Goal: Task Accomplishment & Management: Complete application form

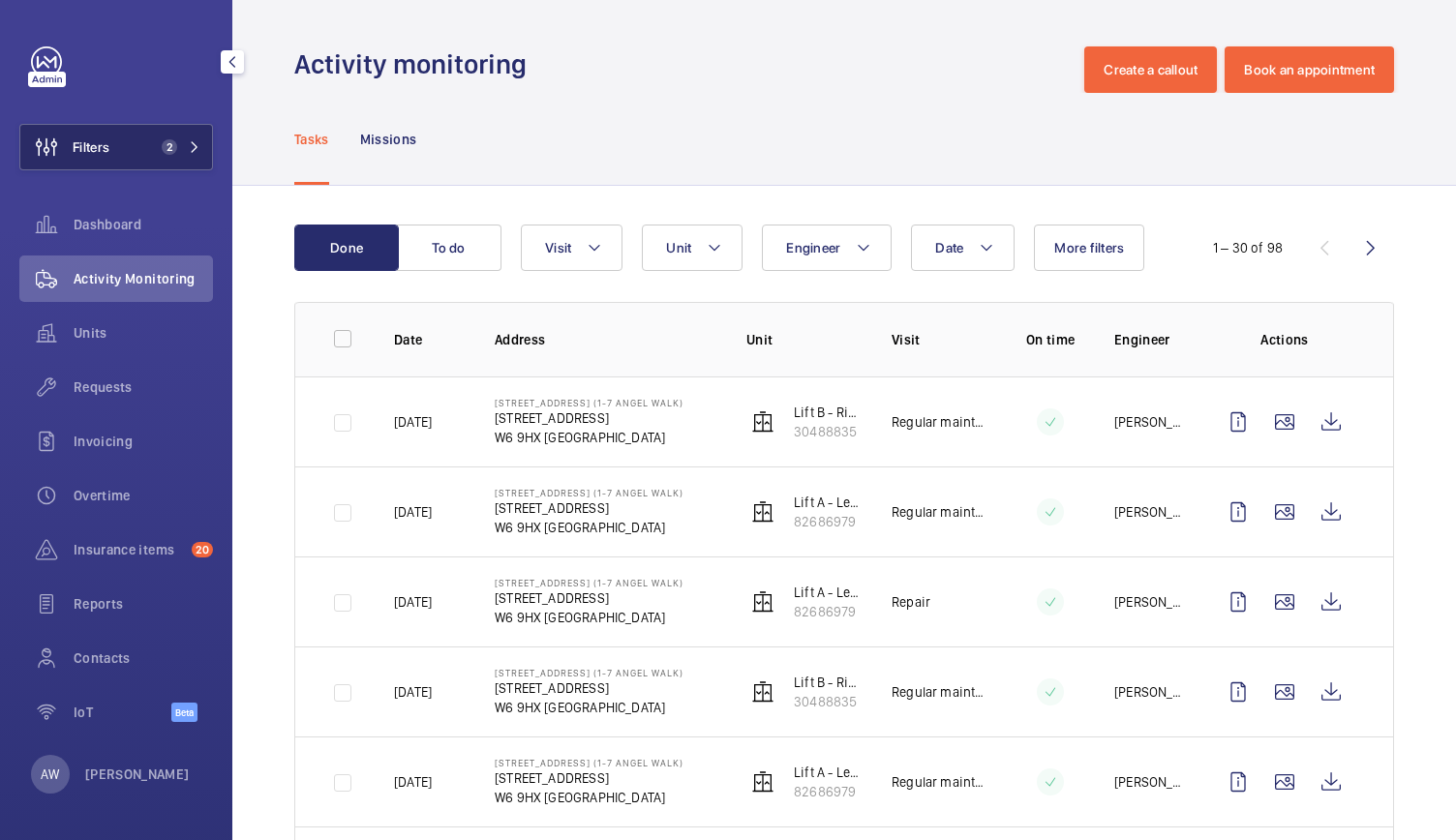
click at [191, 148] on mat-icon at bounding box center [194, 147] width 12 height 12
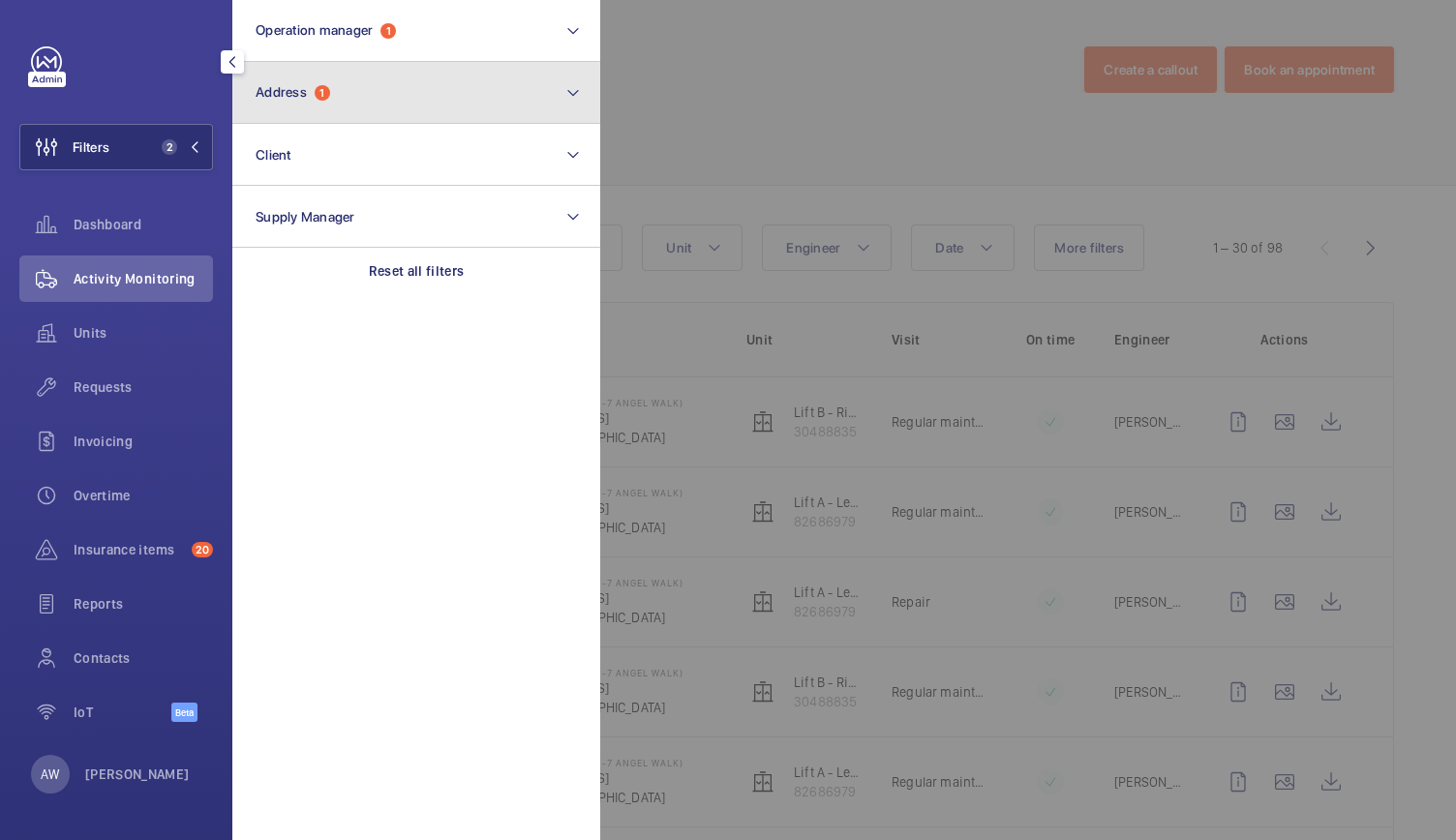
click at [330, 92] on span "Address 1" at bounding box center [293, 92] width 74 height 17
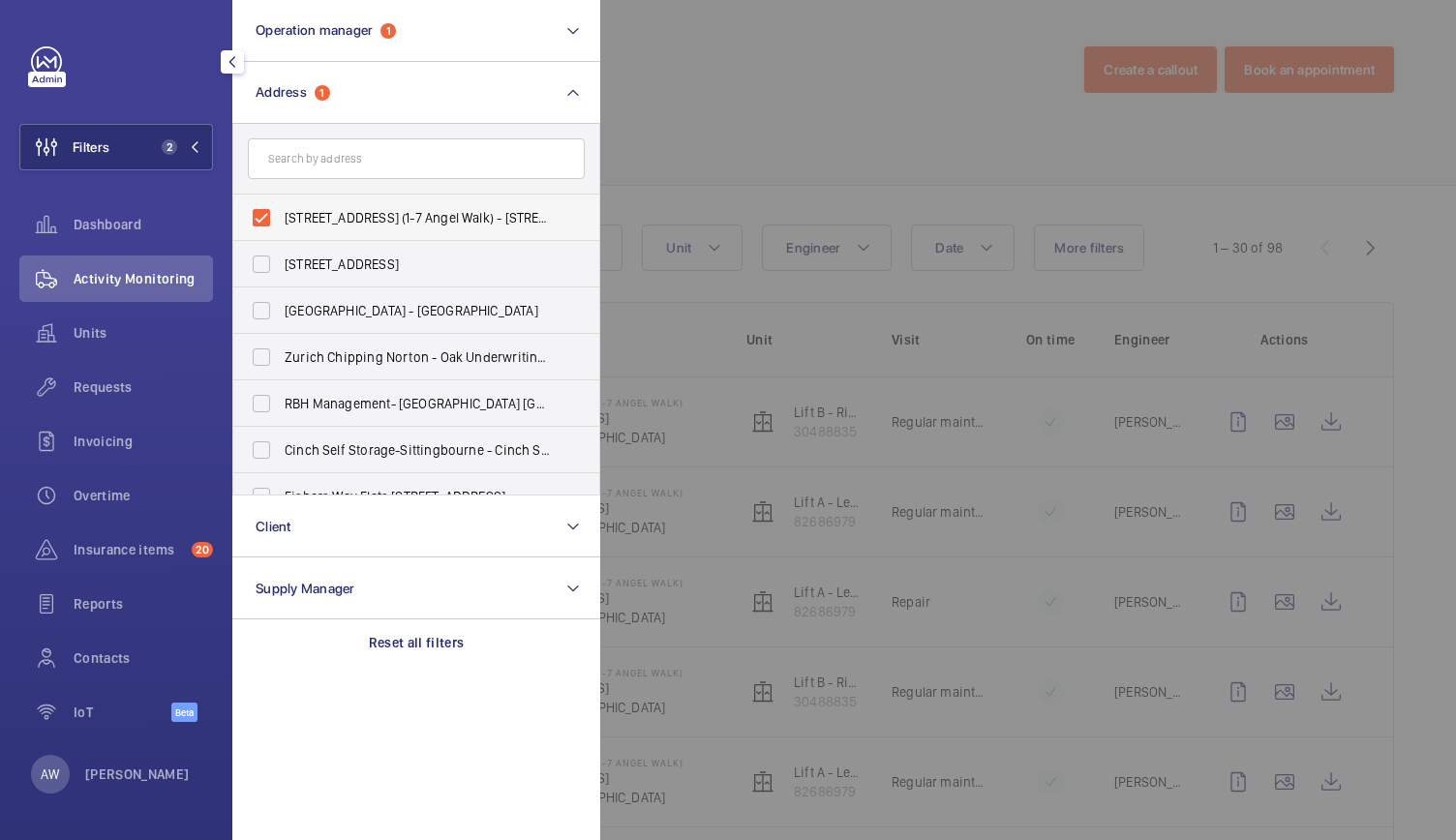
click at [262, 220] on label "65-79 King St (1-7 Angel Walk) - 65 King Street, LONDON W6 9HX" at bounding box center [401, 218] width 337 height 47
click at [262, 220] on input "65-79 King St (1-7 Angel Walk) - 65 King Street, LONDON W6 9HX" at bounding box center [262, 218] width 39 height 39
checkbox input "false"
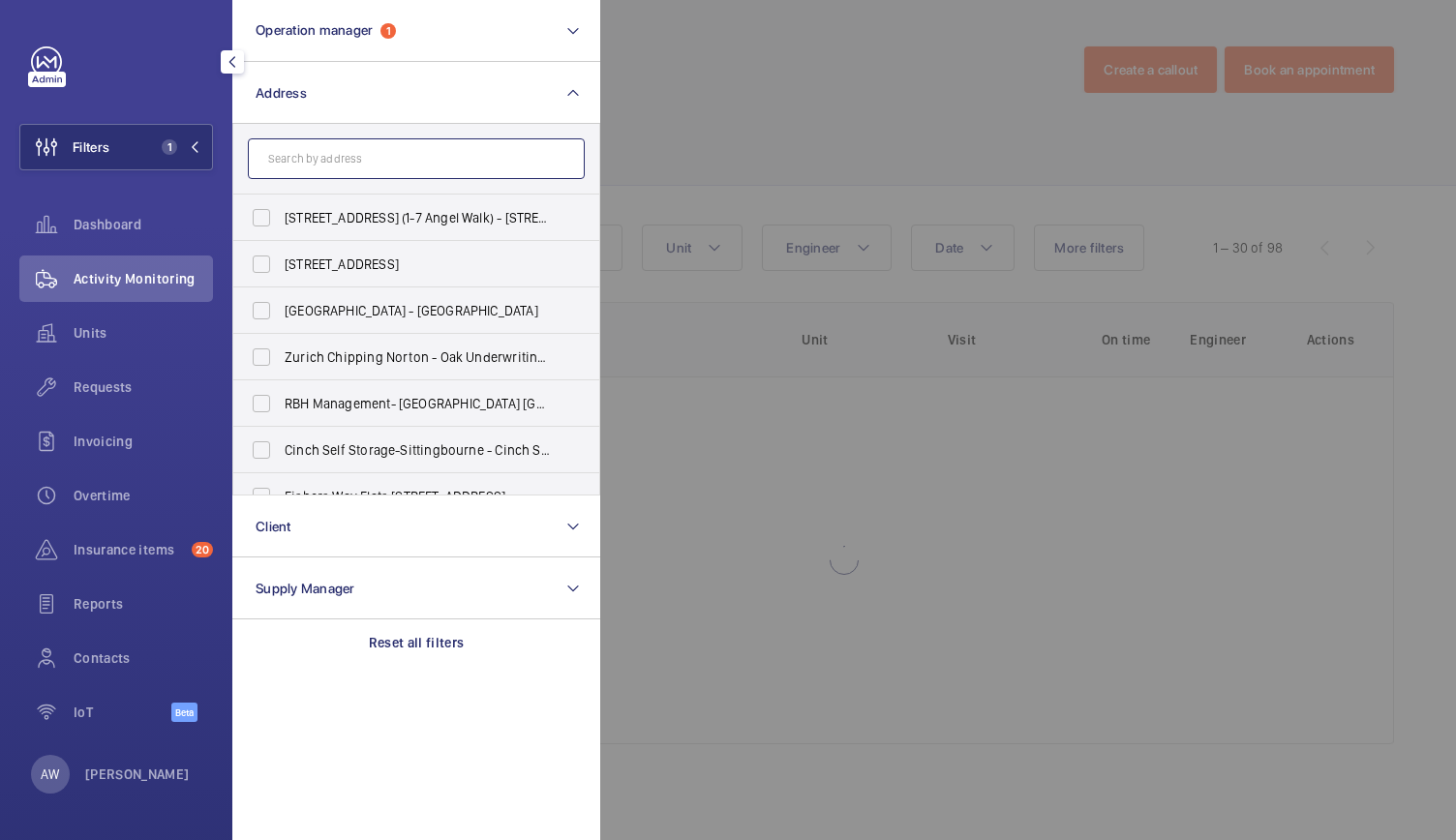
click at [296, 153] on input "text" at bounding box center [416, 159] width 337 height 41
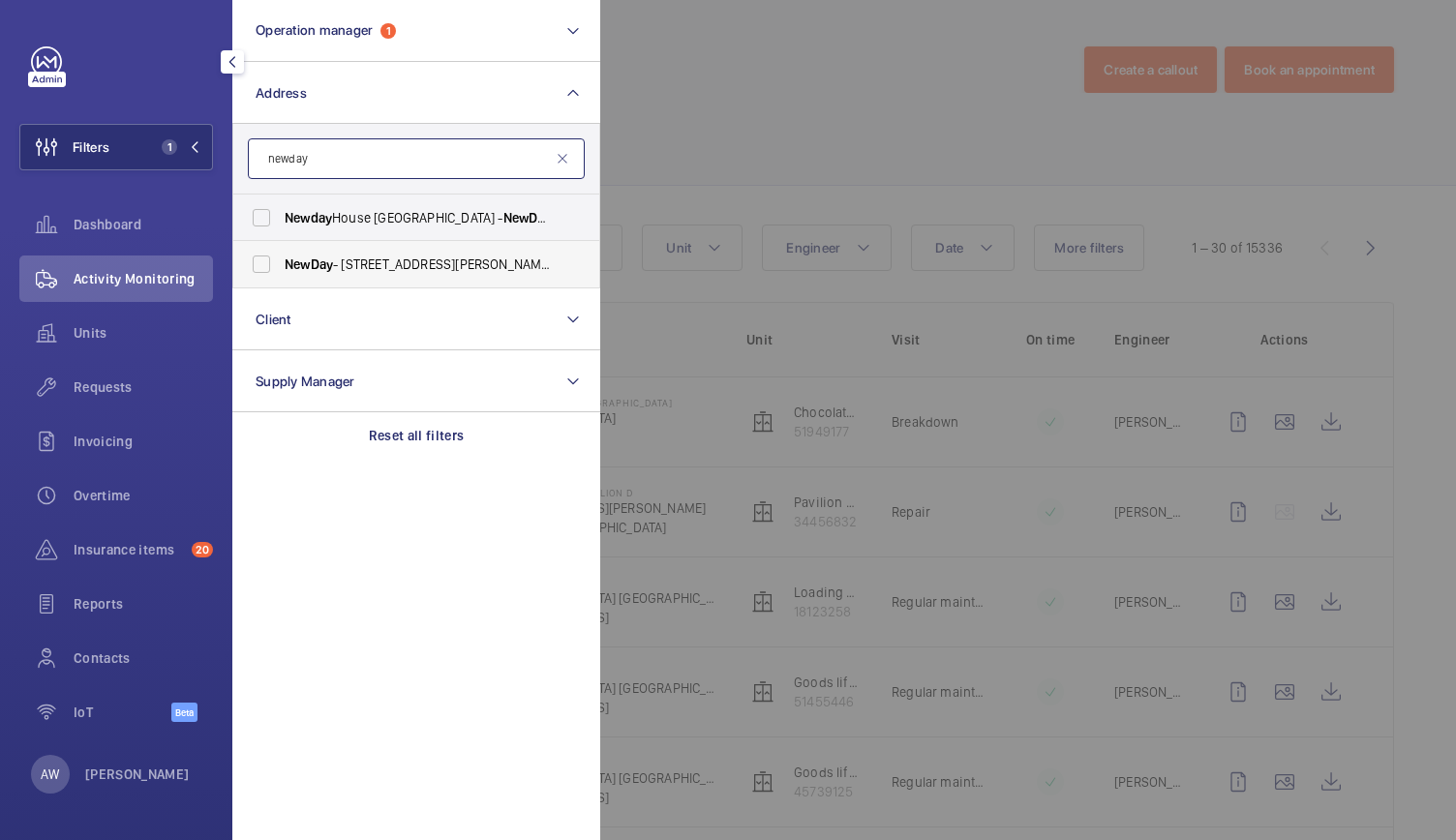
type input "newday"
click at [301, 255] on span "NewDay - 7 Handyside St, LONDON N1C 4DA" at bounding box center [418, 264] width 266 height 20
click at [281, 255] on input "NewDay - 7 Handyside St, LONDON N1C 4DA" at bounding box center [262, 264] width 39 height 39
checkbox input "true"
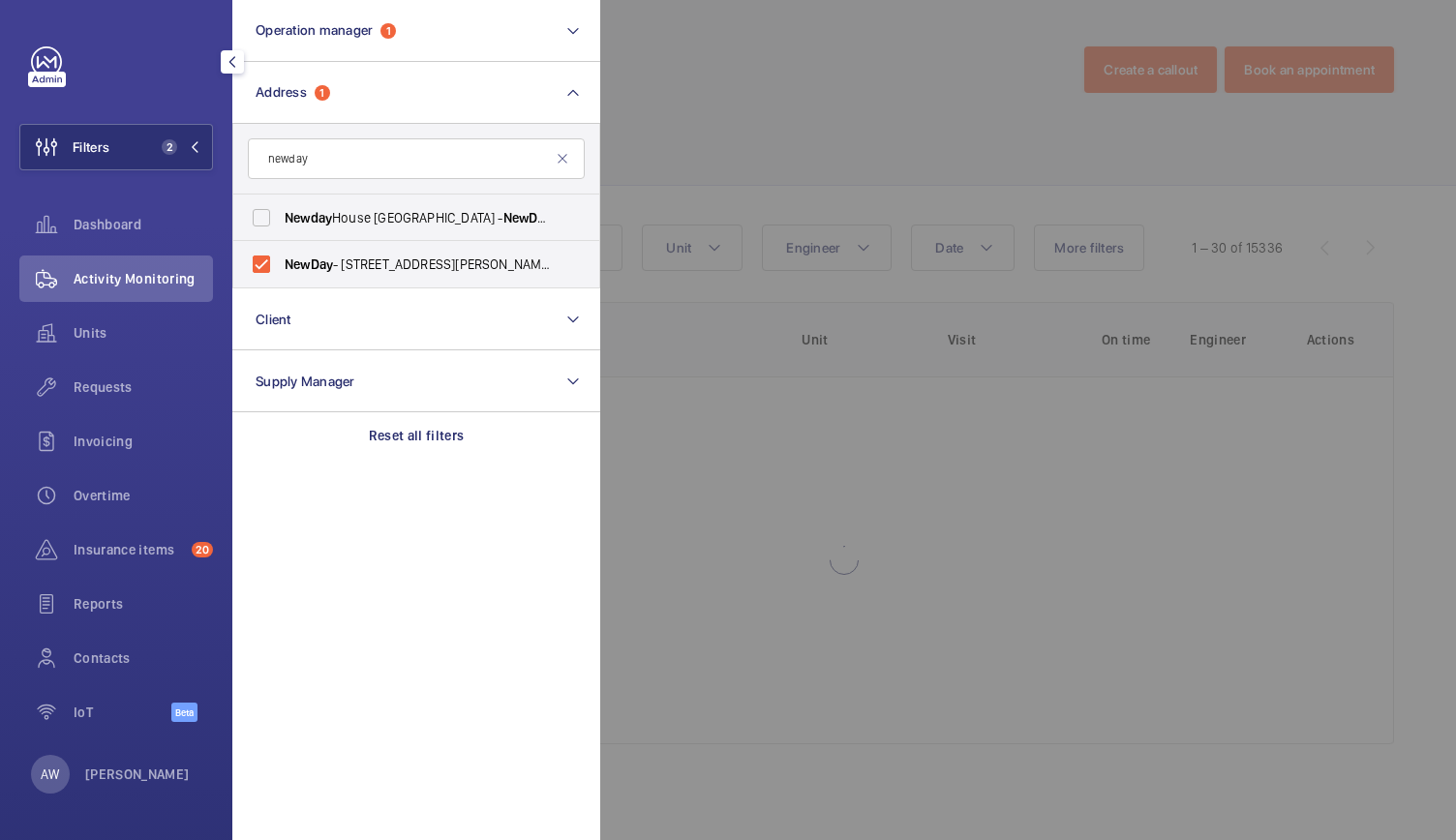
click at [667, 121] on div at bounding box center [1328, 420] width 1456 height 840
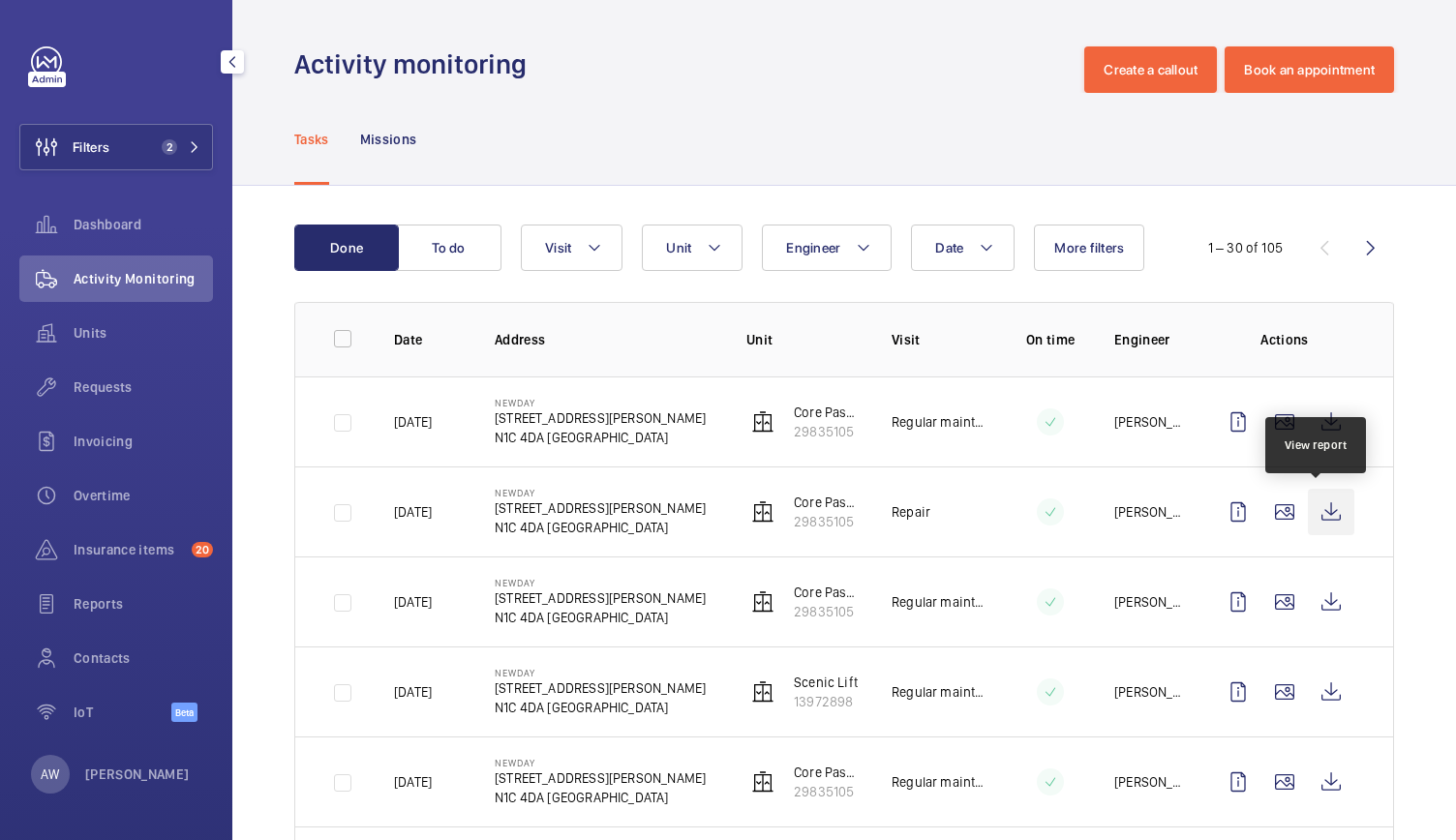
click at [1332, 516] on wm-front-icon-button at bounding box center [1331, 512] width 47 height 47
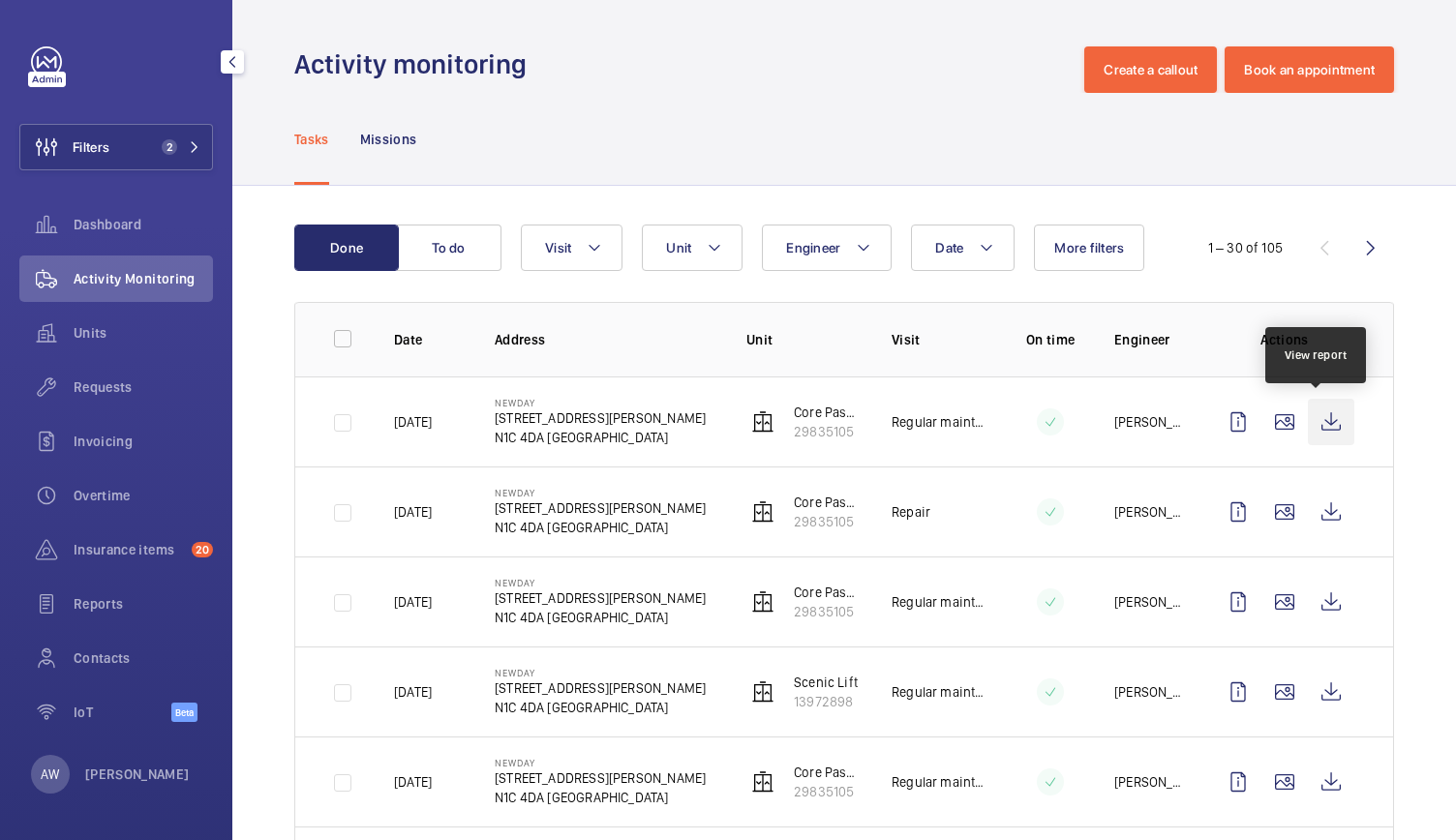
click at [1308, 419] on wm-front-icon-button at bounding box center [1331, 422] width 47 height 47
click at [114, 379] on span "Requests" at bounding box center [142, 387] width 140 height 20
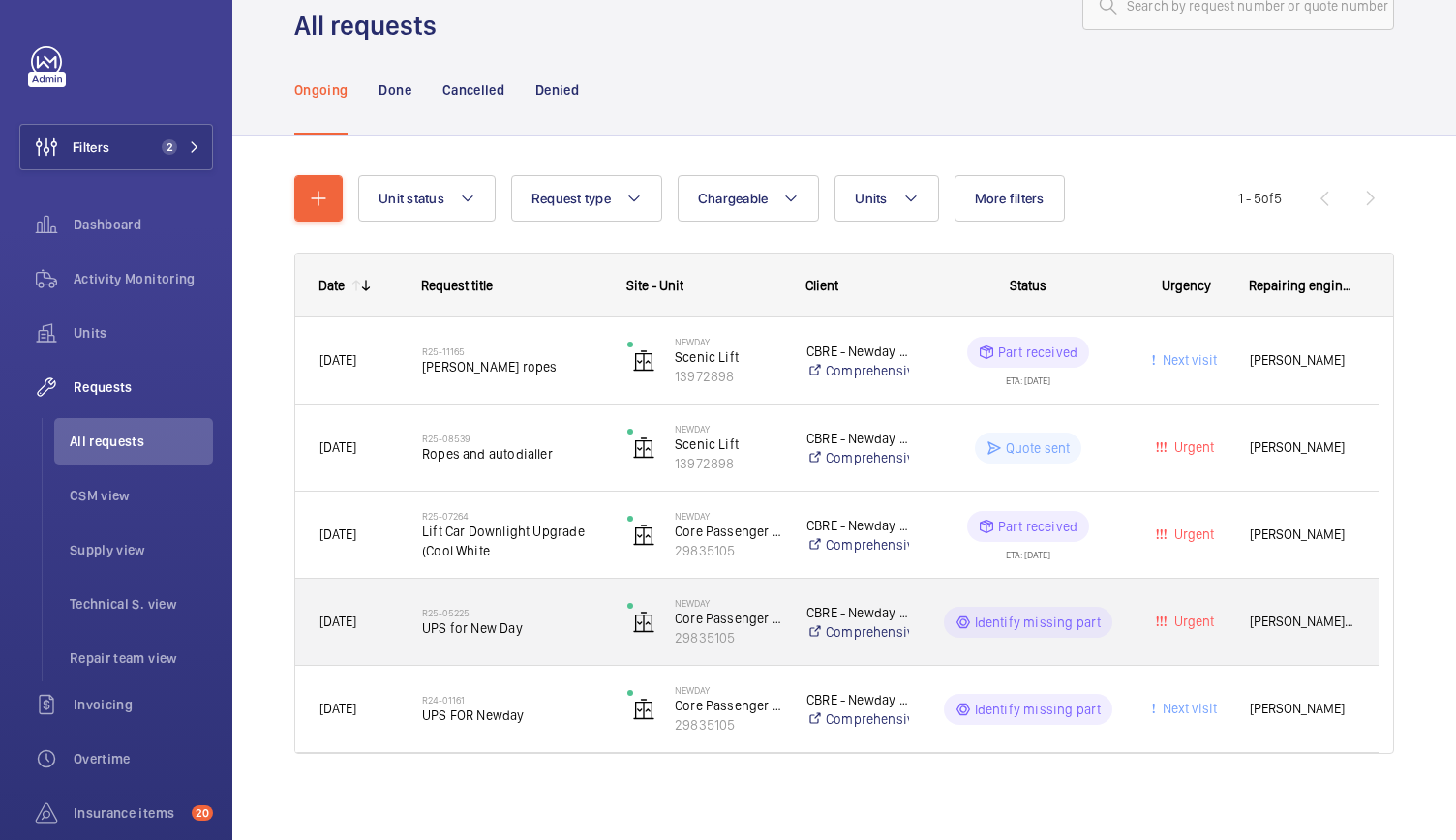
scroll to position [64, 0]
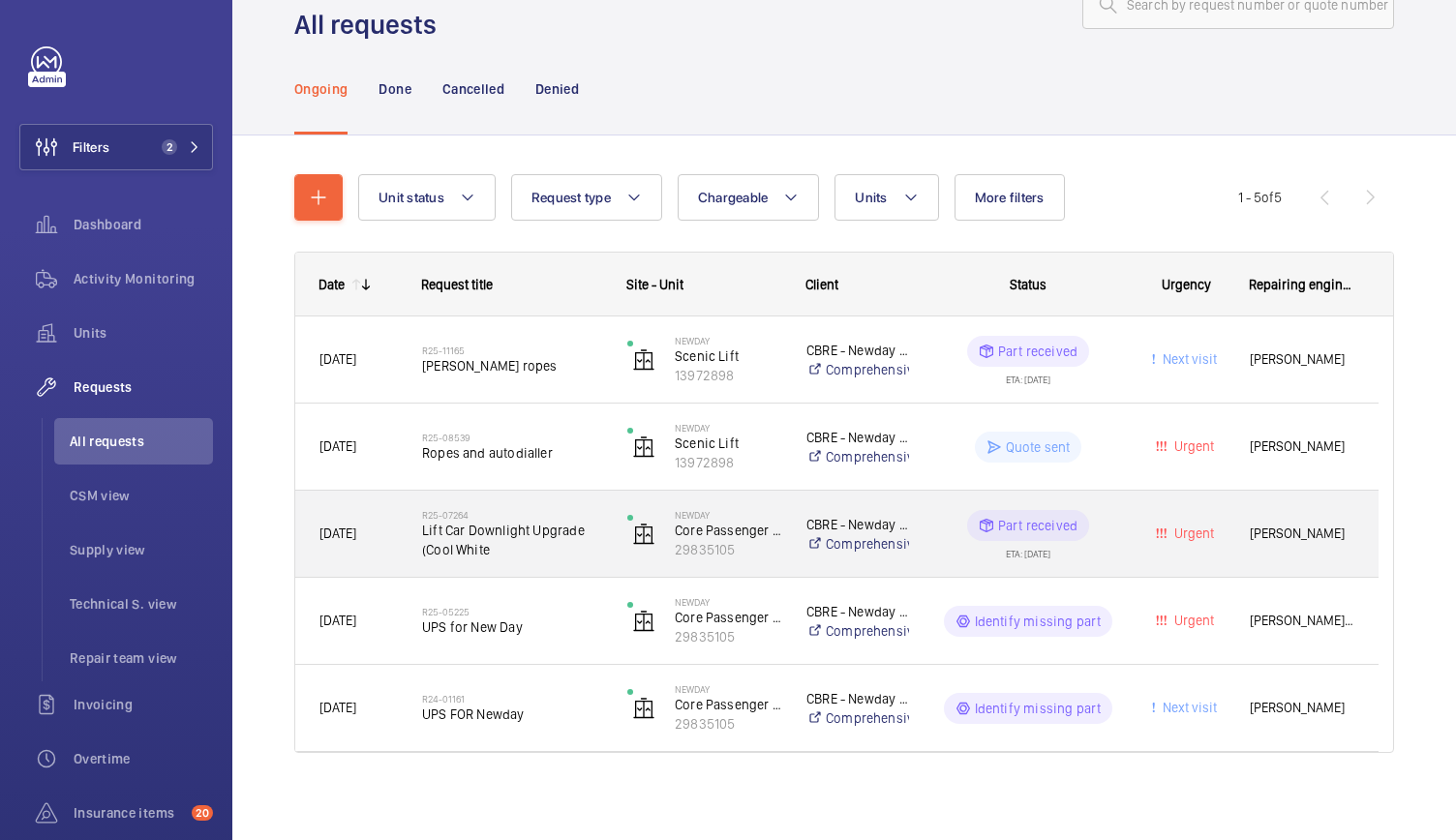
click at [525, 558] on div "R25-07264 Lift Car Downlight Upgrade (Cool White" at bounding box center [512, 535] width 181 height 57
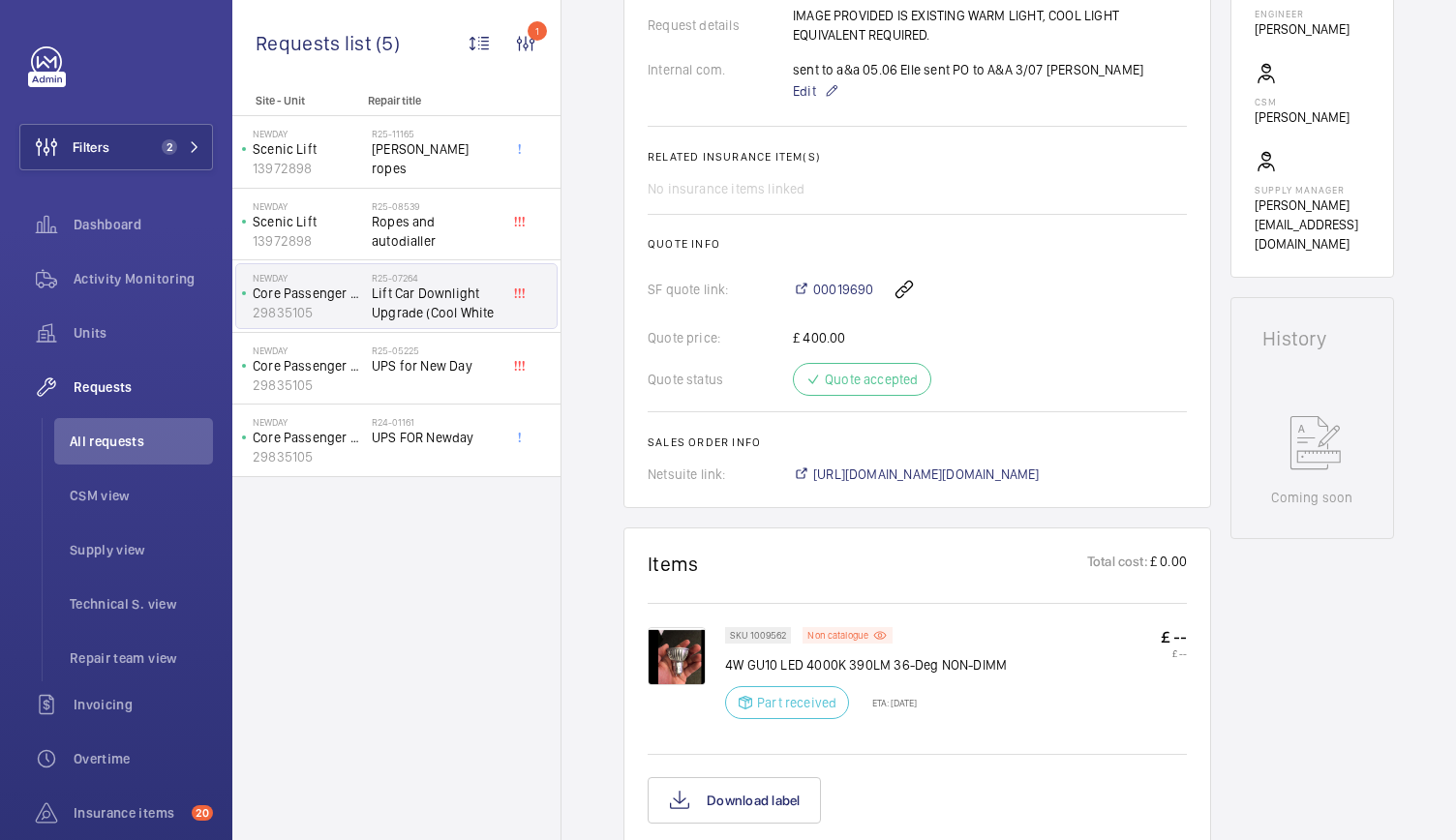
scroll to position [681, 0]
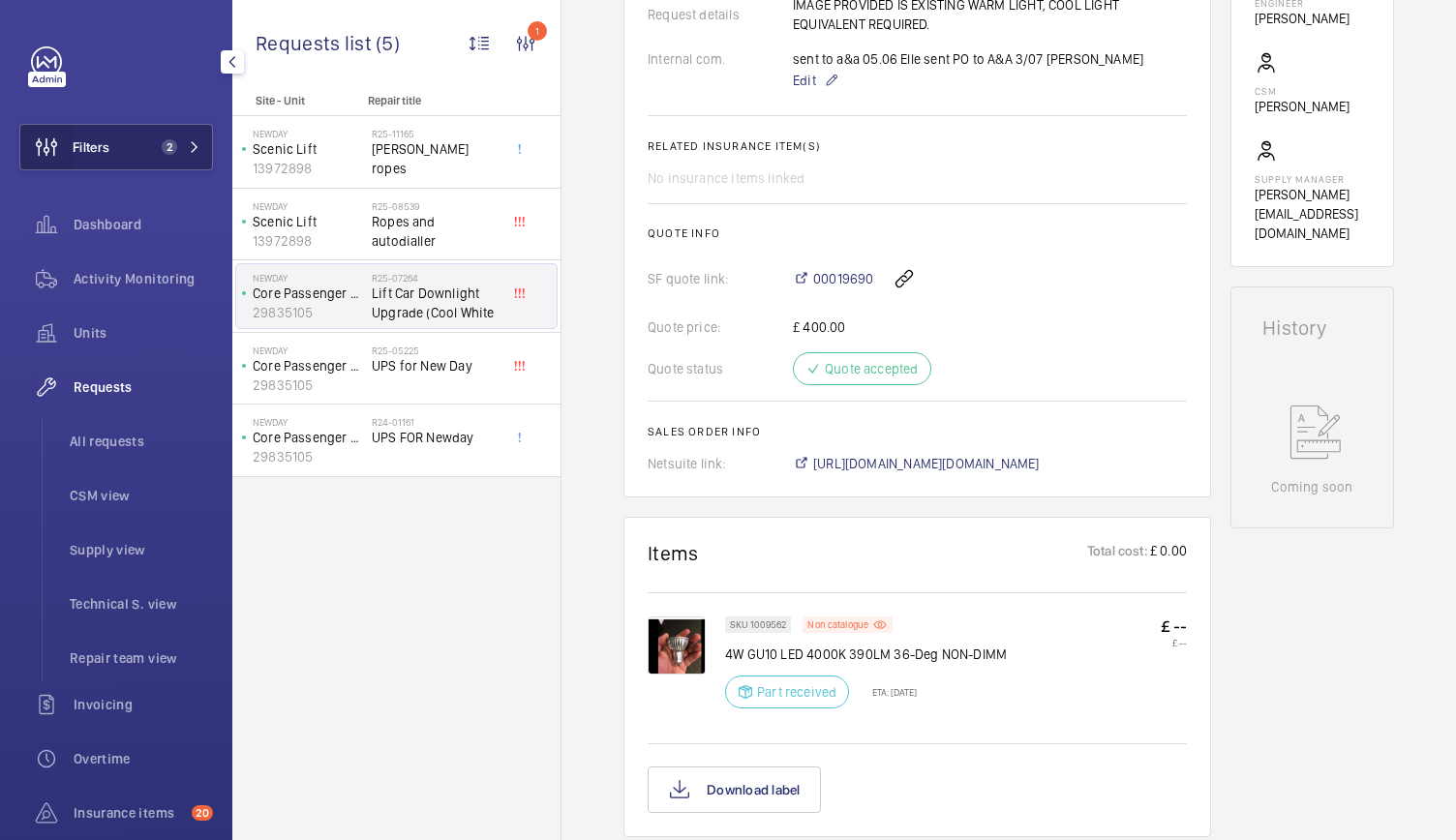
click at [71, 142] on wm-front-icon-button at bounding box center [47, 147] width 53 height 47
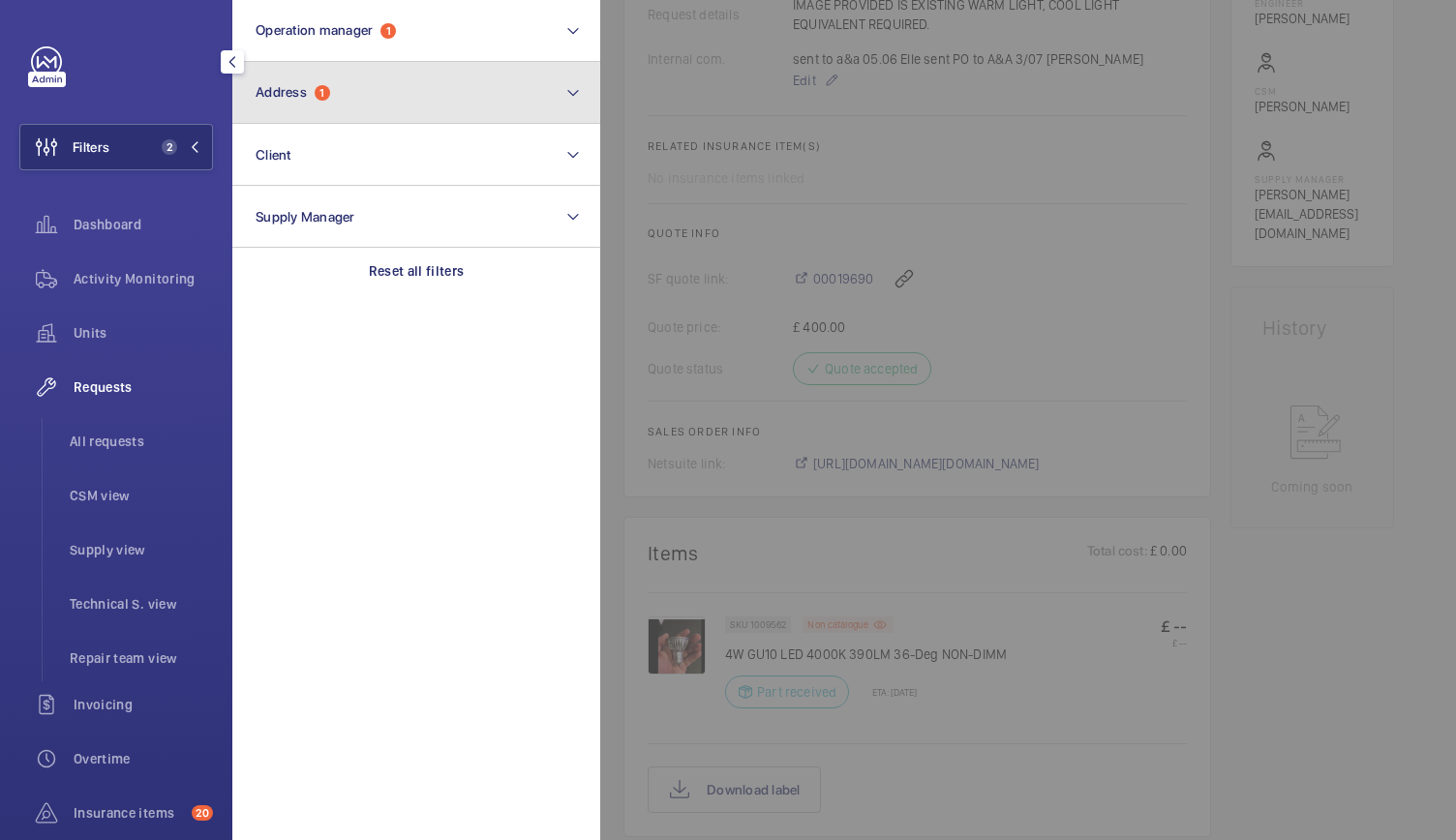
click at [283, 79] on button "Address 1" at bounding box center [416, 92] width 368 height 61
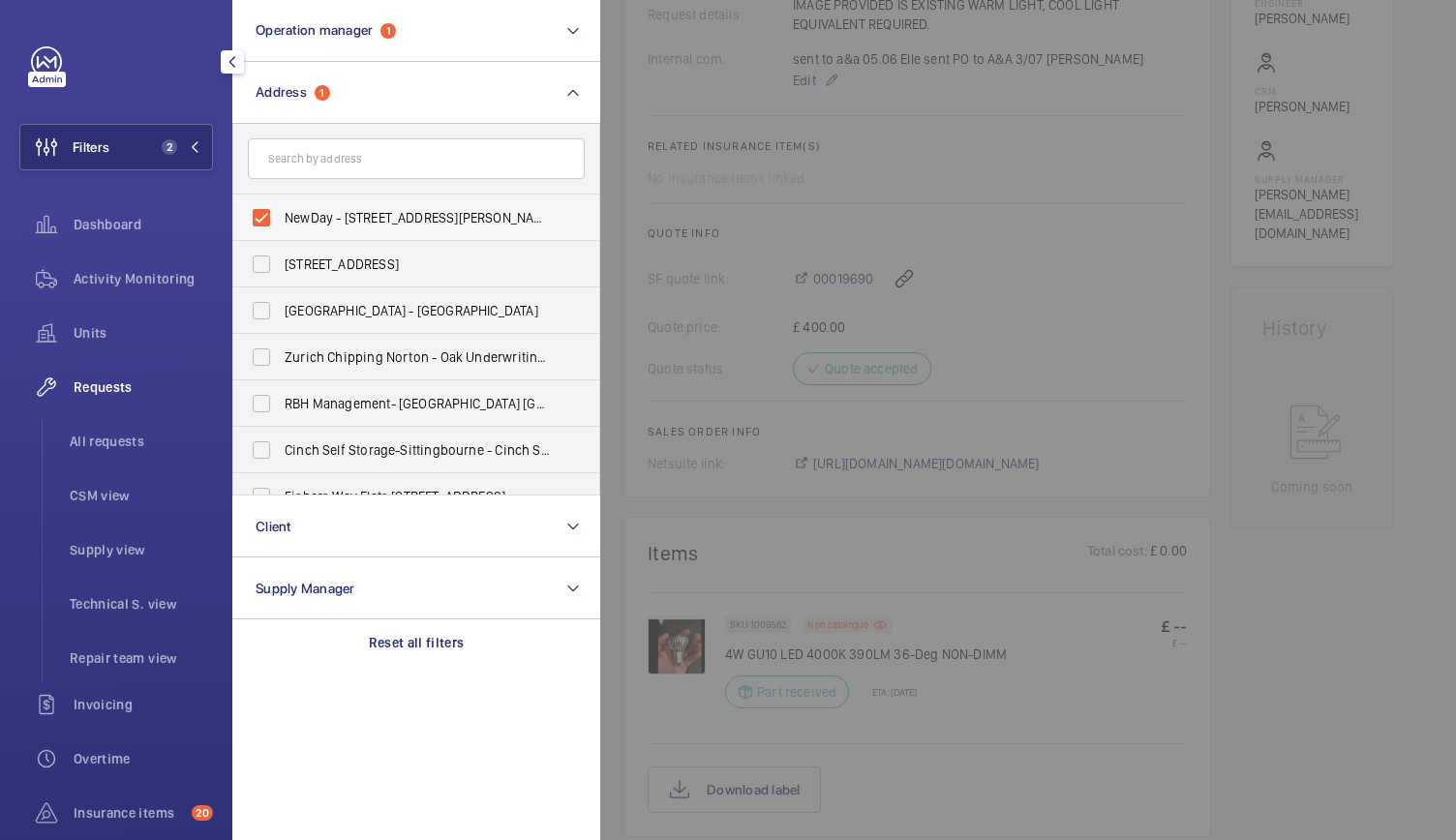
click at [263, 223] on label "NewDay - 7 Handyside St, LONDON N1C 4DA" at bounding box center [401, 218] width 337 height 47
click at [263, 223] on input "NewDay - 7 Handyside St, LONDON N1C 4DA" at bounding box center [262, 218] width 39 height 39
checkbox input "false"
click at [95, 317] on div "Units" at bounding box center [116, 333] width 193 height 47
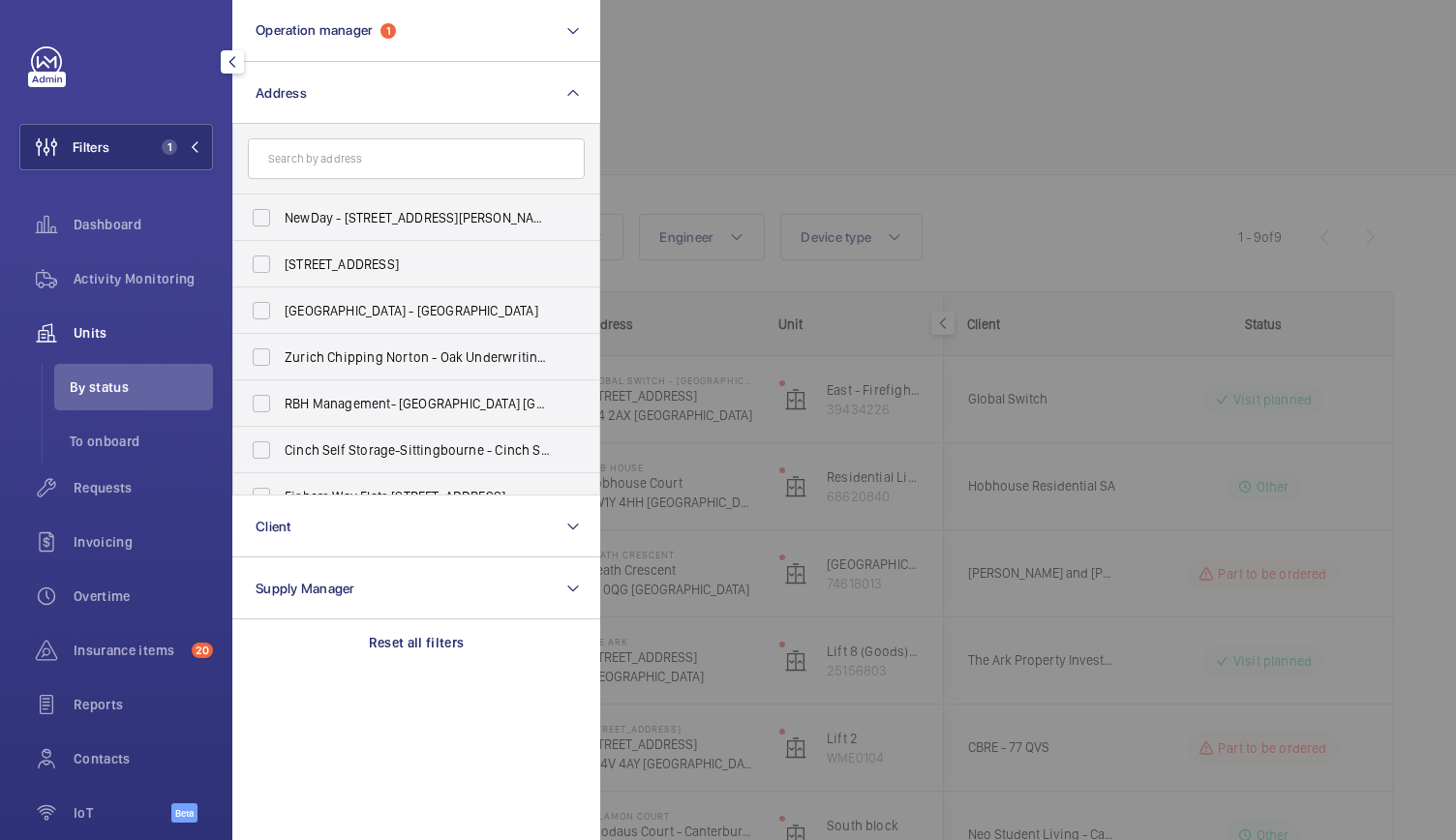
click at [721, 135] on div at bounding box center [1328, 420] width 1456 height 840
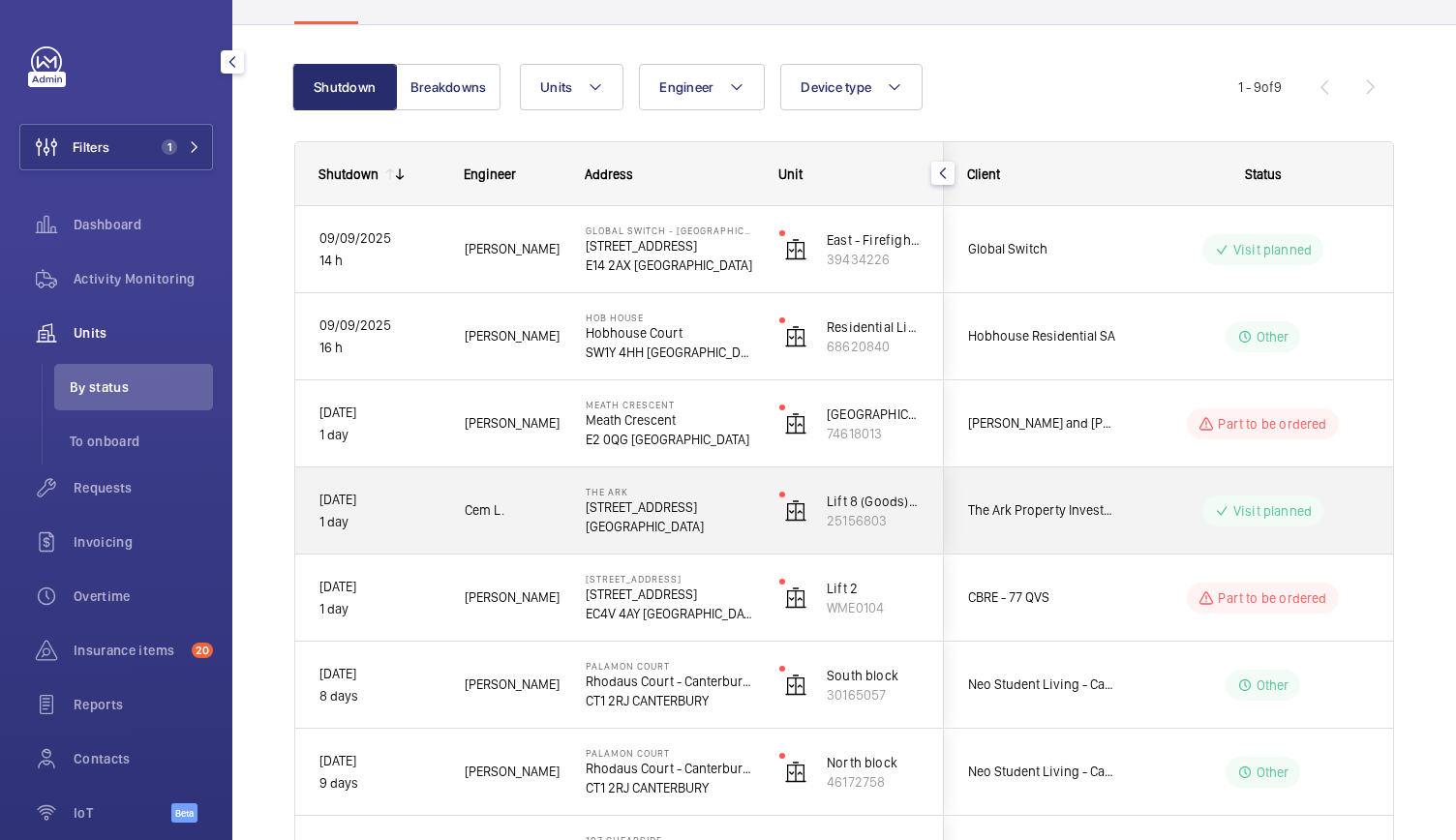
scroll to position [151, 0]
click at [736, 520] on p "[GEOGRAPHIC_DATA]" at bounding box center [669, 526] width 169 height 20
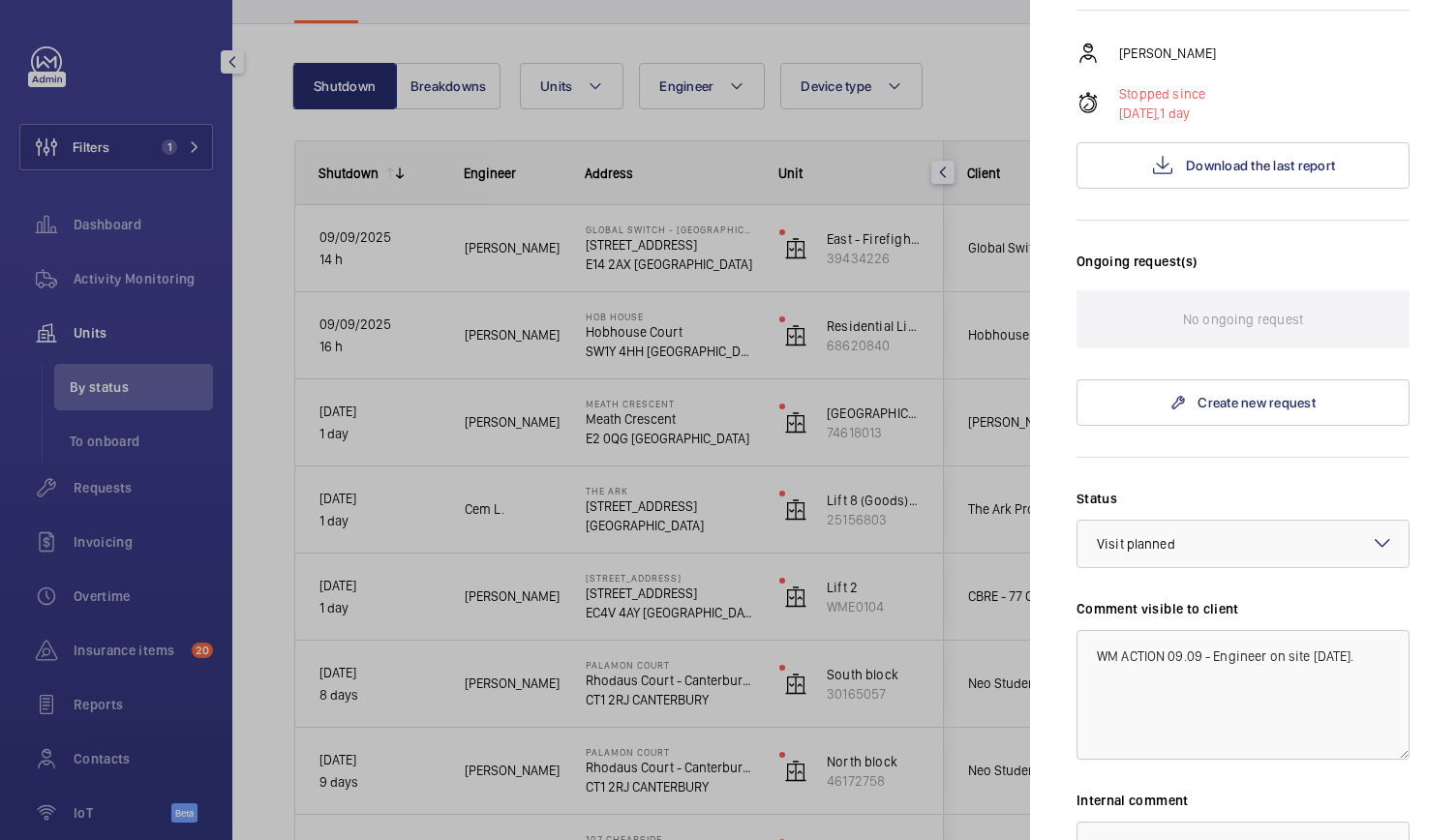
scroll to position [355, 0]
click at [1179, 656] on textarea "WM ACTION 09.09 - Engineer on site today." at bounding box center [1242, 694] width 333 height 130
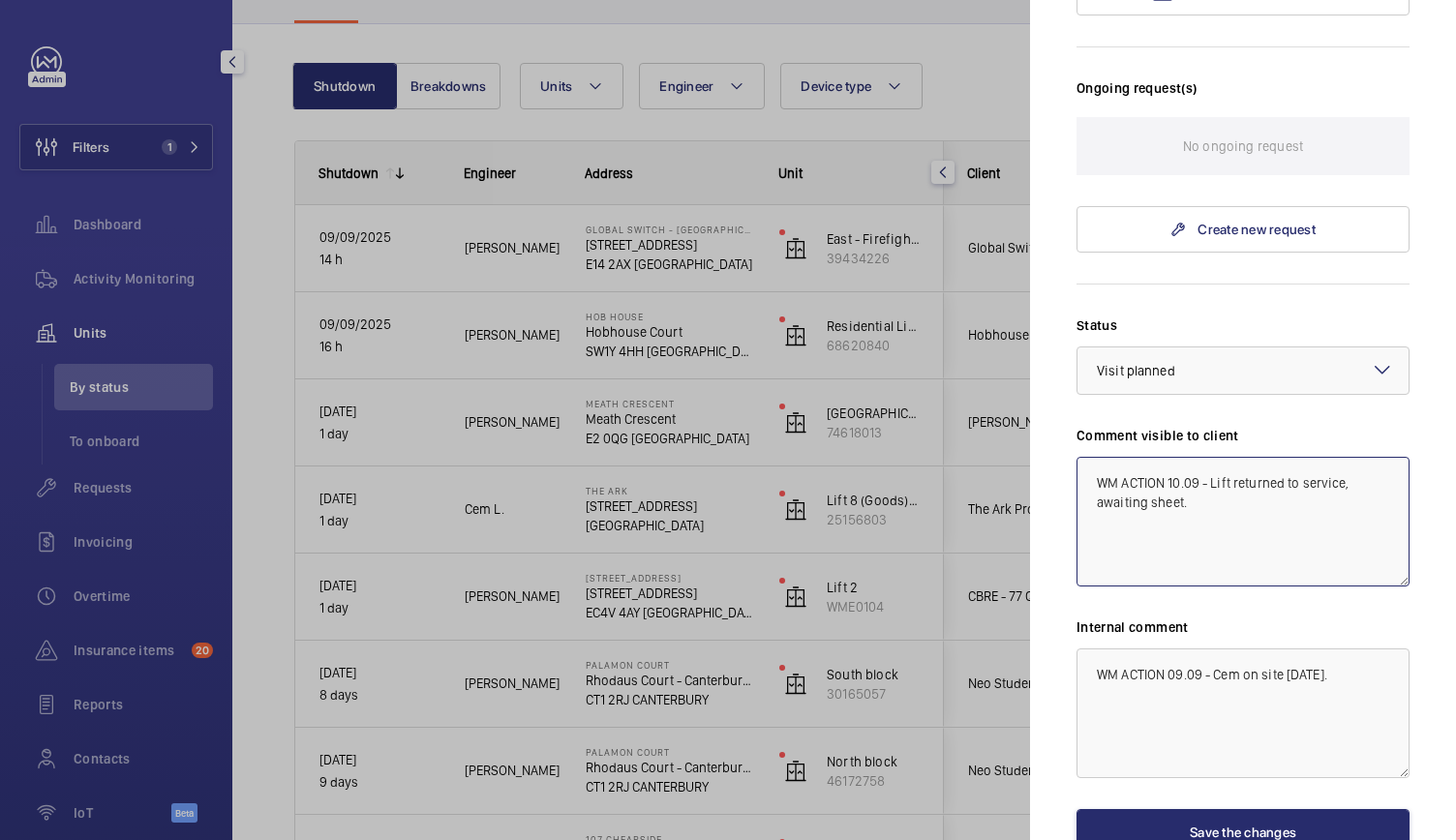
scroll to position [535, 0]
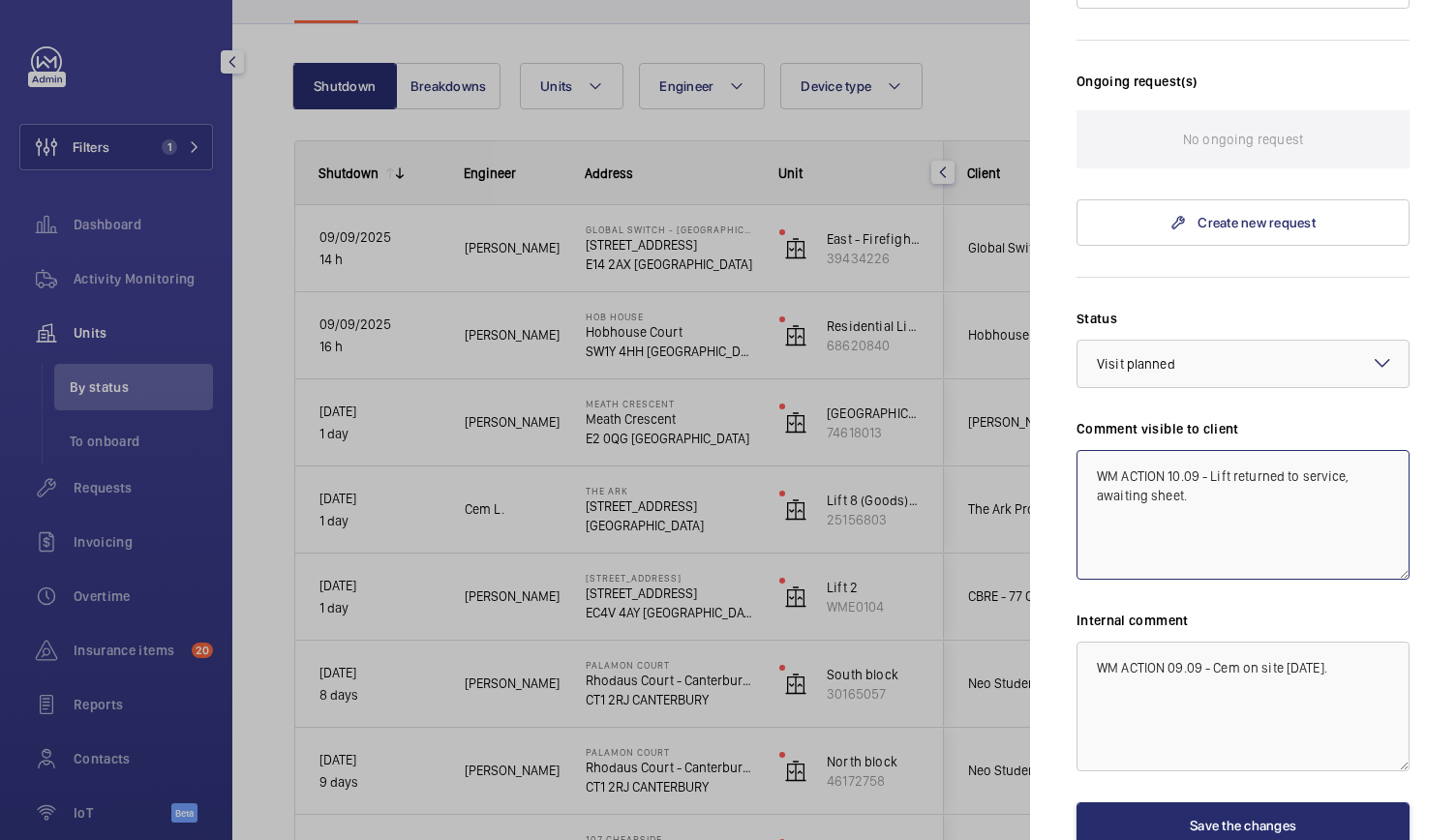
type textarea "WM ACTION 10.09 - Lift returned to service, awaiting sheet."
click at [1183, 667] on textarea "WM ACTION 09.09 - Cem on site today." at bounding box center [1242, 706] width 333 height 130
click at [1304, 678] on textarea "WM ACTION 10.09 - Lift in service" at bounding box center [1242, 706] width 333 height 130
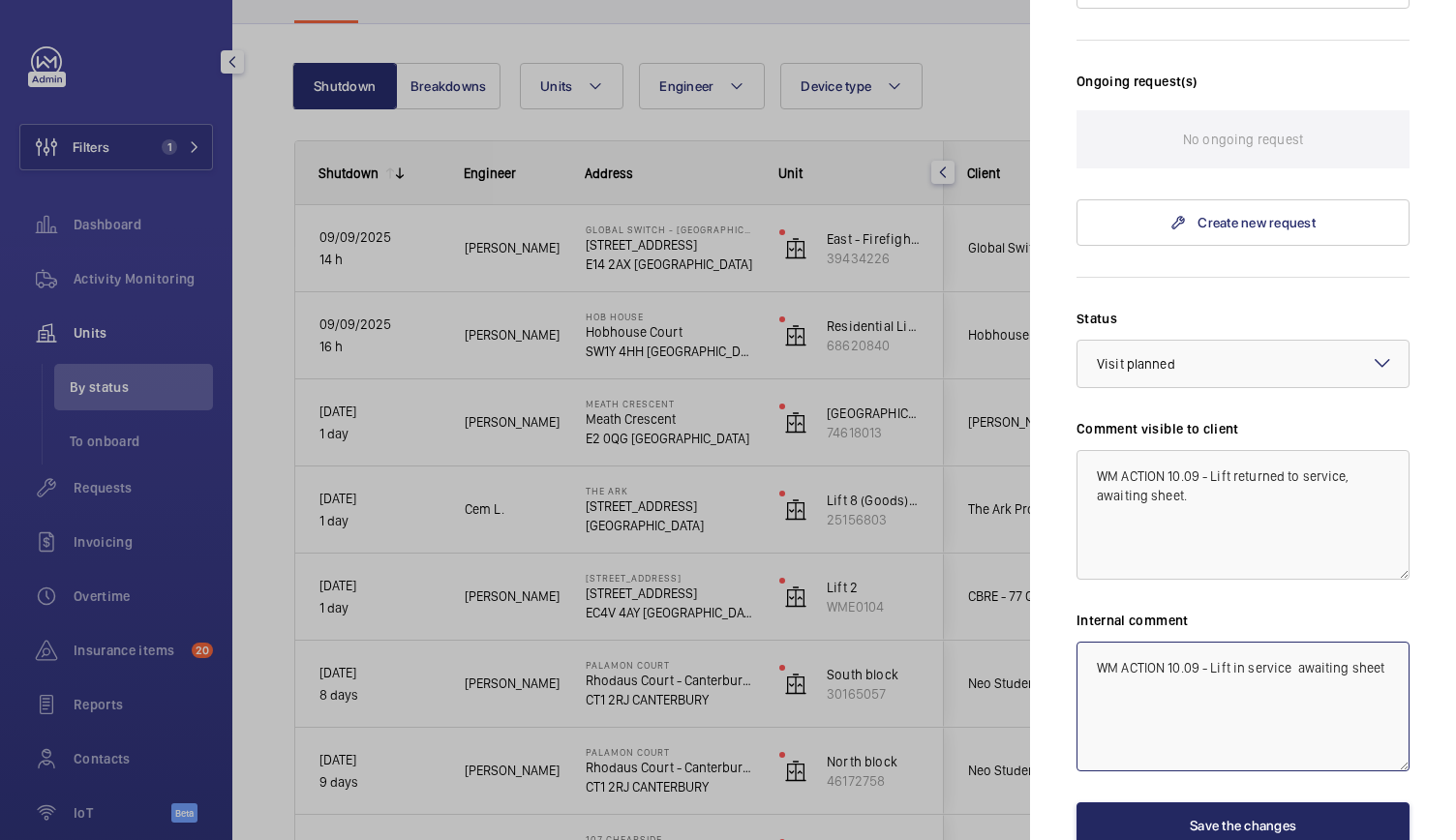
type textarea "WM ACTION 10.09 - Lift in service awaiting sheet"
click at [1235, 820] on button "Save the changes" at bounding box center [1242, 825] width 333 height 47
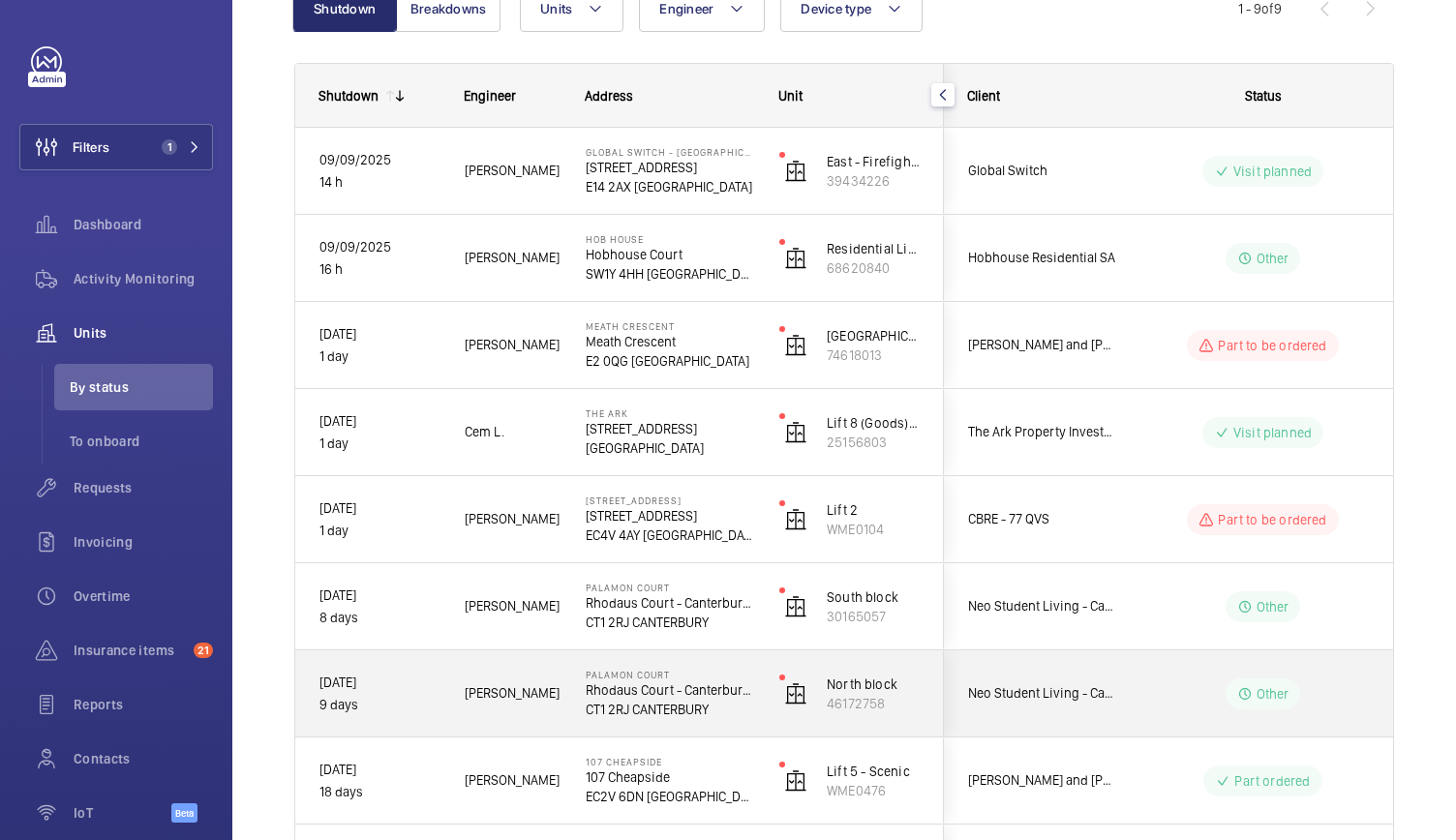
scroll to position [226, 0]
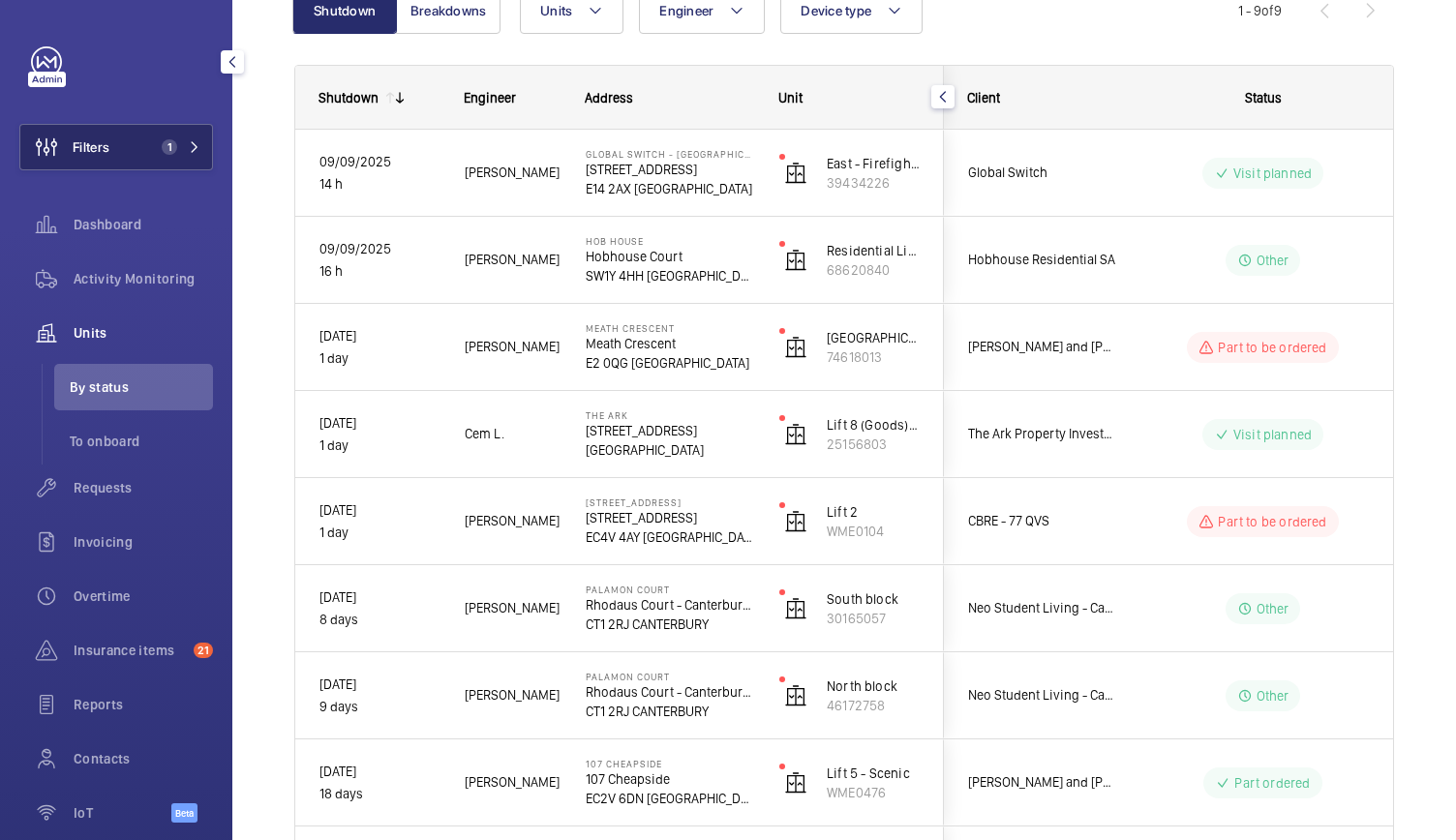
click at [139, 144] on button "Filters 1" at bounding box center [116, 147] width 193 height 47
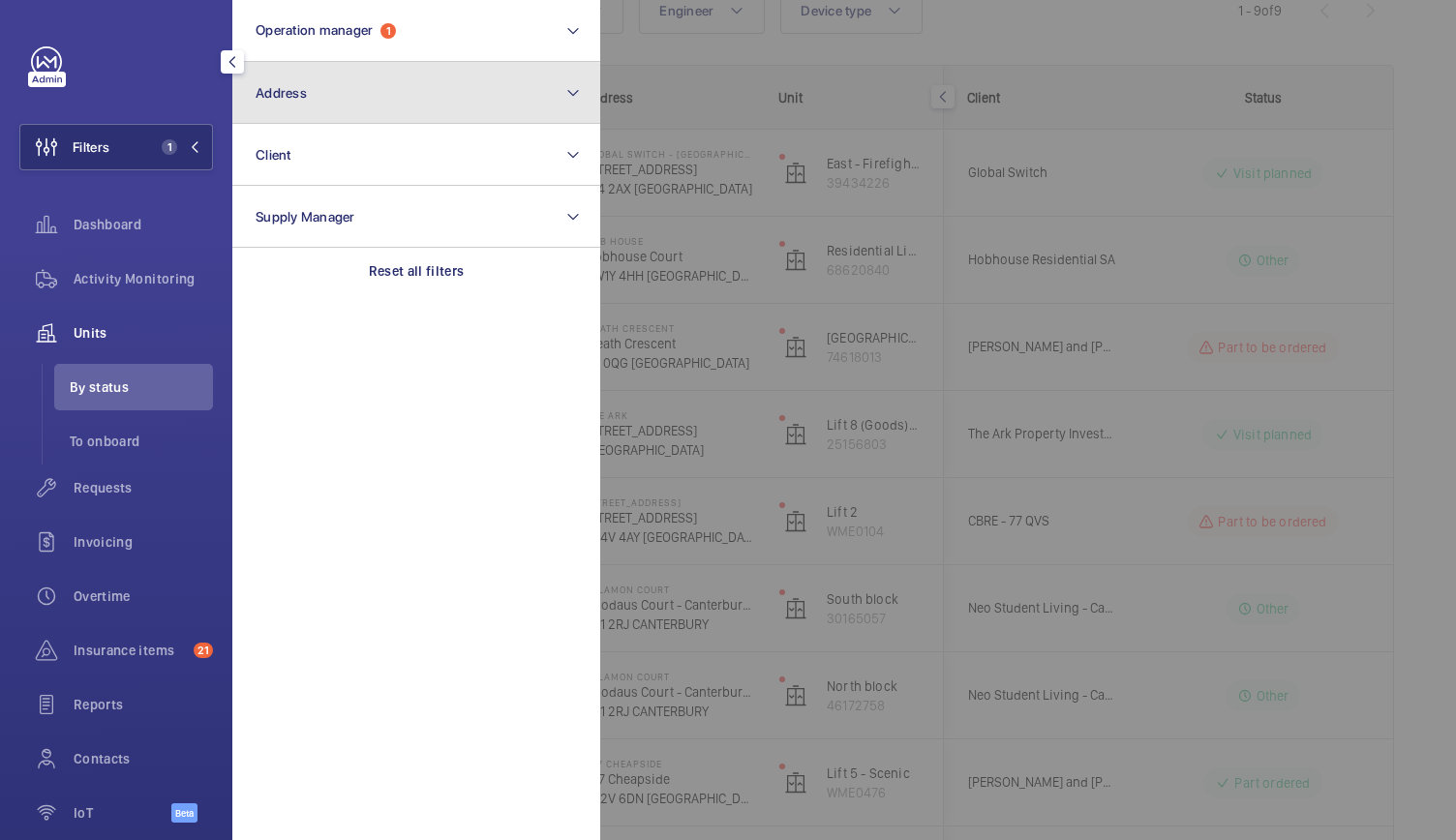
click at [296, 92] on span "Address" at bounding box center [281, 93] width 52 height 16
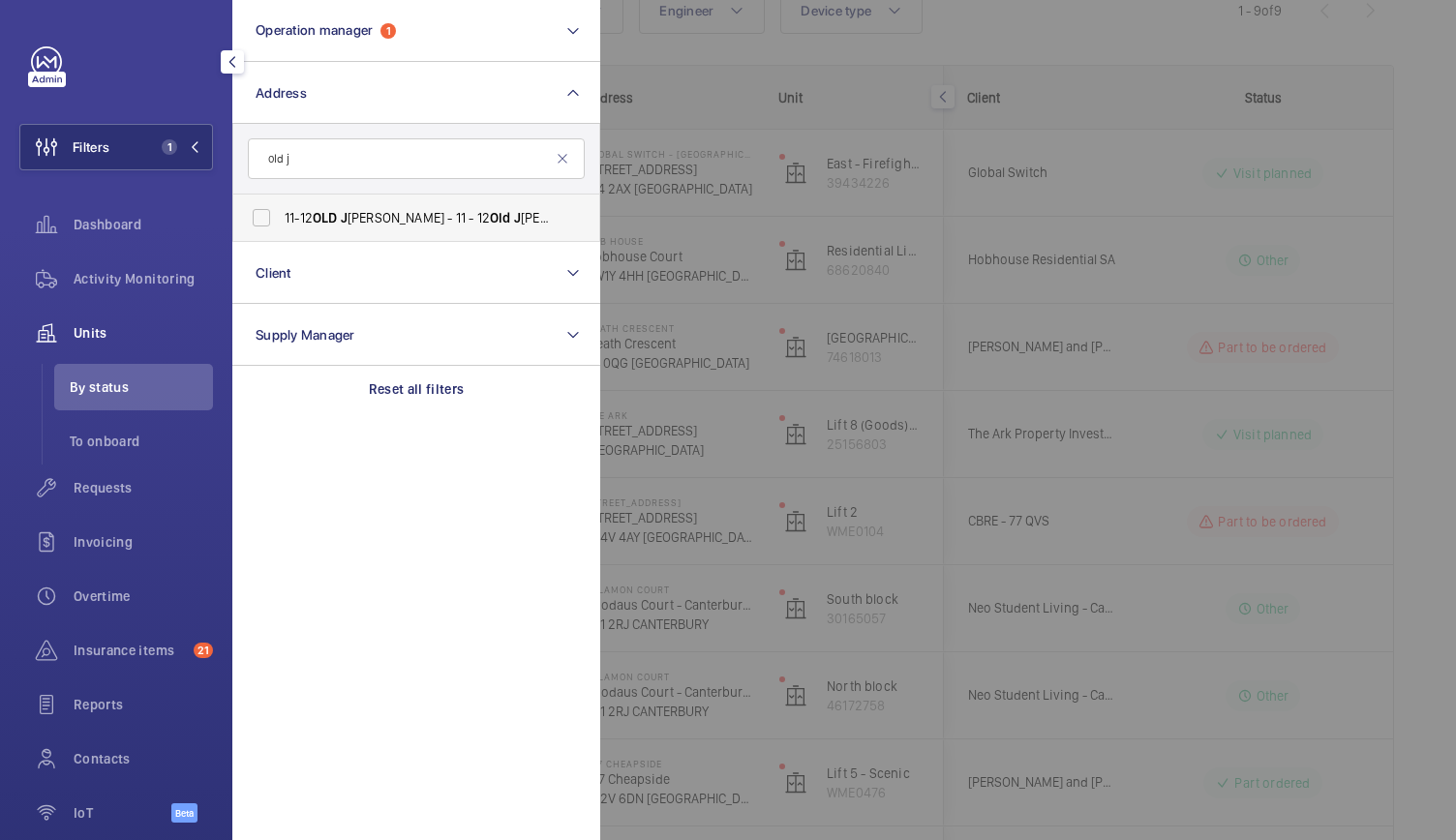
type input "old j"
click at [305, 216] on span "11-12 OLD [PERSON_NAME] - 11 - 12 Old J [PERSON_NAME], [GEOGRAPHIC_DATA]" at bounding box center [418, 218] width 266 height 20
click at [281, 216] on input "11-12 OLD [PERSON_NAME] - 11 - 12 Old J [PERSON_NAME], [GEOGRAPHIC_DATA]" at bounding box center [262, 218] width 39 height 39
checkbox input "true"
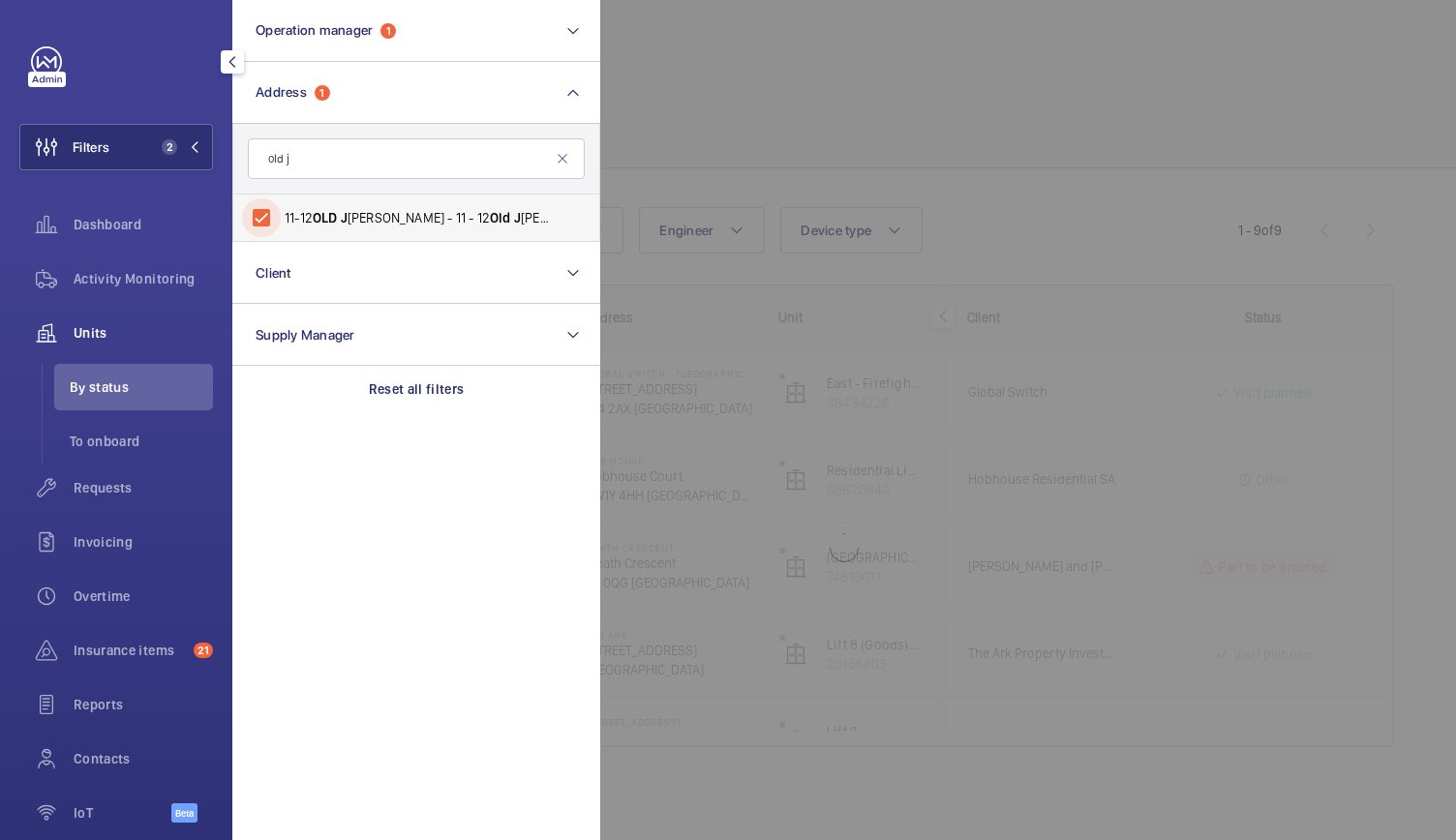
scroll to position [7, 0]
click at [890, 139] on div at bounding box center [1328, 420] width 1456 height 840
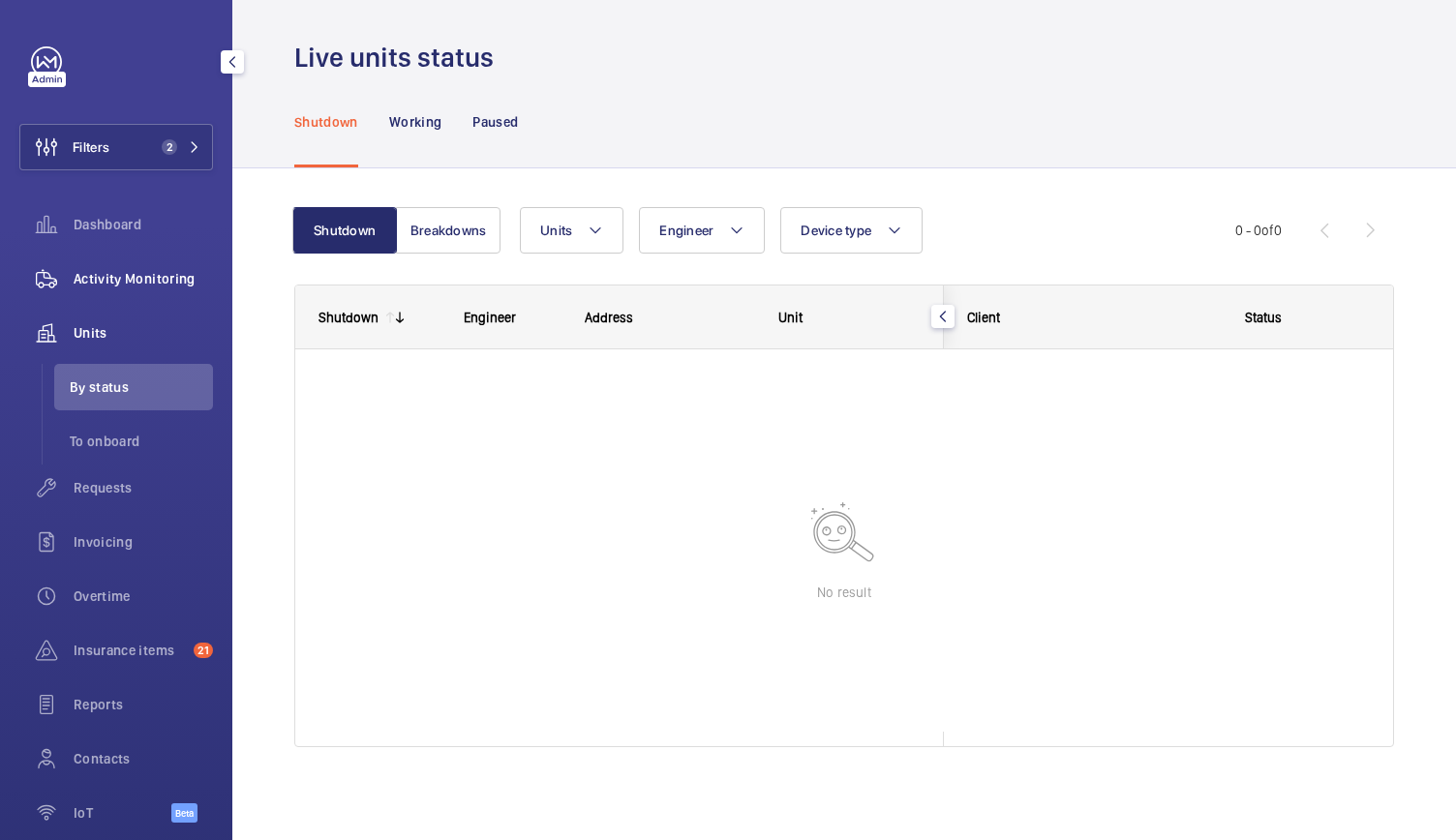
click at [126, 266] on div "Activity Monitoring" at bounding box center [116, 279] width 193 height 47
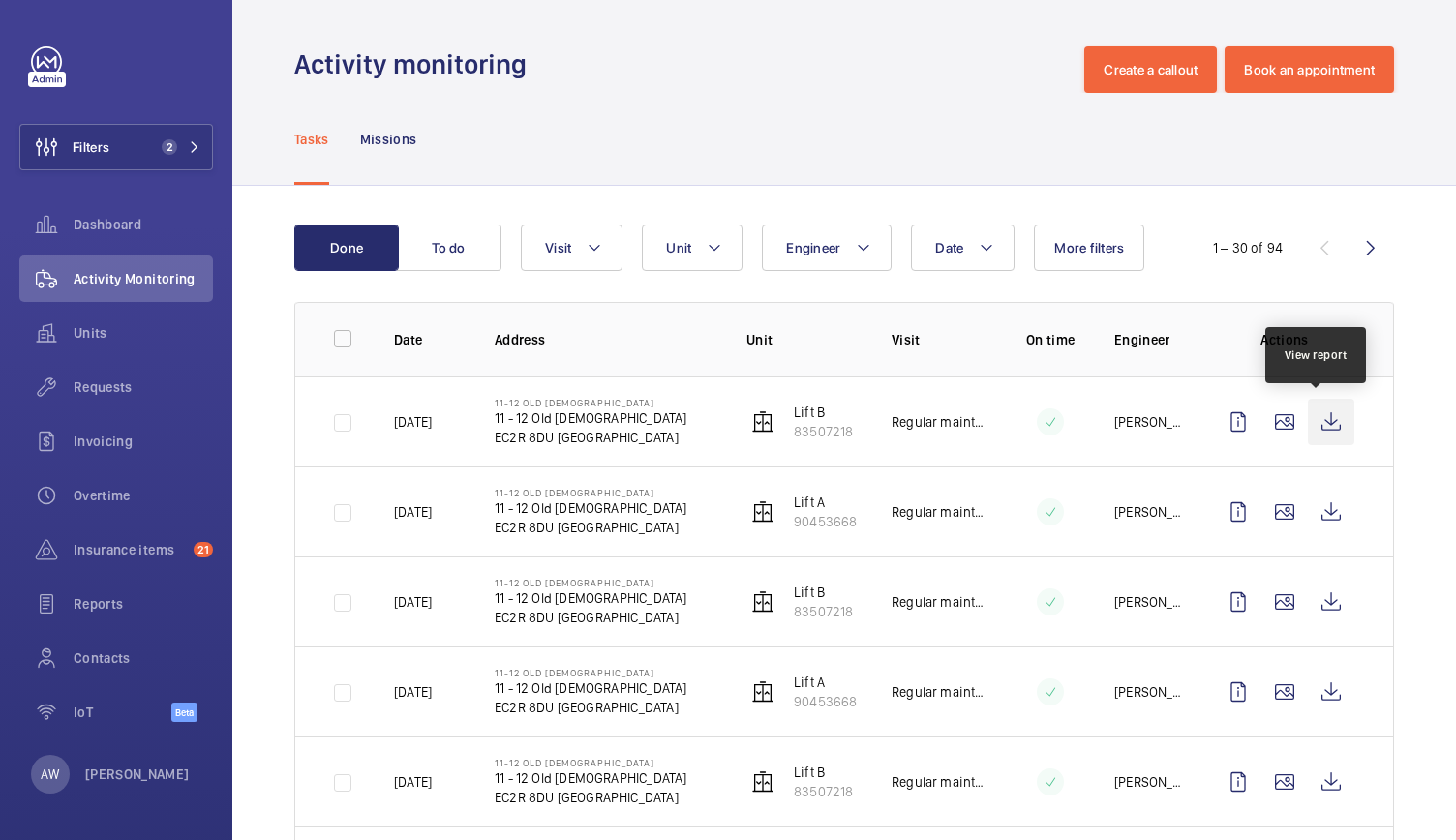
click at [1322, 442] on wm-front-icon-button at bounding box center [1331, 422] width 47 height 47
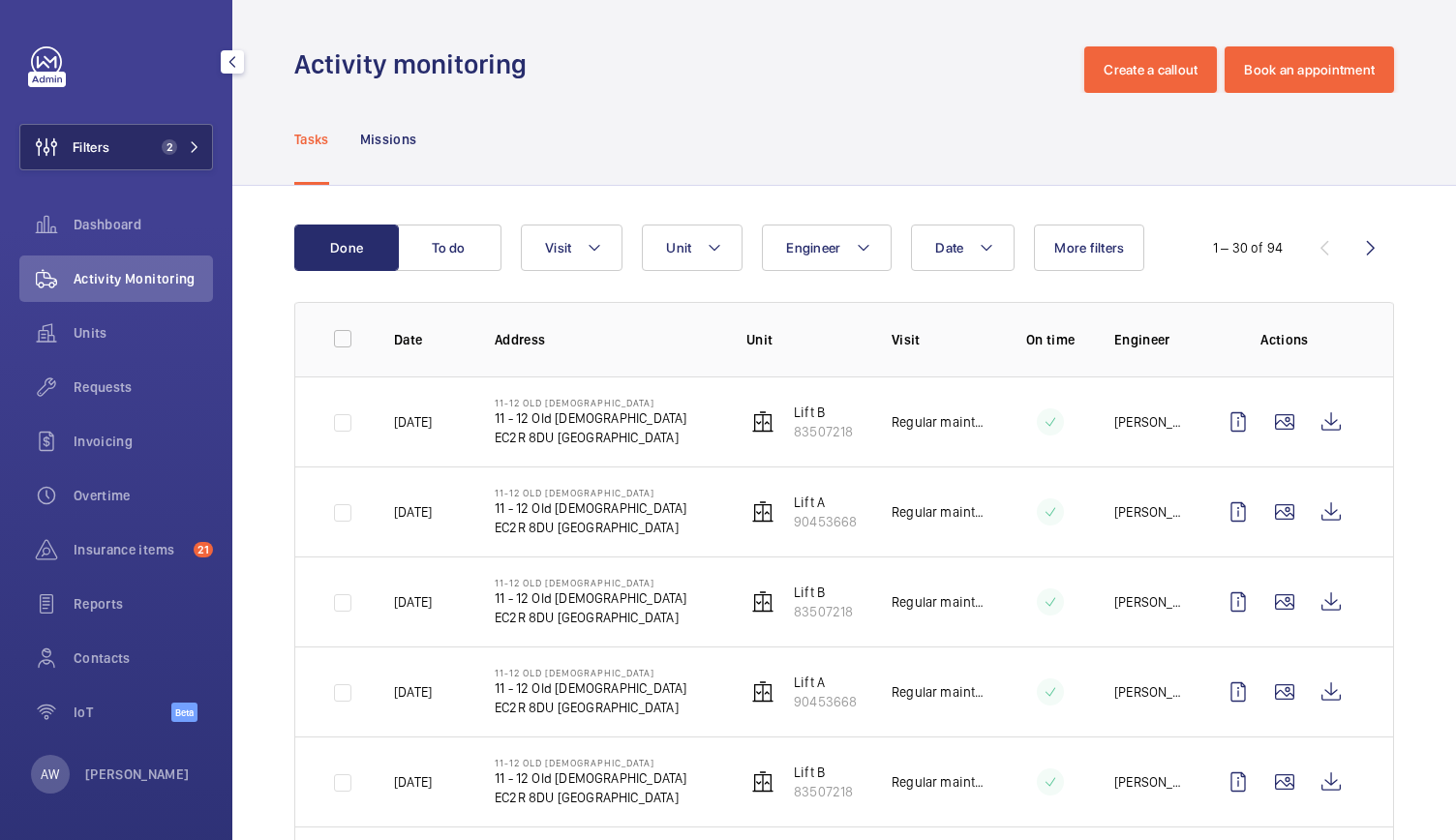
click at [144, 146] on button "Filters 2" at bounding box center [116, 147] width 193 height 47
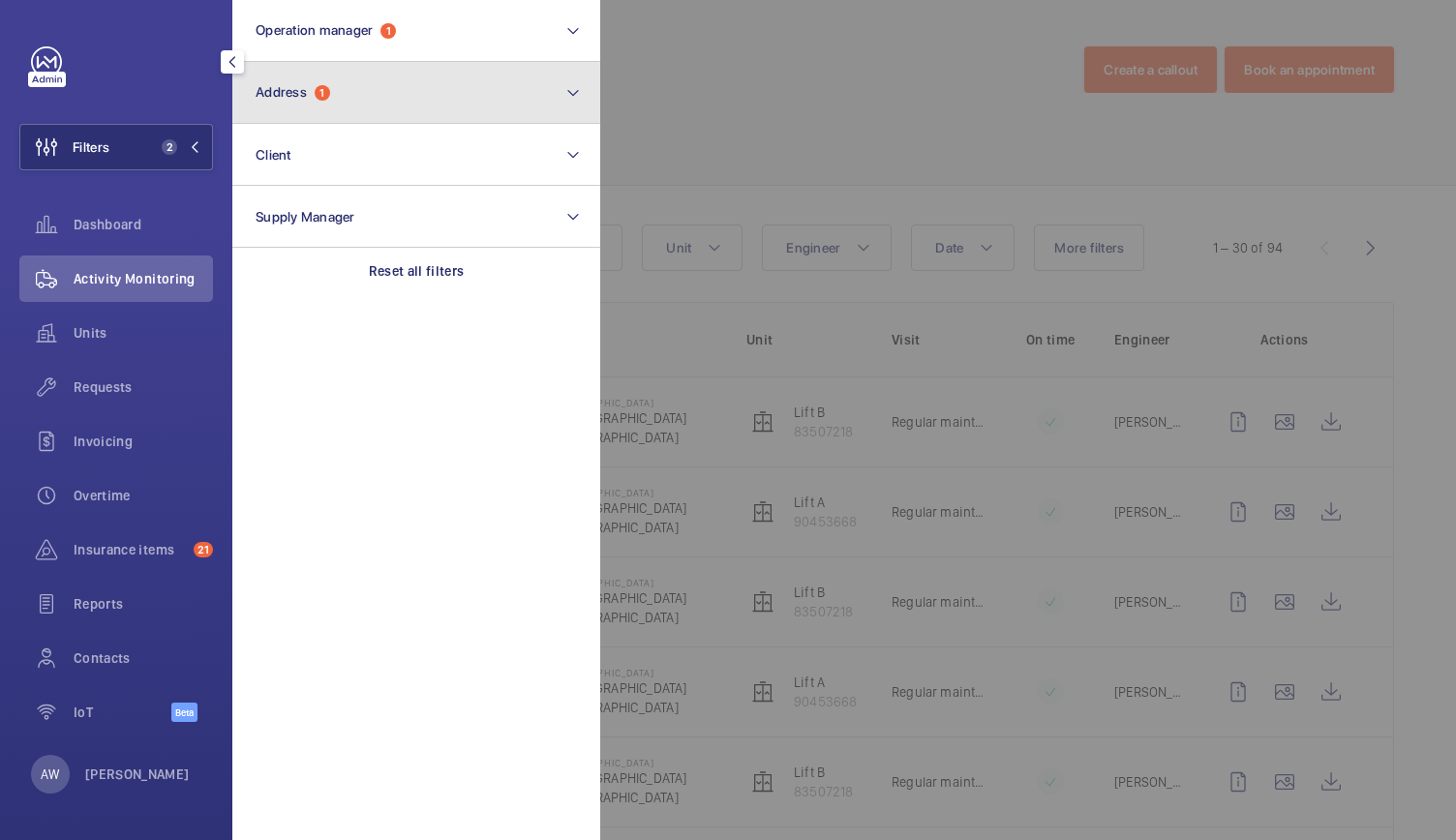
click at [303, 85] on span "Address" at bounding box center [281, 92] width 52 height 16
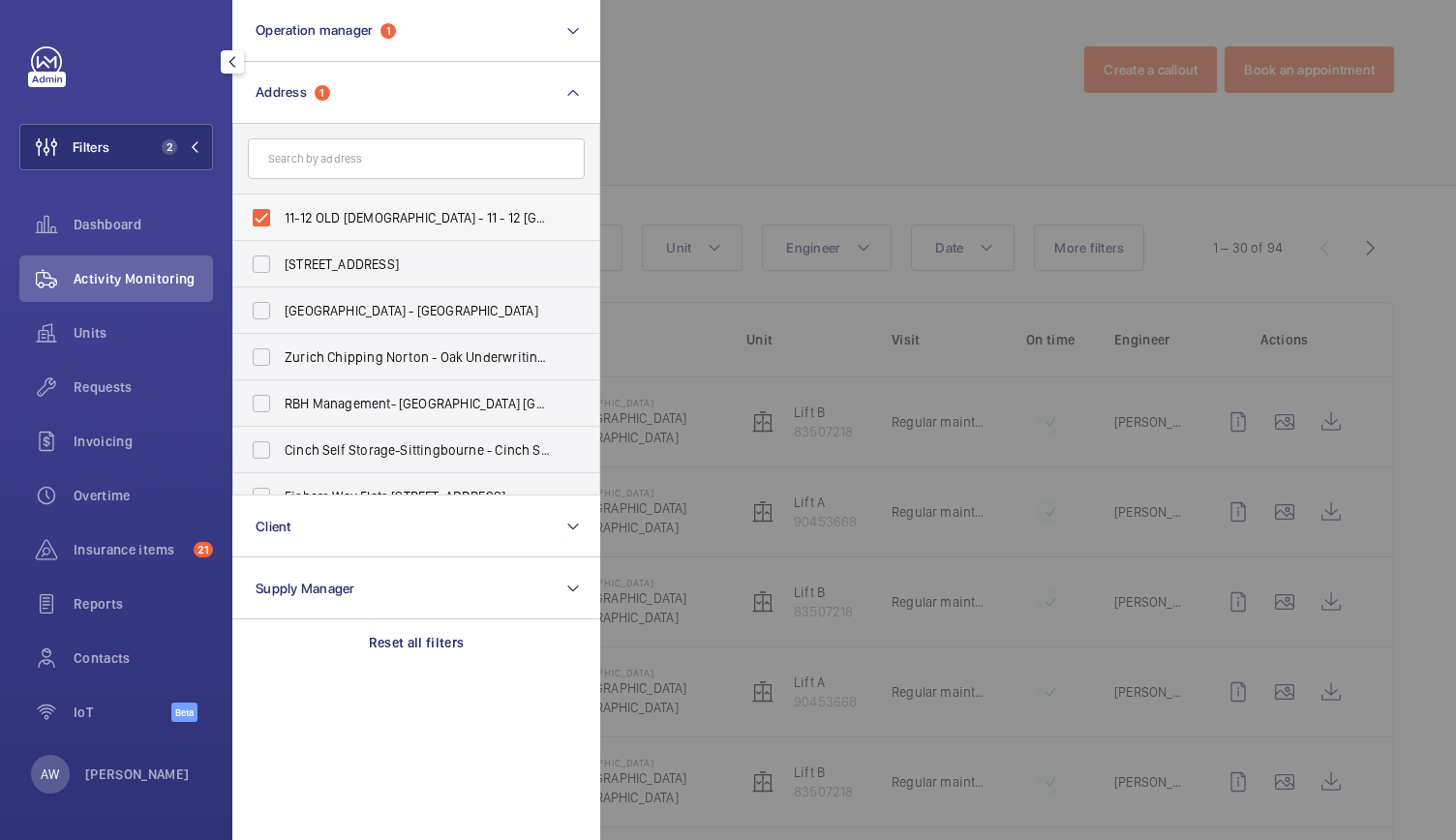
click at [258, 222] on label "11-12 OLD [DEMOGRAPHIC_DATA] - 11 - 12 [GEOGRAPHIC_DATA][DEMOGRAPHIC_DATA]" at bounding box center [401, 218] width 337 height 47
click at [258, 222] on input "11-12 OLD [DEMOGRAPHIC_DATA] - 11 - 12 [GEOGRAPHIC_DATA][DEMOGRAPHIC_DATA]" at bounding box center [262, 218] width 39 height 39
checkbox input "false"
click at [89, 607] on span "Reports" at bounding box center [142, 604] width 140 height 20
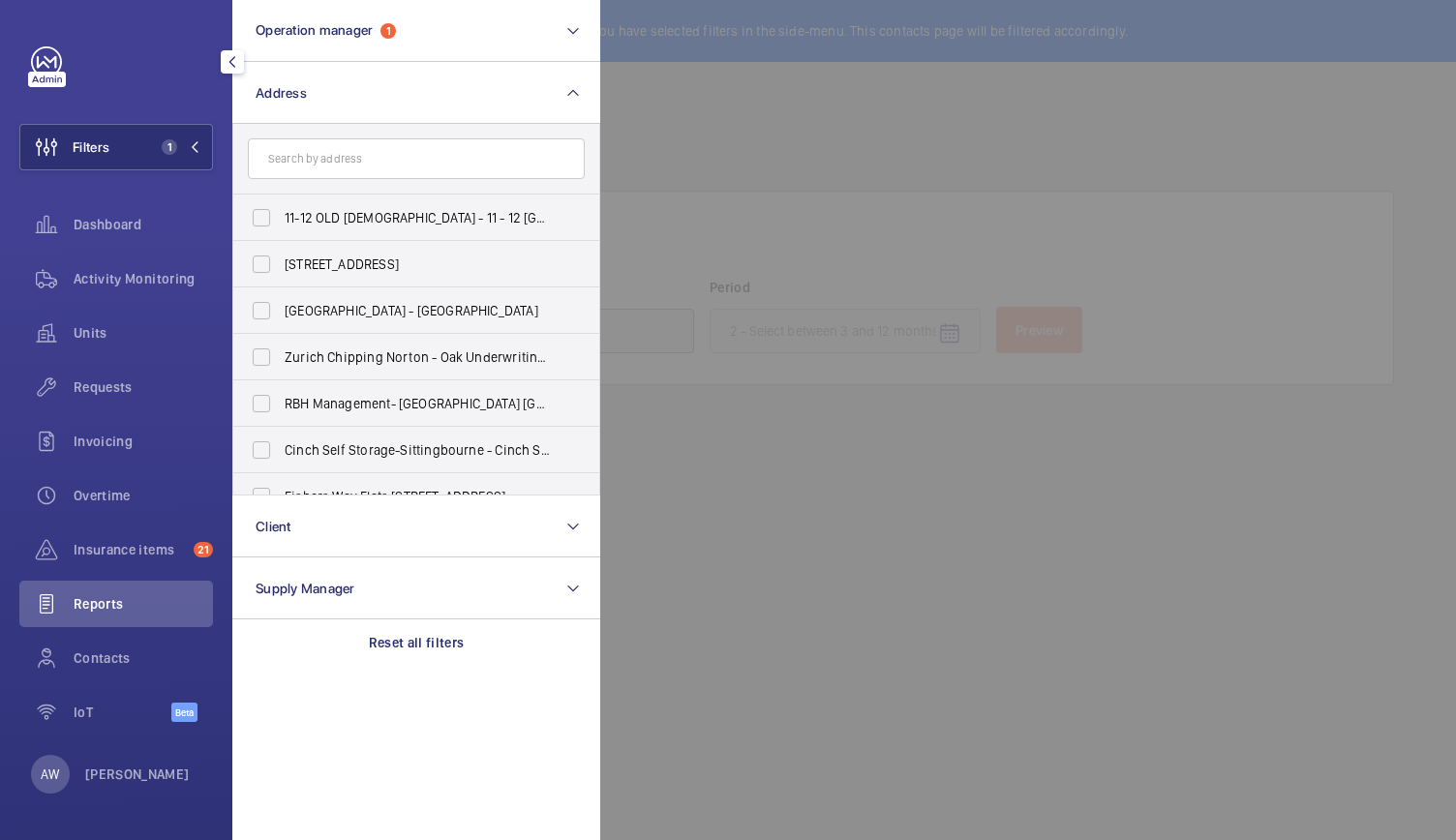
click at [696, 239] on div at bounding box center [1328, 420] width 1456 height 840
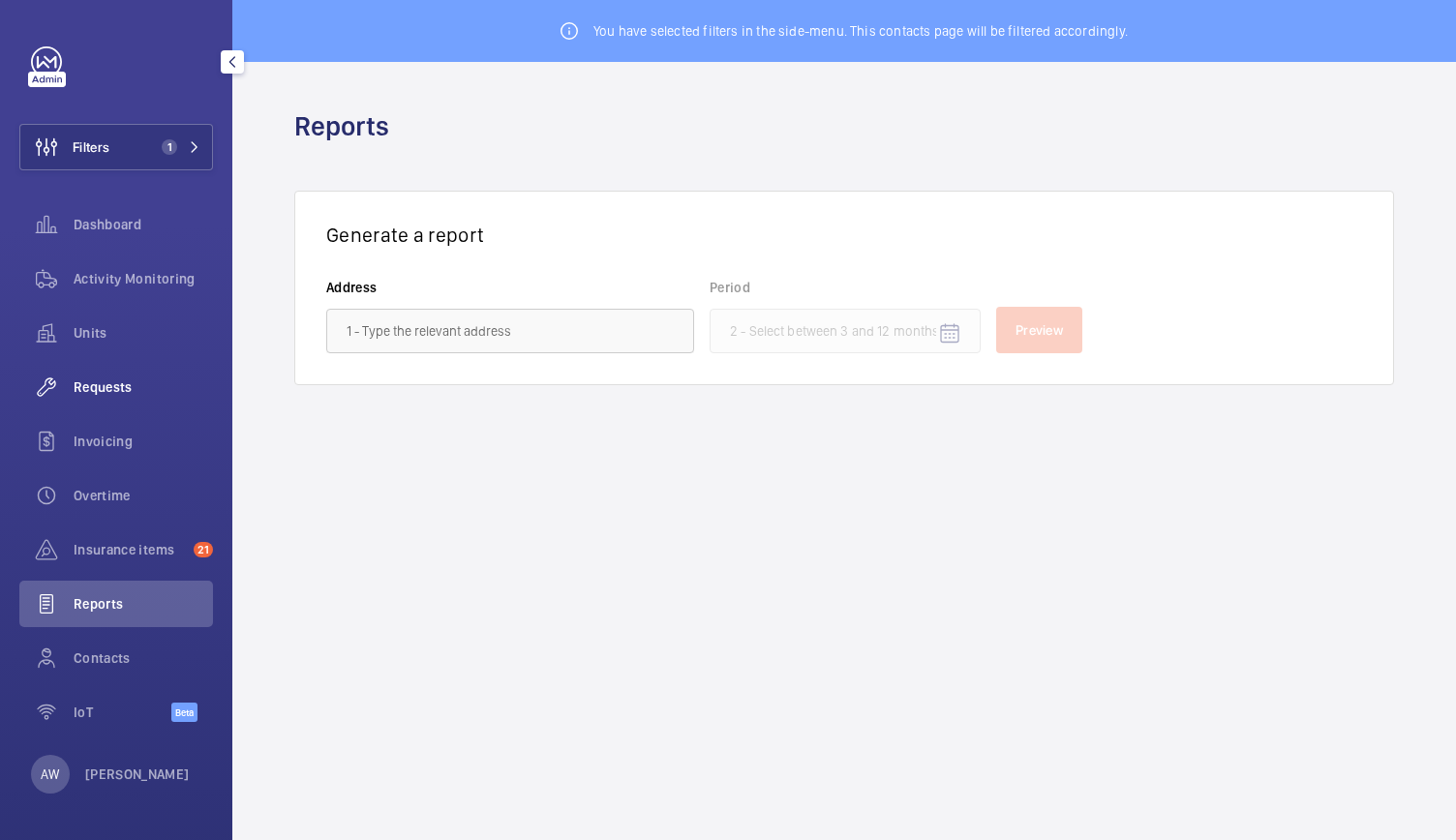
click at [83, 374] on div "Requests" at bounding box center [116, 387] width 193 height 47
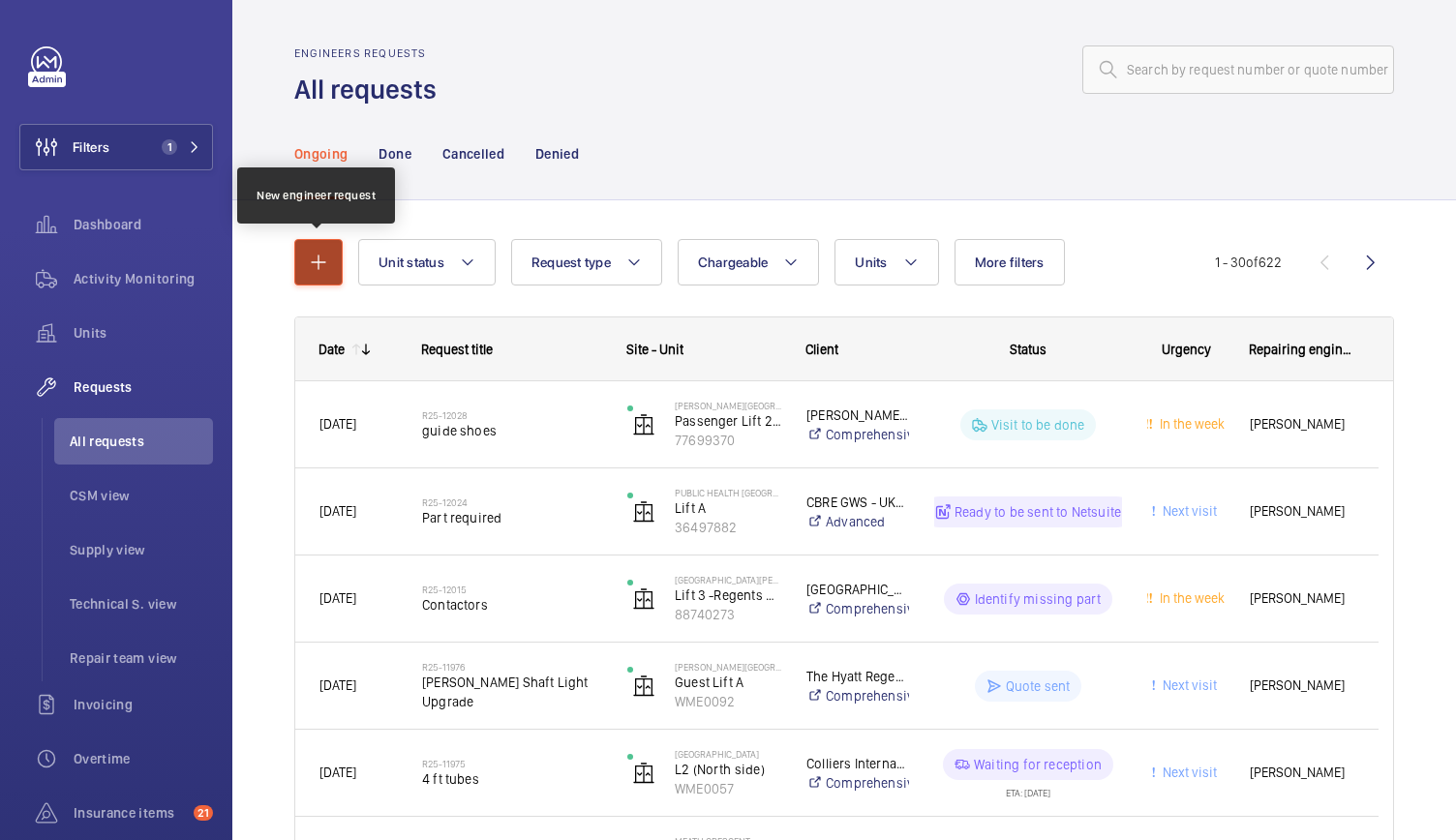
click at [314, 270] on mat-icon "button" at bounding box center [319, 262] width 23 height 23
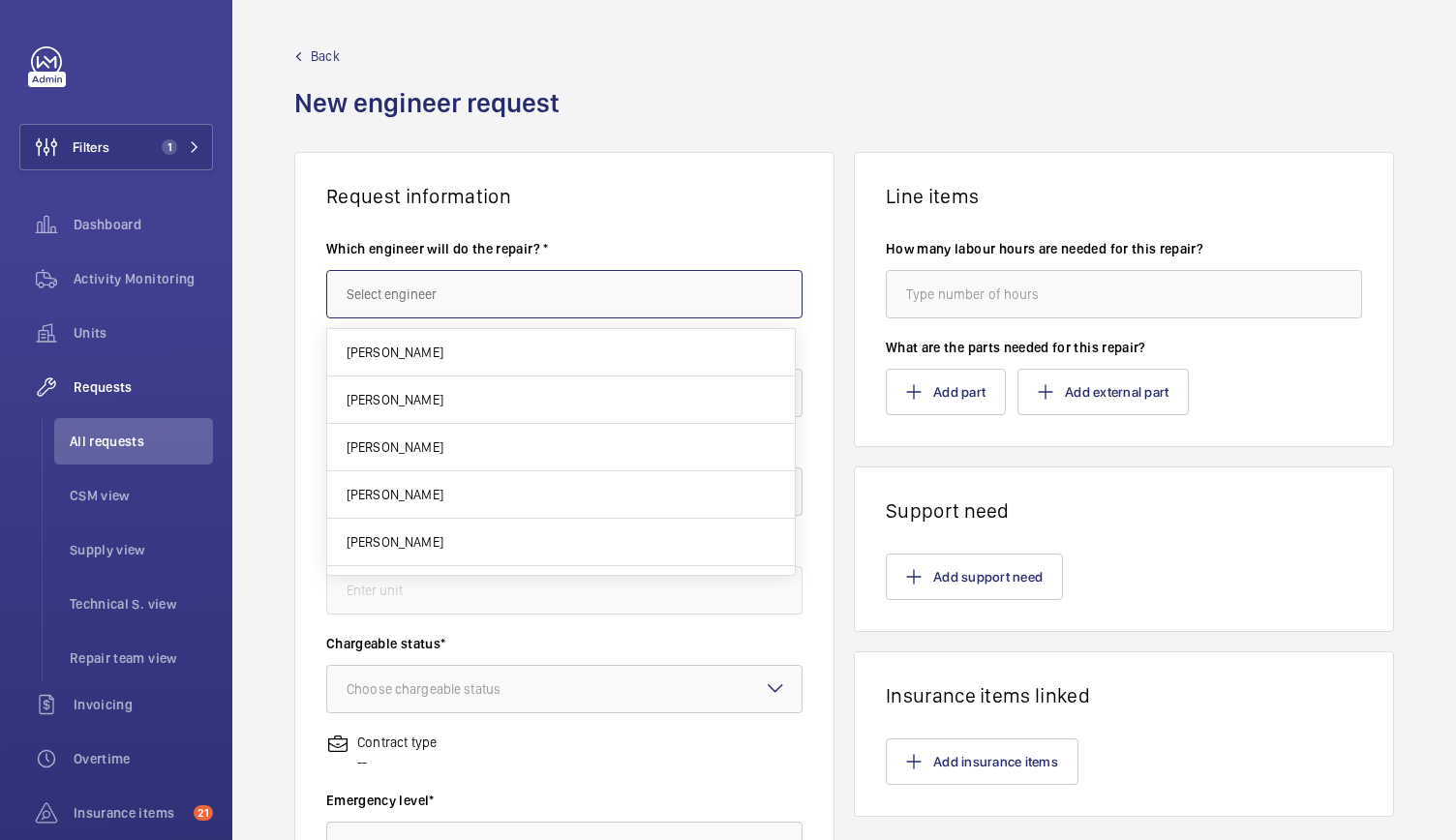
click at [410, 300] on input "text" at bounding box center [564, 295] width 476 height 49
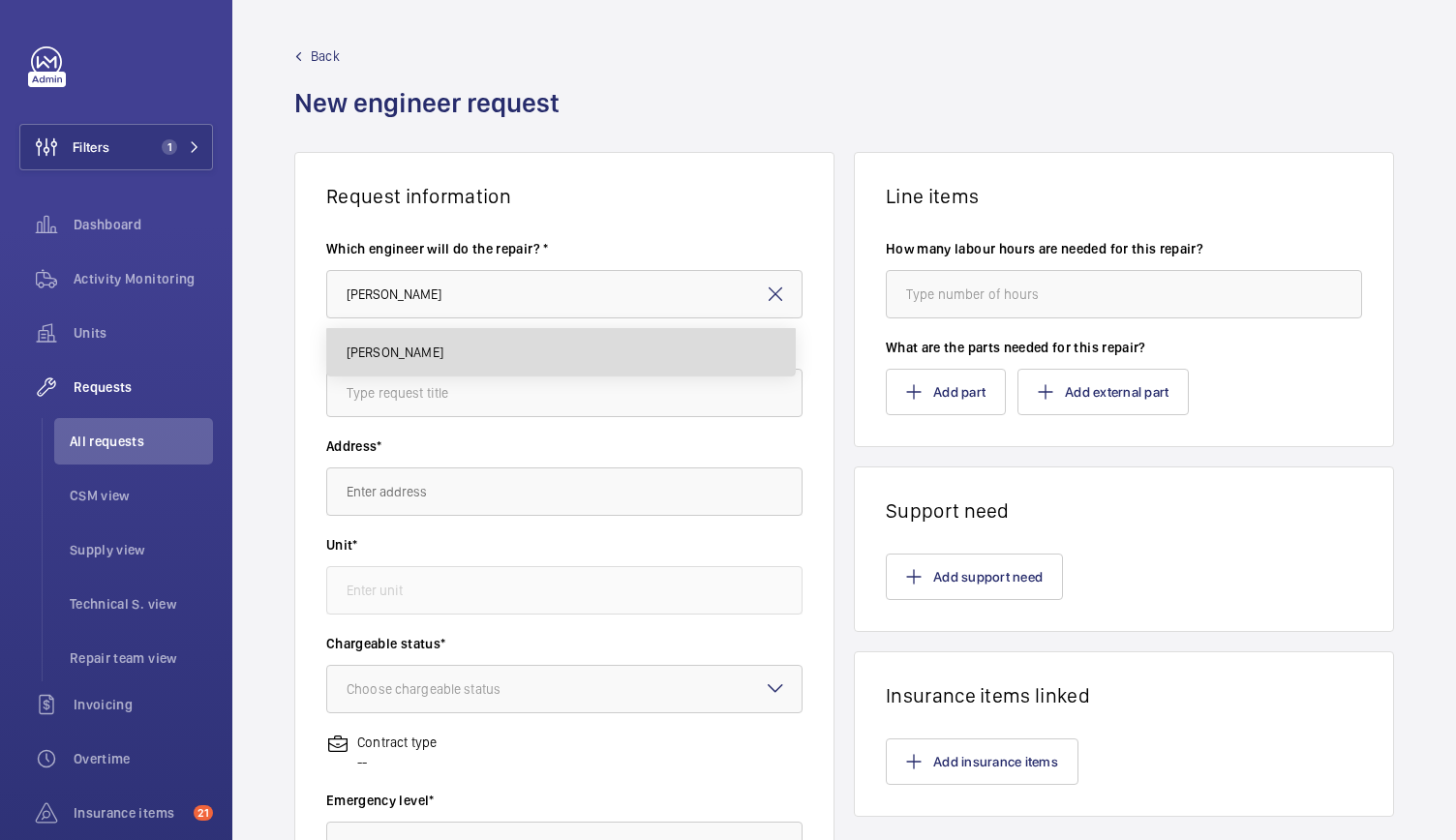
click at [375, 332] on mat-option "[PERSON_NAME]" at bounding box center [560, 352] width 467 height 47
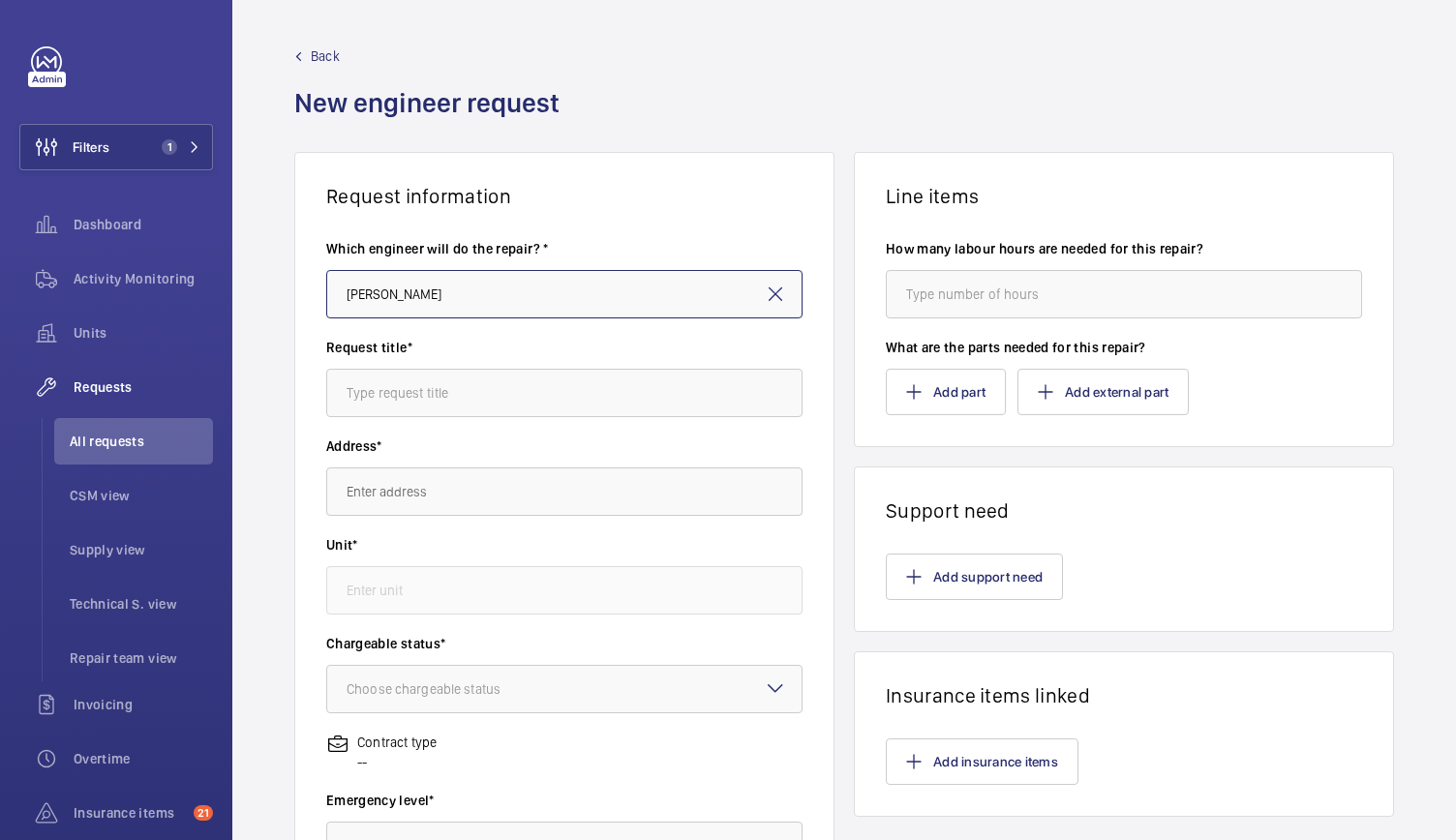
type input "[PERSON_NAME]"
click at [367, 387] on input "text" at bounding box center [564, 393] width 476 height 49
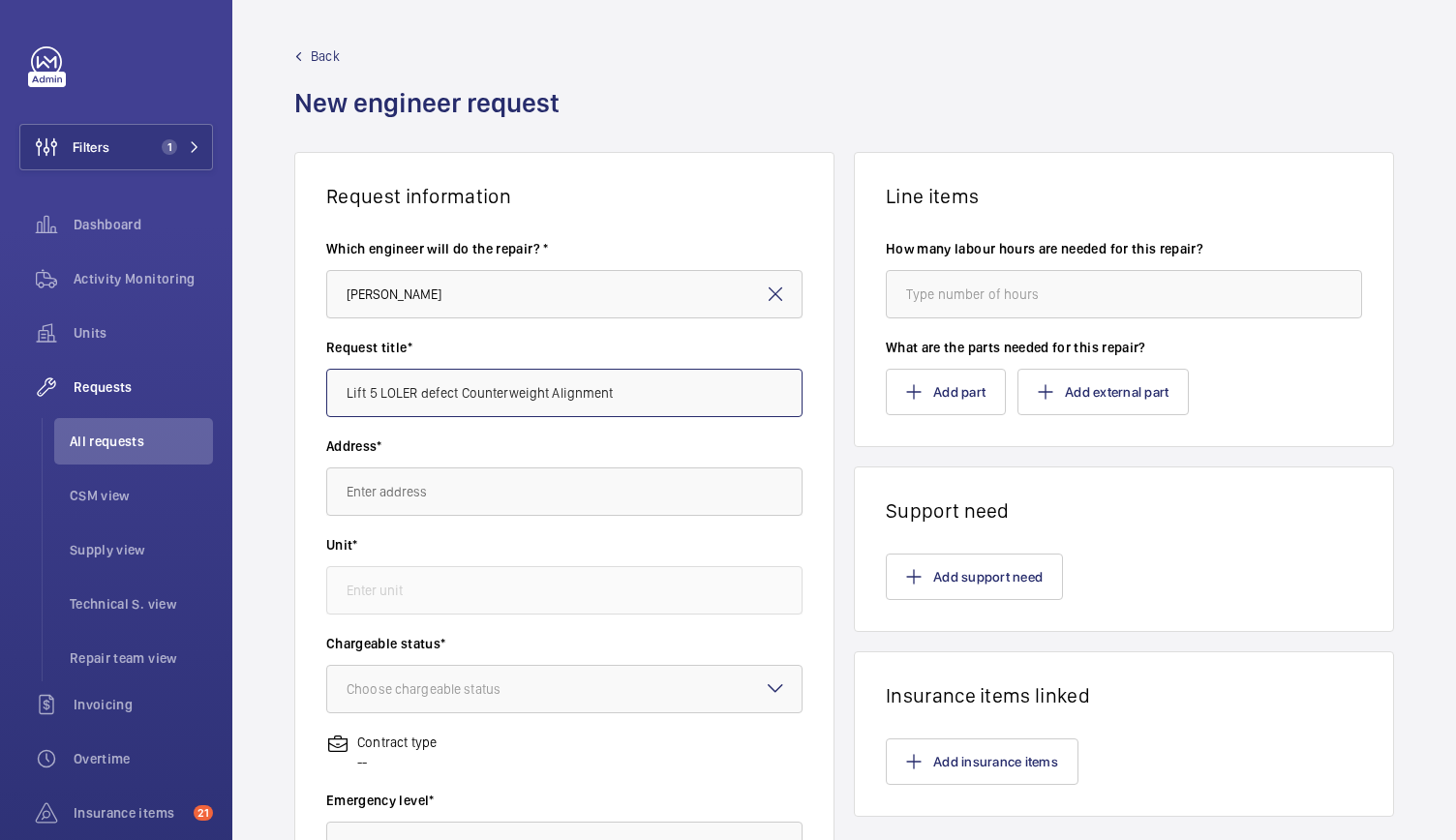
click at [425, 392] on input "Lift 5 LOLER defect Counterweight Alignment" at bounding box center [564, 393] width 476 height 49
type input "Lift 5 LOLER Defect Counterweight Alignment"
click at [391, 511] on input "text" at bounding box center [564, 492] width 476 height 49
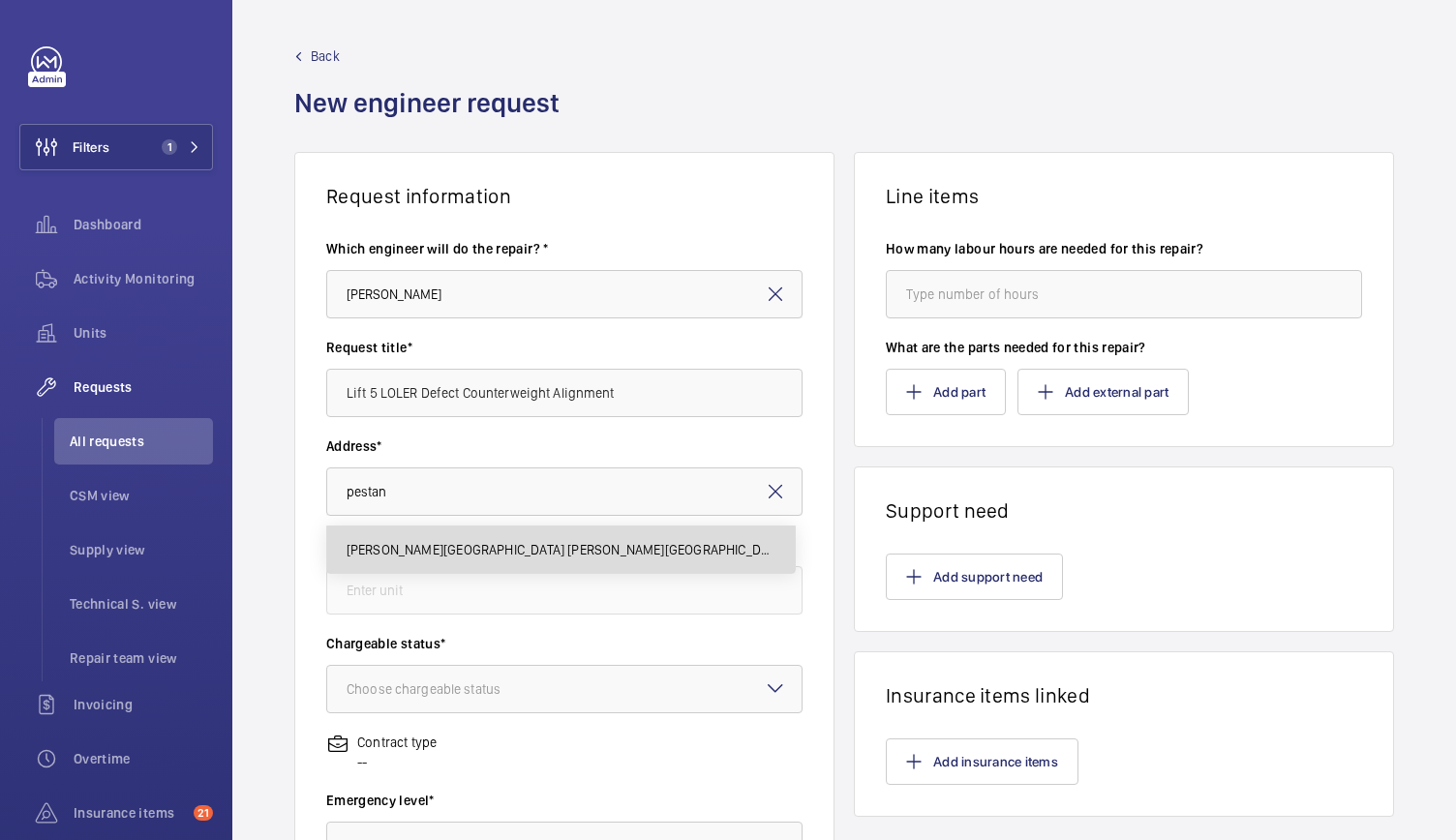
click at [392, 545] on span "[PERSON_NAME][GEOGRAPHIC_DATA] [PERSON_NAME][GEOGRAPHIC_DATA]" at bounding box center [561, 550] width 429 height 20
type input "[PERSON_NAME][GEOGRAPHIC_DATA] [PERSON_NAME][GEOGRAPHIC_DATA]"
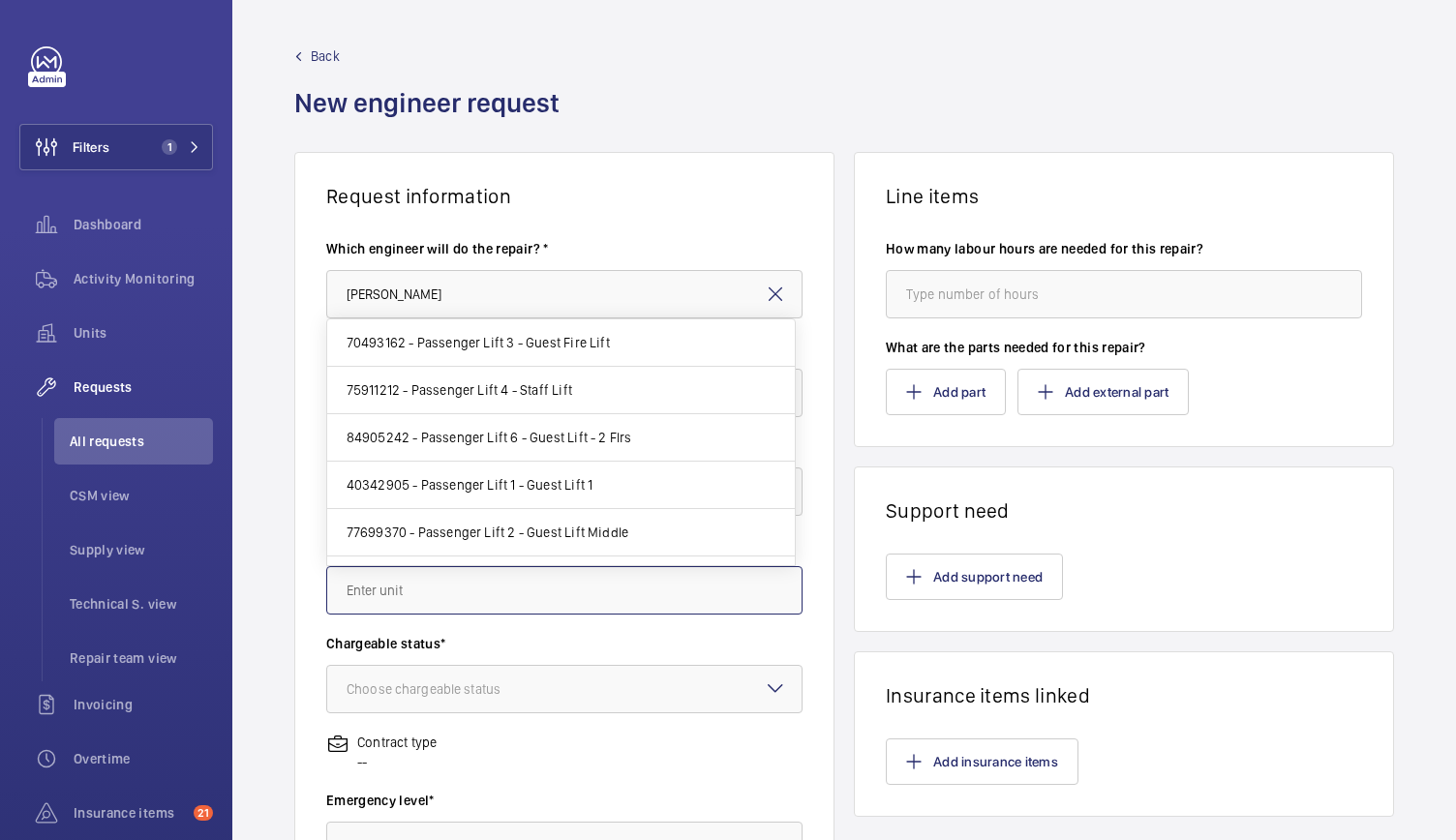
click at [385, 582] on input "text" at bounding box center [564, 590] width 476 height 49
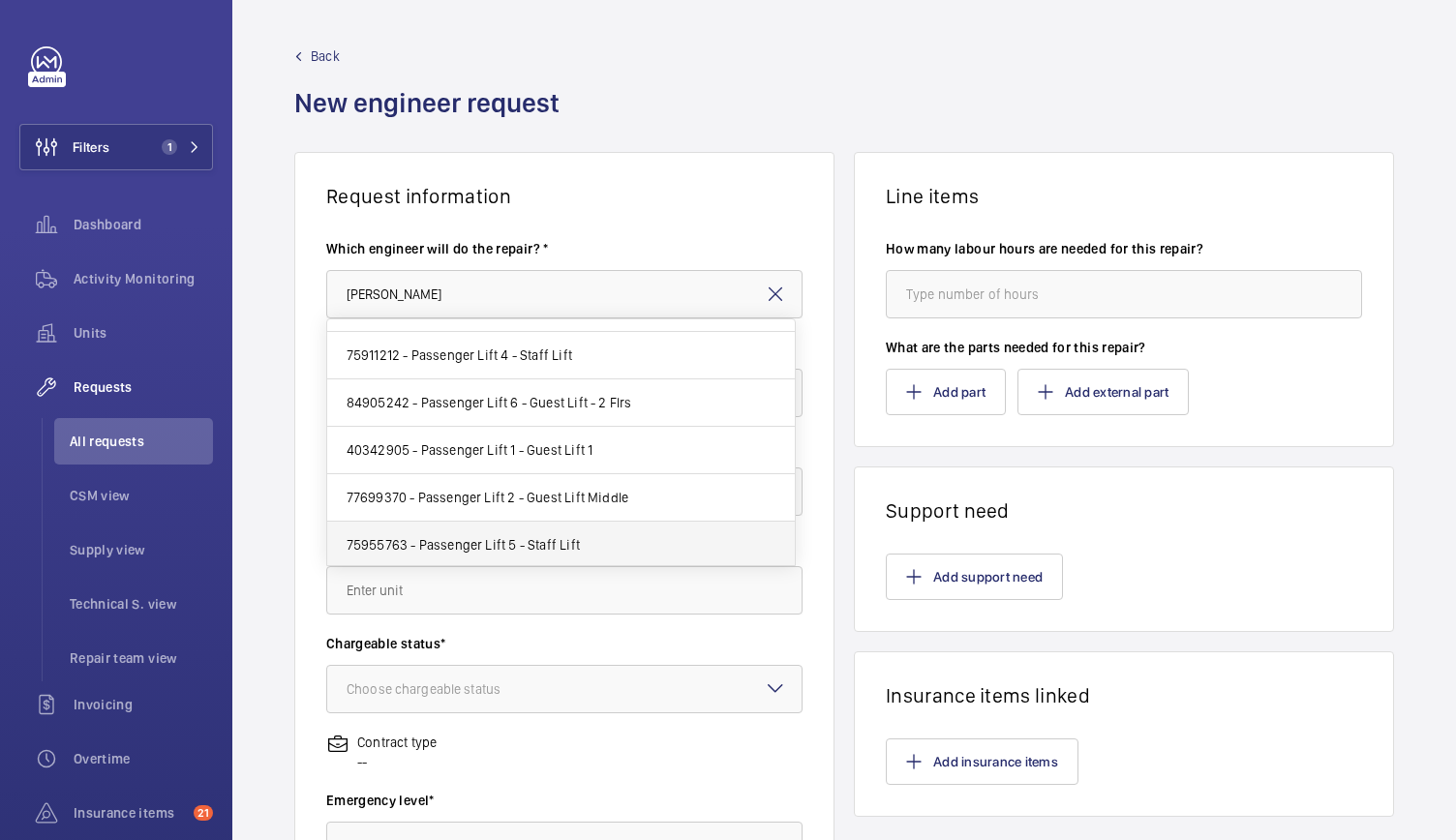
click at [423, 544] on span "75955763 - Passenger Lift 5 - Staff Lift" at bounding box center [463, 545] width 233 height 20
type input "75955763 - Passenger Lift 5 - Staff Lift"
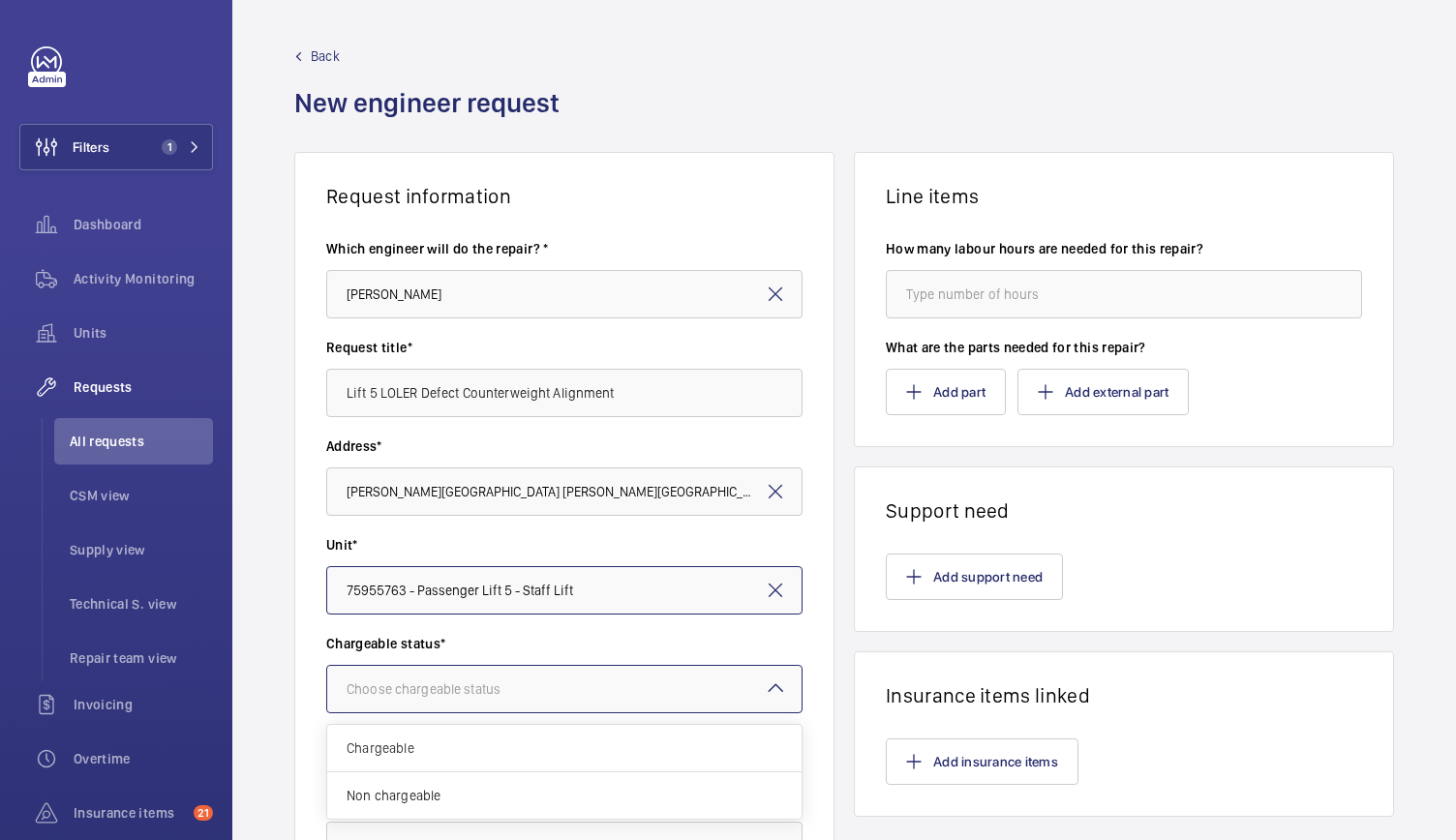
click at [425, 686] on div "Choose chargeable status" at bounding box center [447, 689] width 202 height 20
click at [401, 790] on span "Non chargeable" at bounding box center [564, 796] width 435 height 20
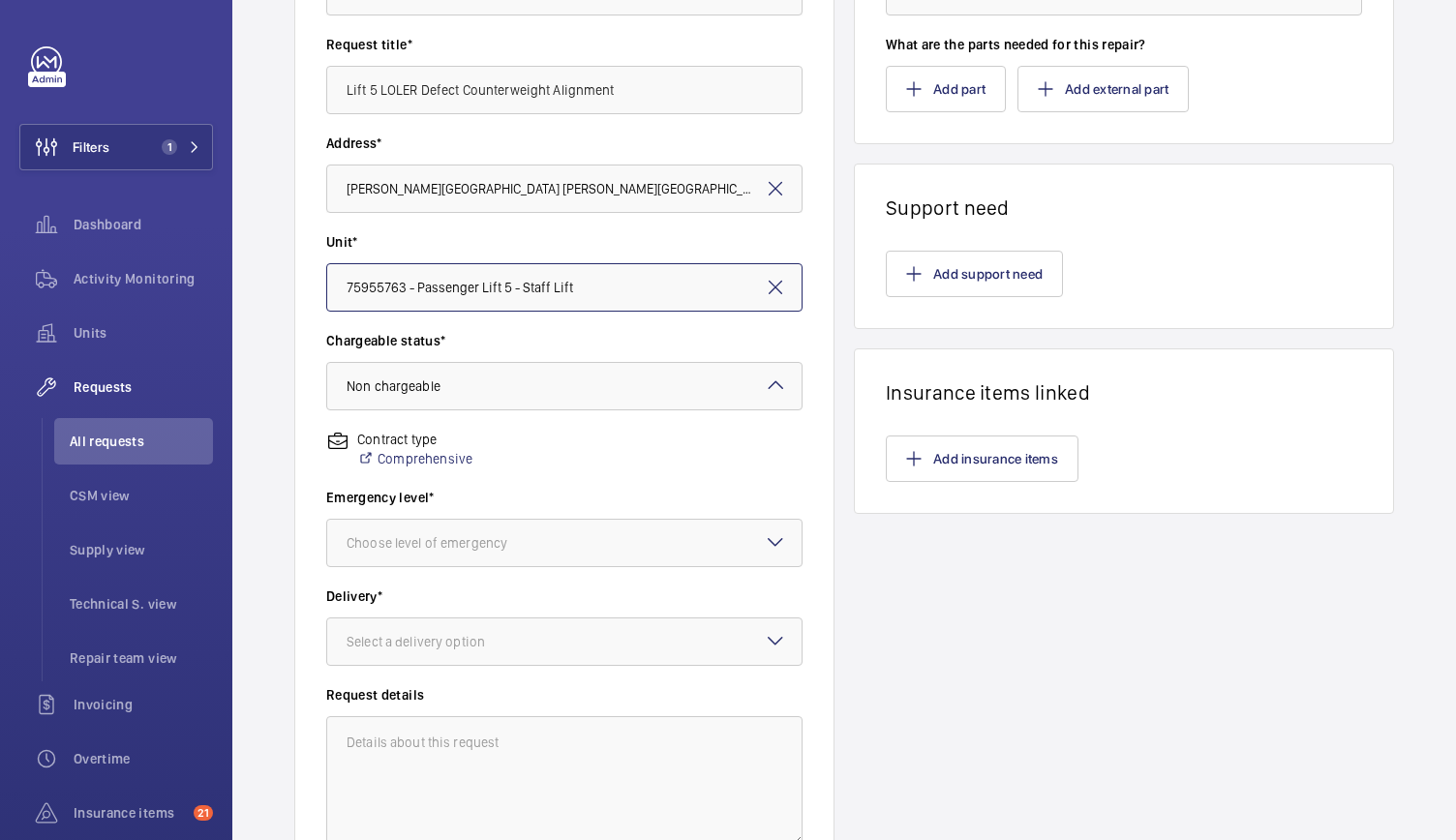
scroll to position [304, 0]
click at [435, 540] on div "Choose level of emergency" at bounding box center [451, 542] width 209 height 20
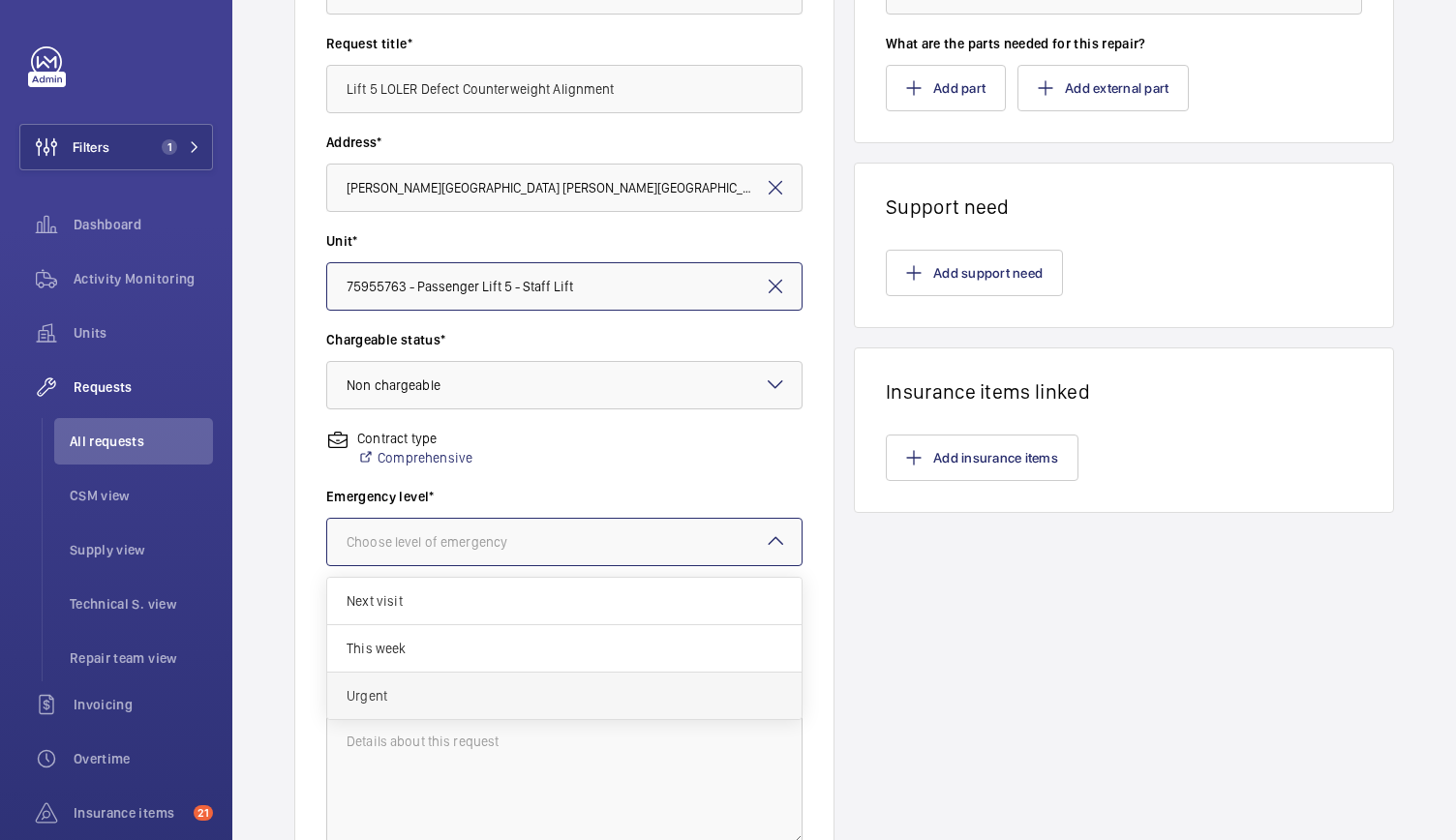
click at [373, 709] on div "Urgent" at bounding box center [564, 697] width 474 height 47
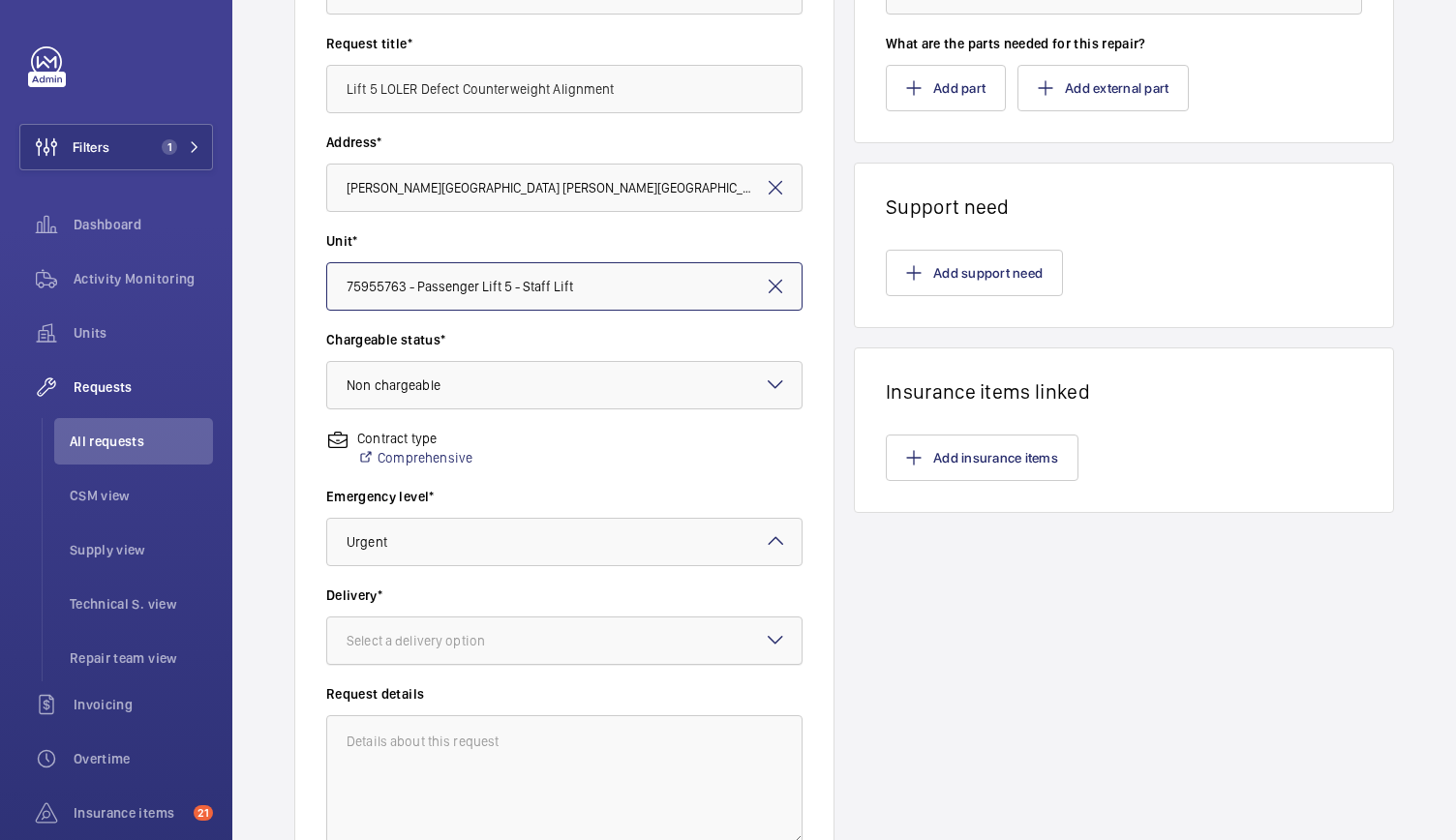
click at [397, 656] on div at bounding box center [564, 641] width 474 height 47
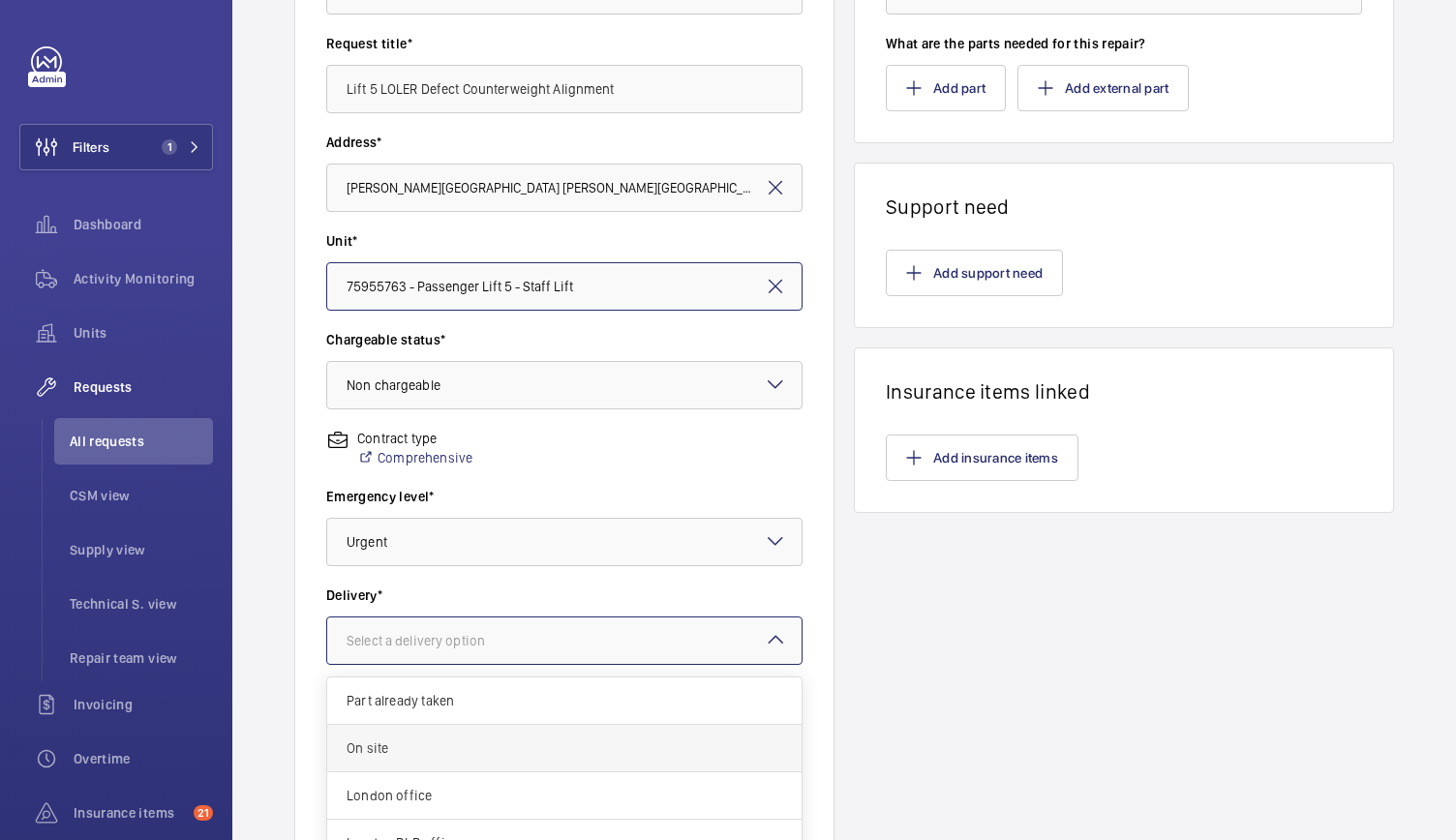
click at [381, 764] on div "On site" at bounding box center [564, 748] width 474 height 48
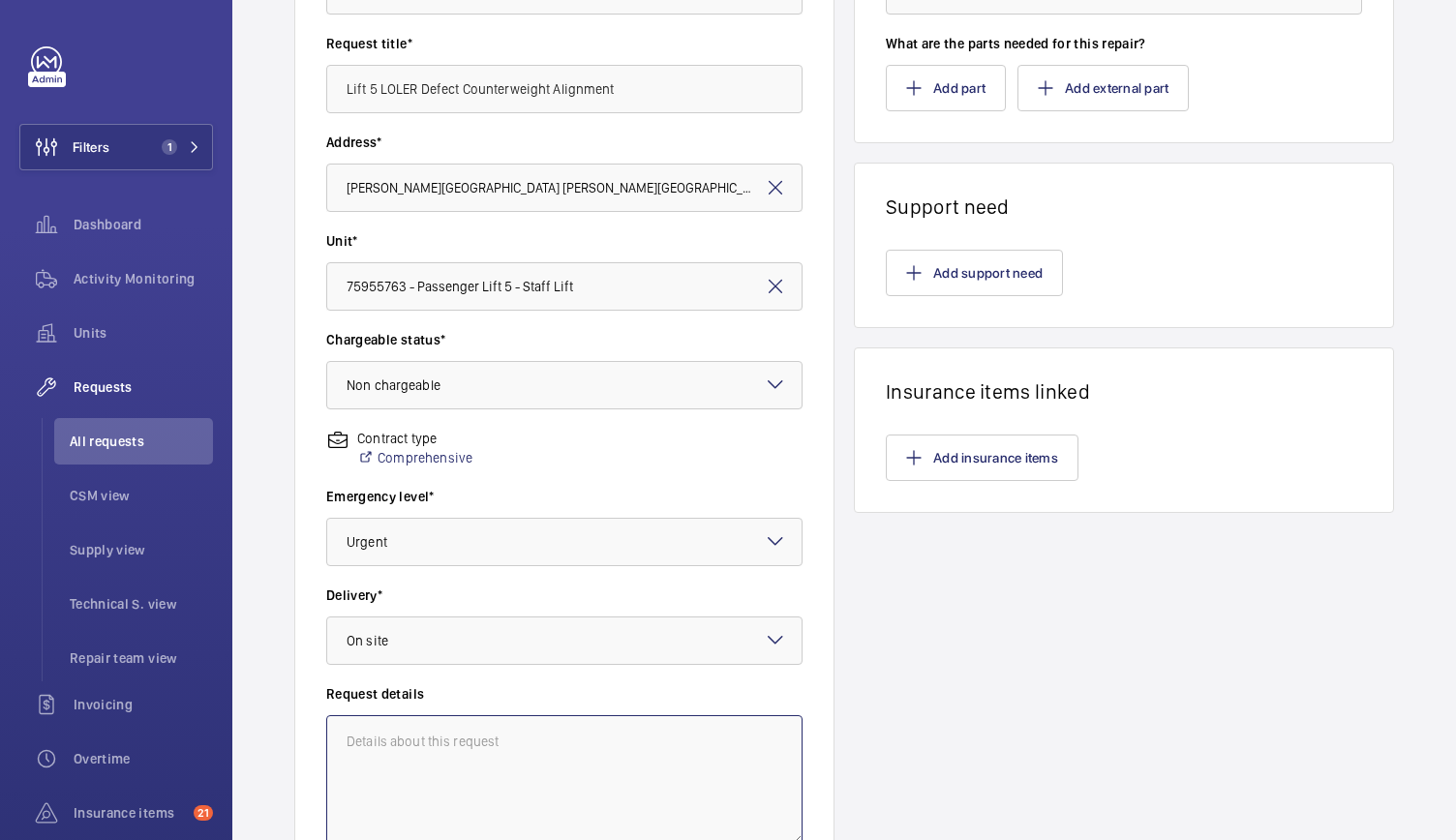
click at [381, 764] on textarea at bounding box center [564, 780] width 476 height 130
paste textarea "The counterweight buffer is out of alignment with the counterweight and this sh…"
click at [343, 780] on textarea "The counterweight buffer is out of alignment with the counterweight and this sh…" at bounding box center [564, 780] width 476 height 130
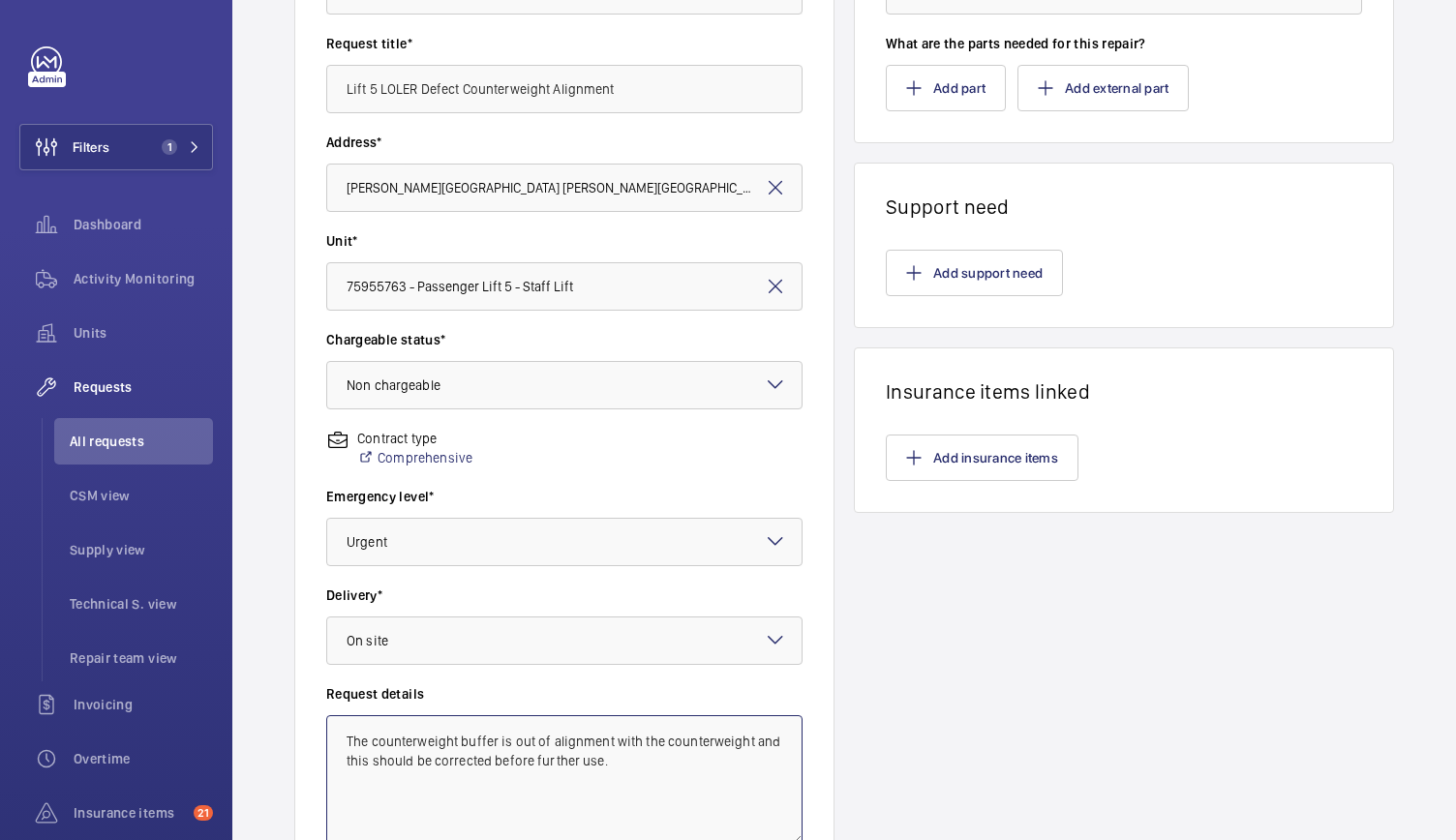
scroll to position [0, 0]
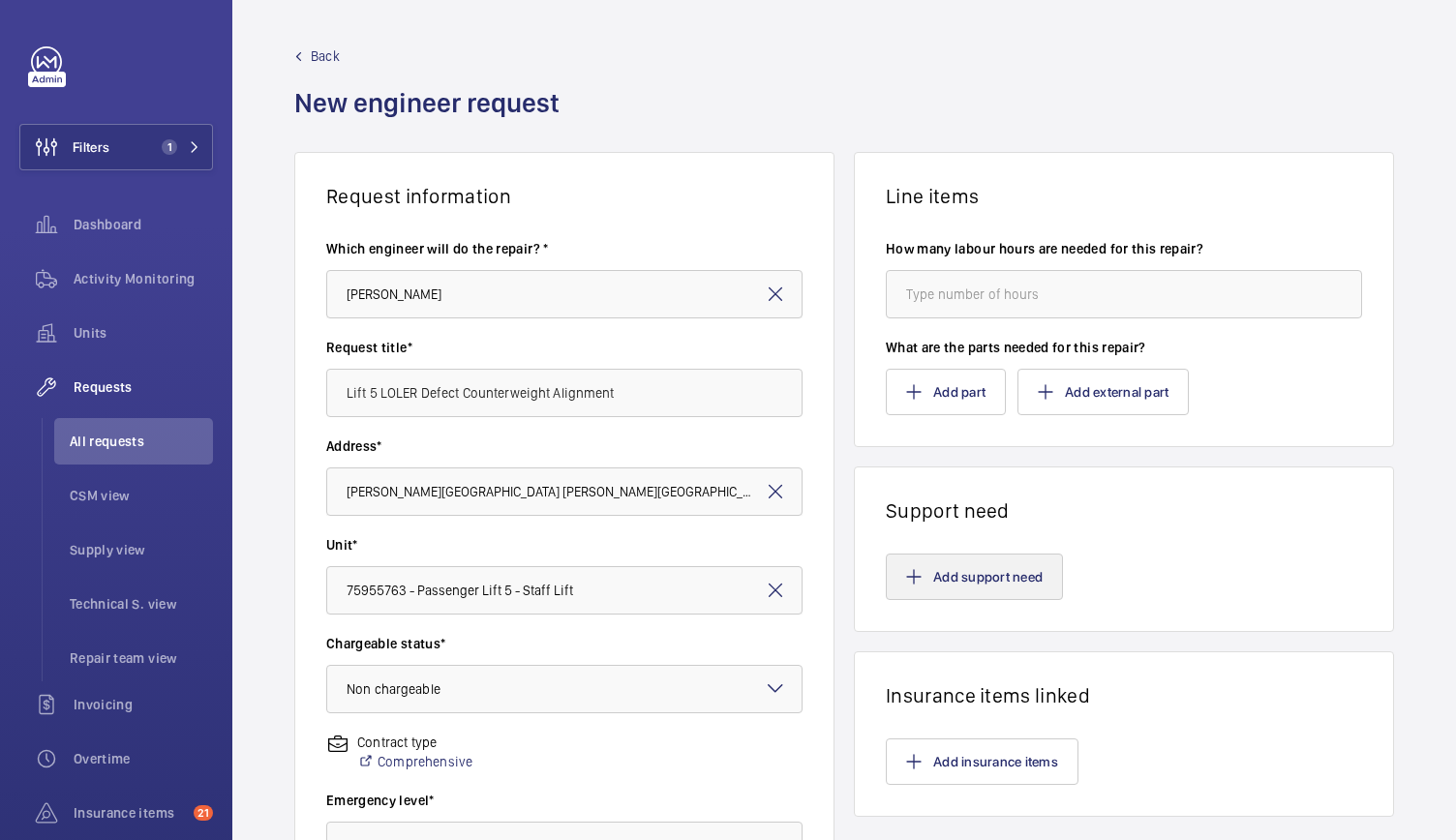
type textarea "The counterweight buffer is out of alignment with the counterweight and this sh…"
click at [961, 581] on button "Add support need" at bounding box center [975, 578] width 178 height 47
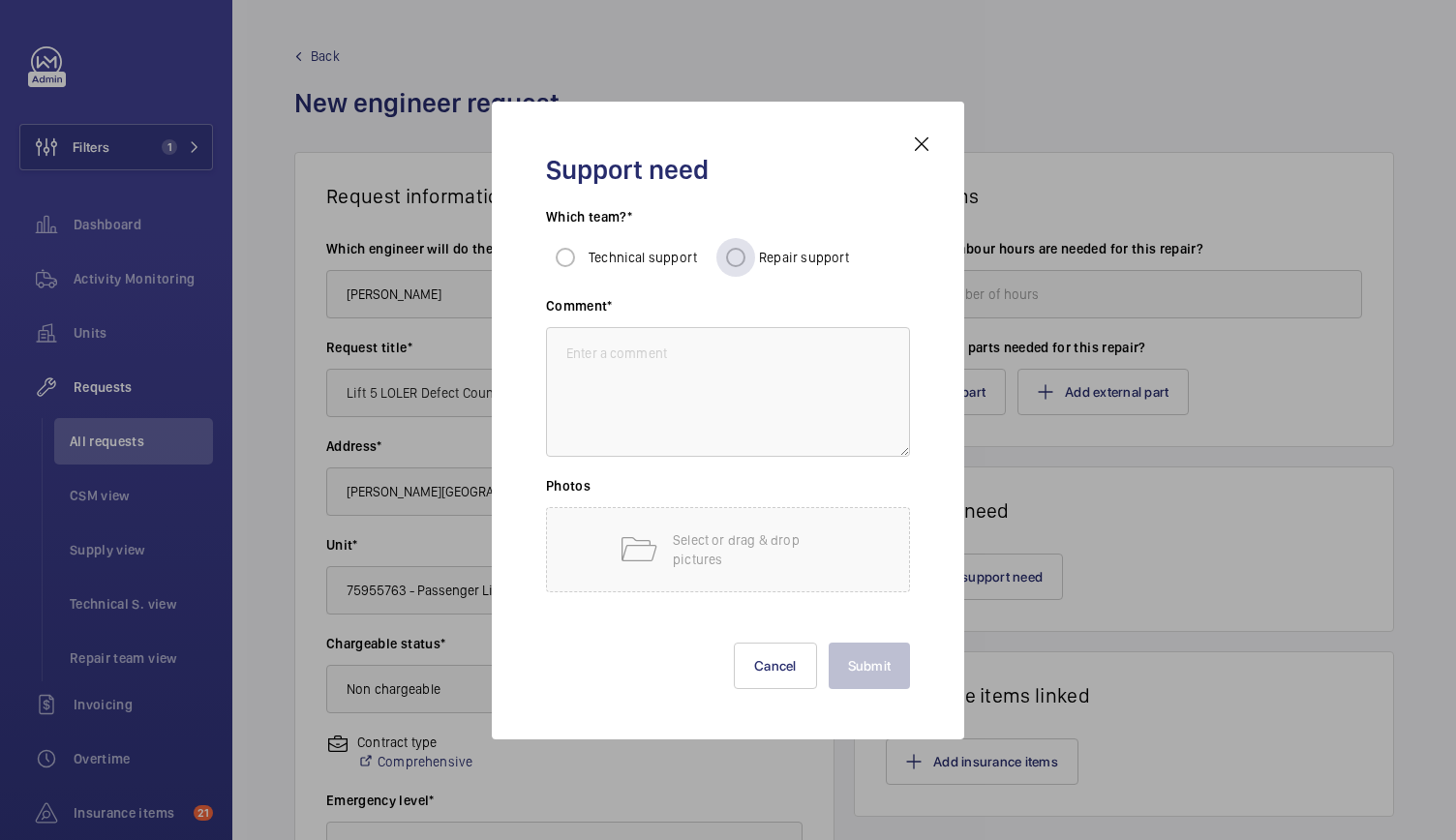
click at [784, 262] on span "Repair support" at bounding box center [804, 258] width 91 height 16
click at [755, 262] on input "Repair support" at bounding box center [736, 258] width 39 height 39
radio input "true"
click at [645, 369] on textarea at bounding box center [728, 391] width 364 height 130
paste textarea "The counterweight buffer is out of alignment with the counterweight and this sh…"
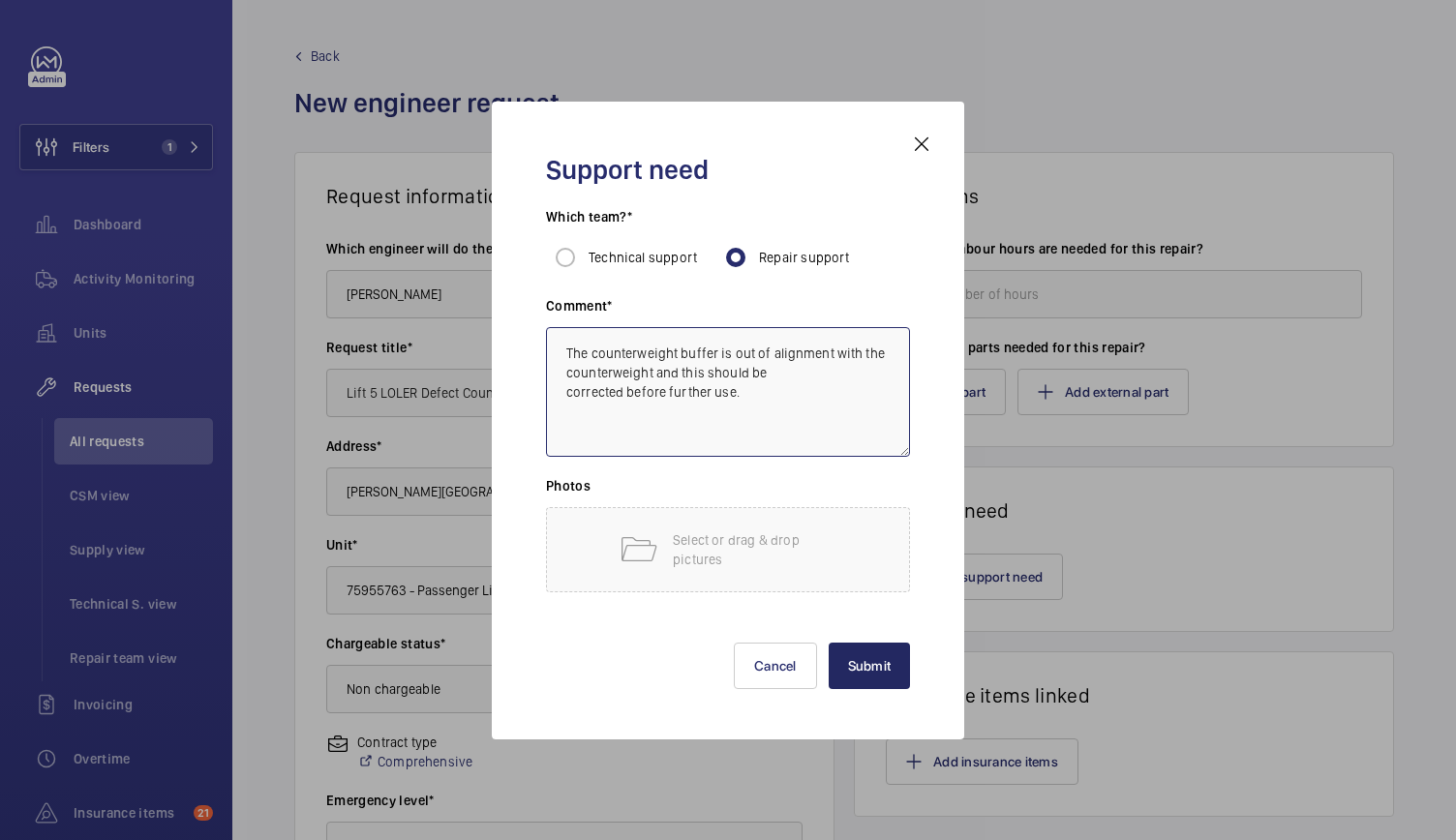
type textarea "The counterweight buffer is out of alignment with the counterweight and this sh…"
click at [879, 678] on button "Submit" at bounding box center [870, 666] width 82 height 47
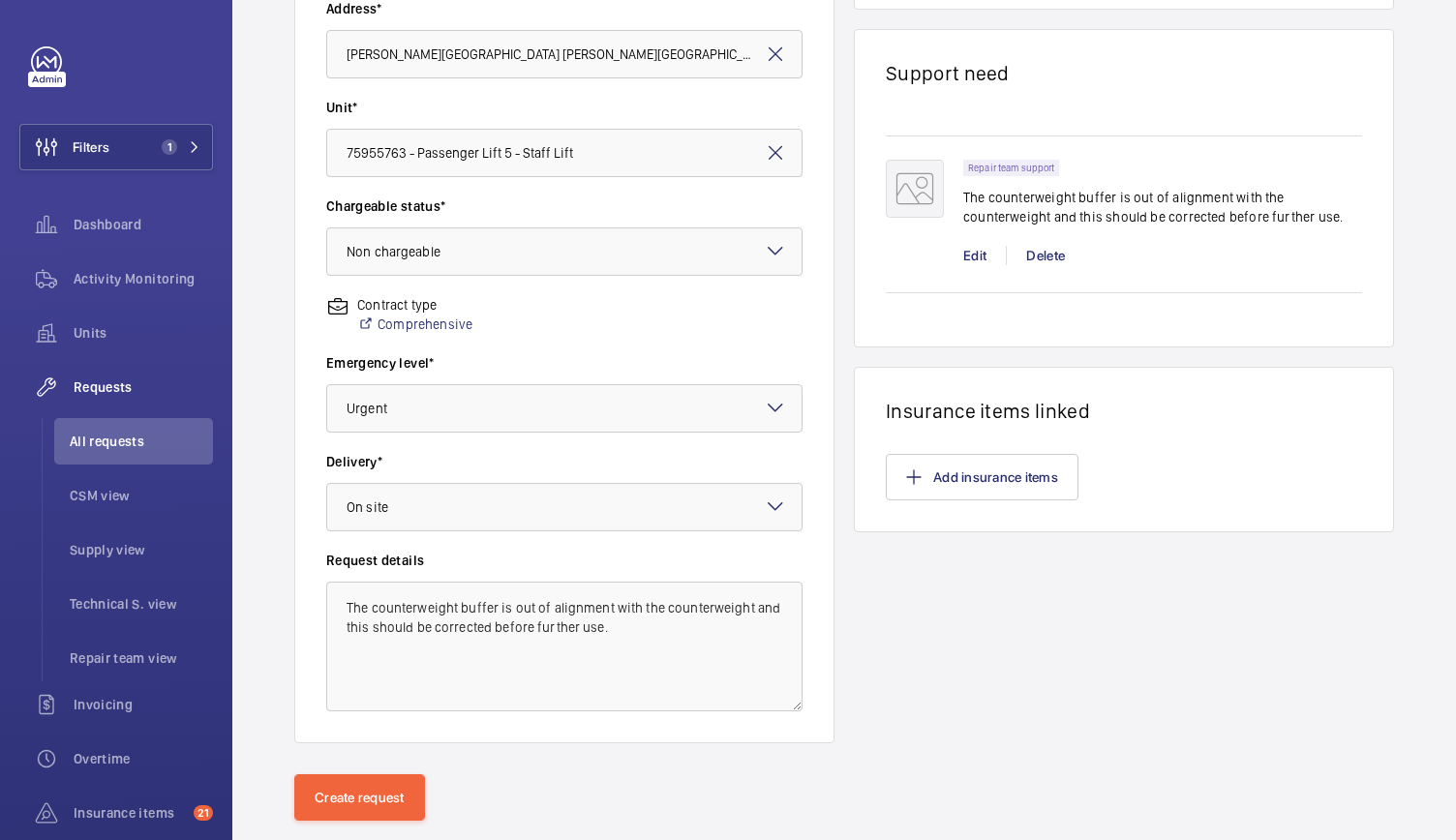
scroll to position [445, 0]
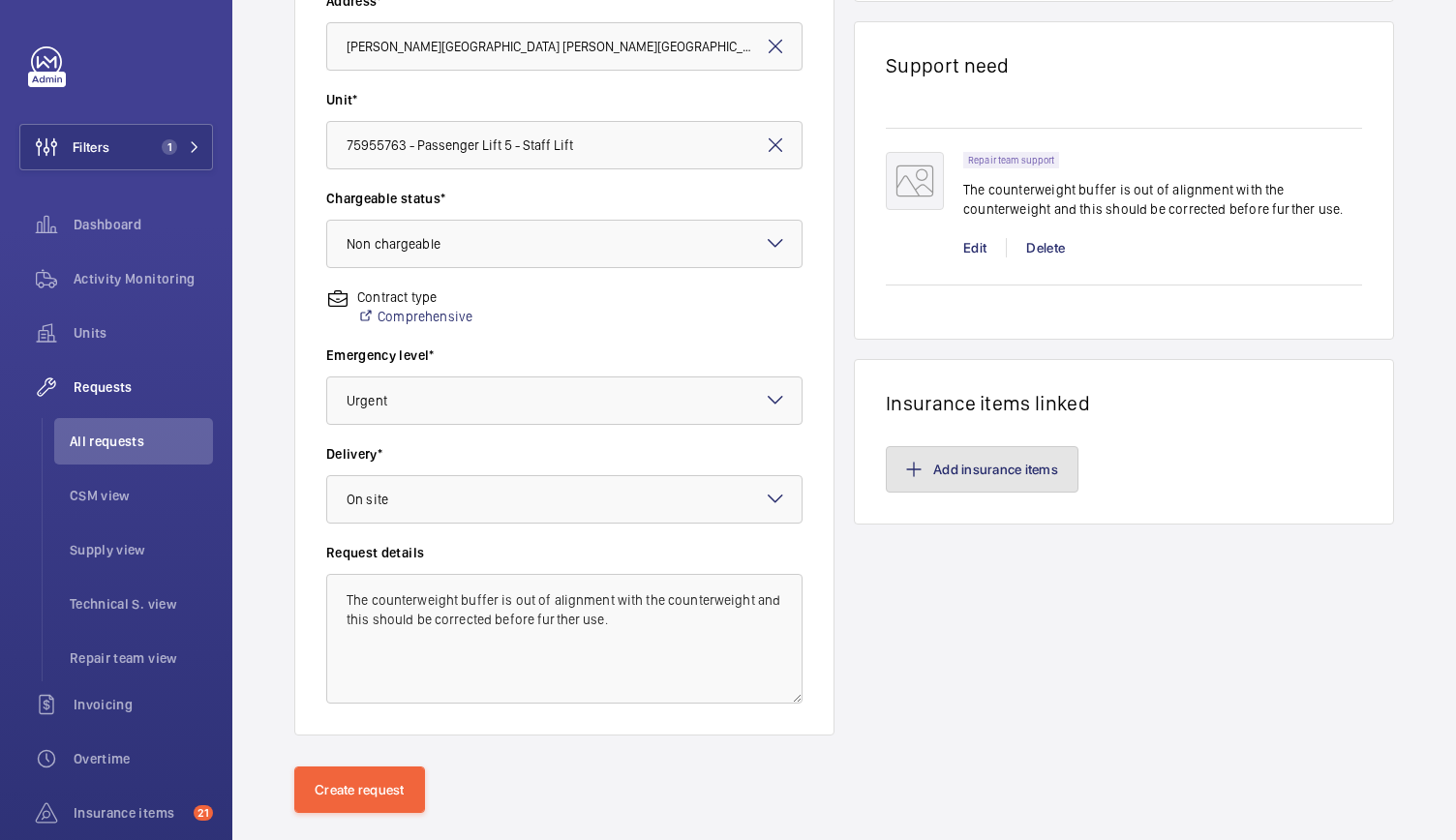
click at [897, 488] on button "Add insurance items" at bounding box center [982, 469] width 192 height 47
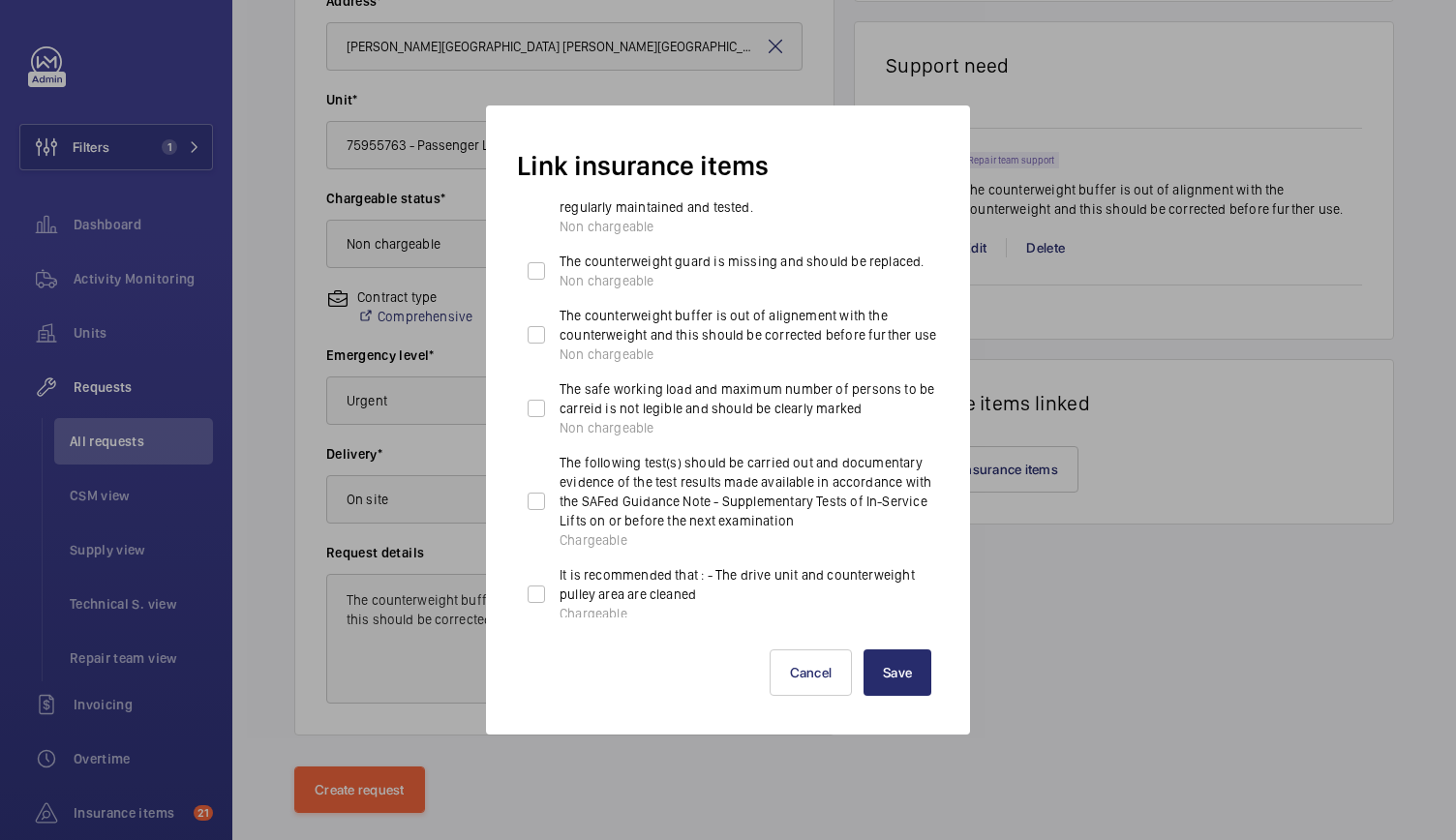
scroll to position [65, 0]
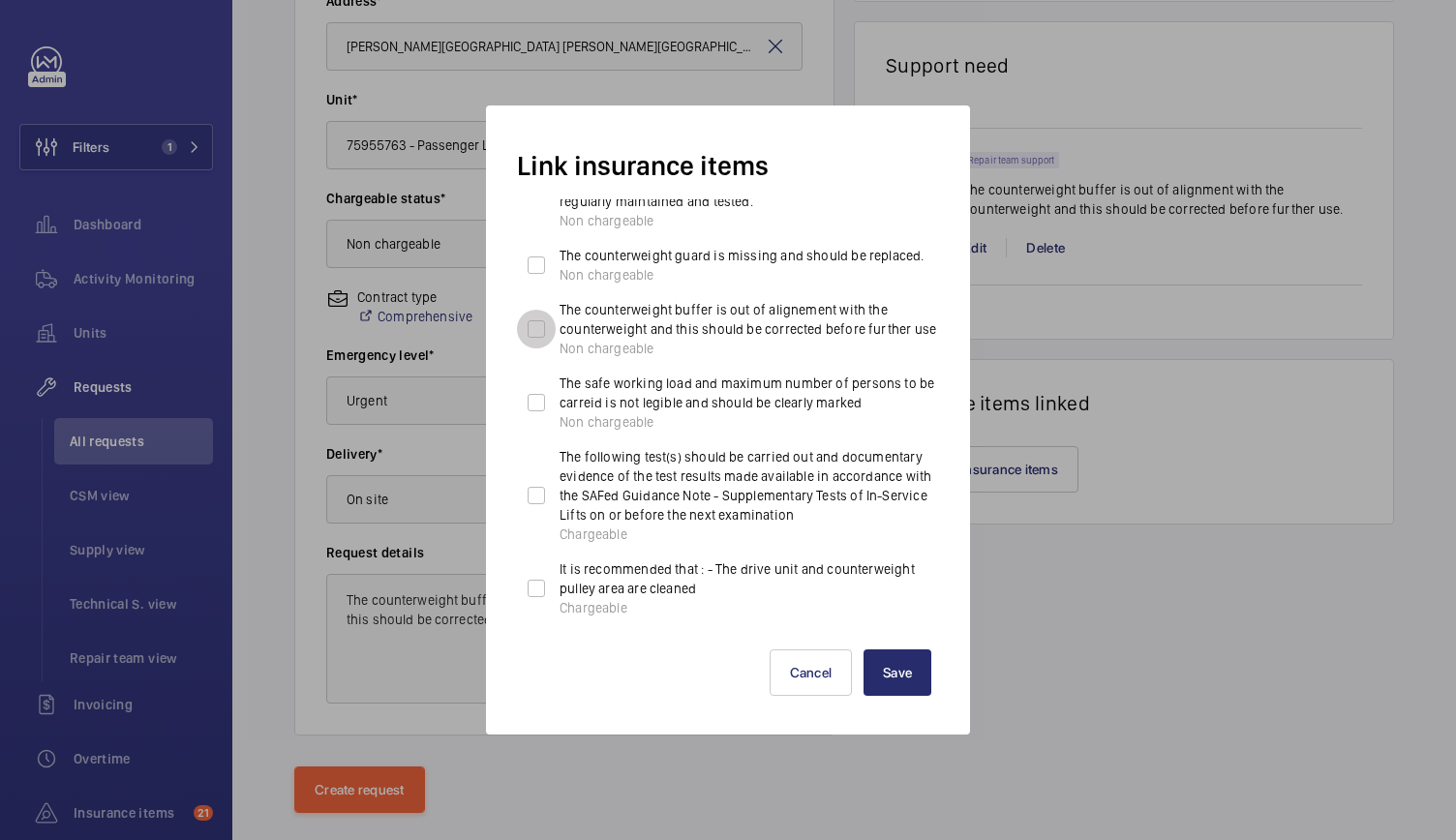
click at [539, 338] on input "The counterweight buffer is out of alignement with the counterweight and this s…" at bounding box center [537, 329] width 39 height 39
checkbox input "true"
click at [918, 682] on button "Save" at bounding box center [897, 673] width 67 height 47
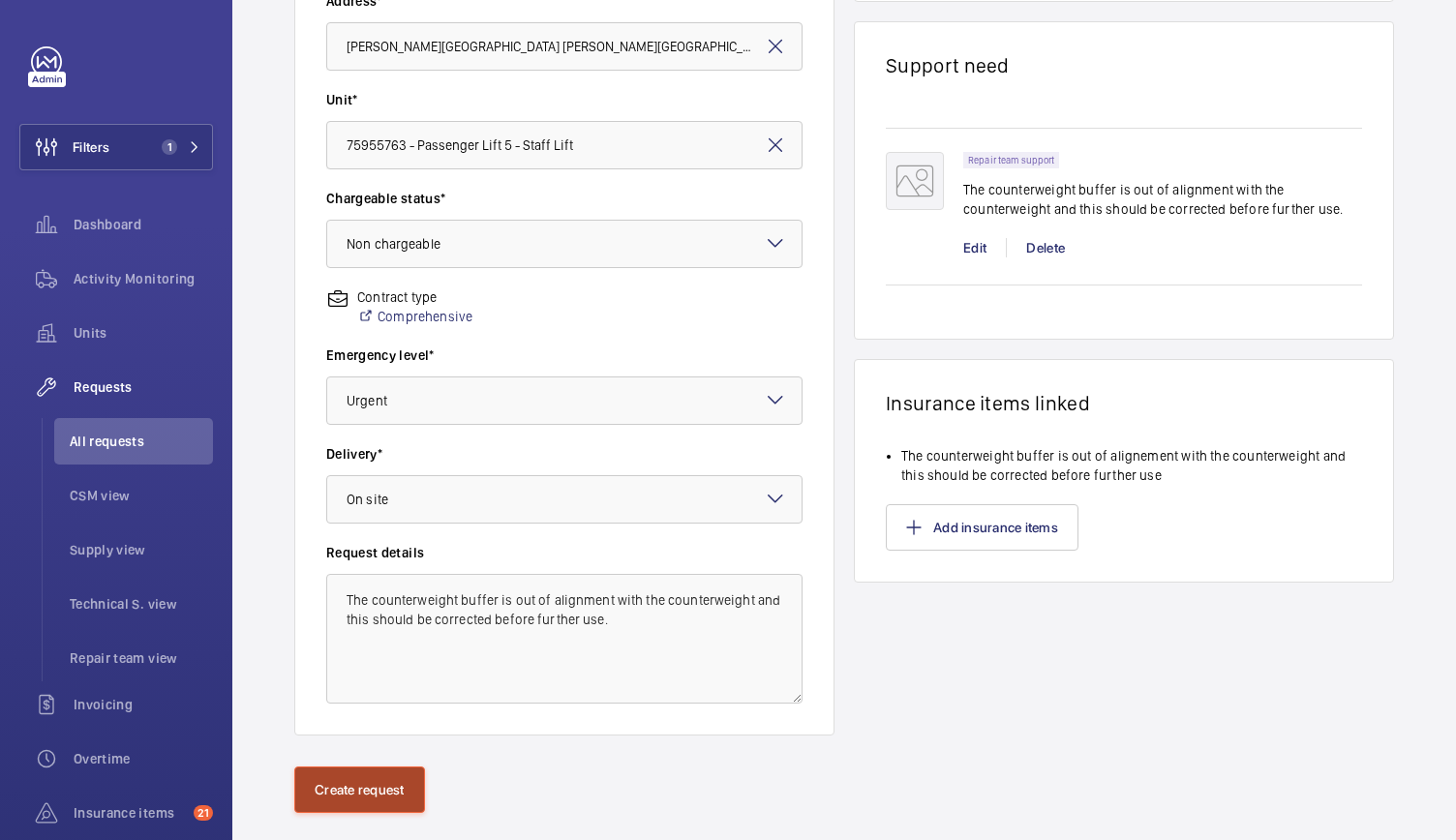
click at [313, 778] on button "Create request" at bounding box center [360, 790] width 131 height 47
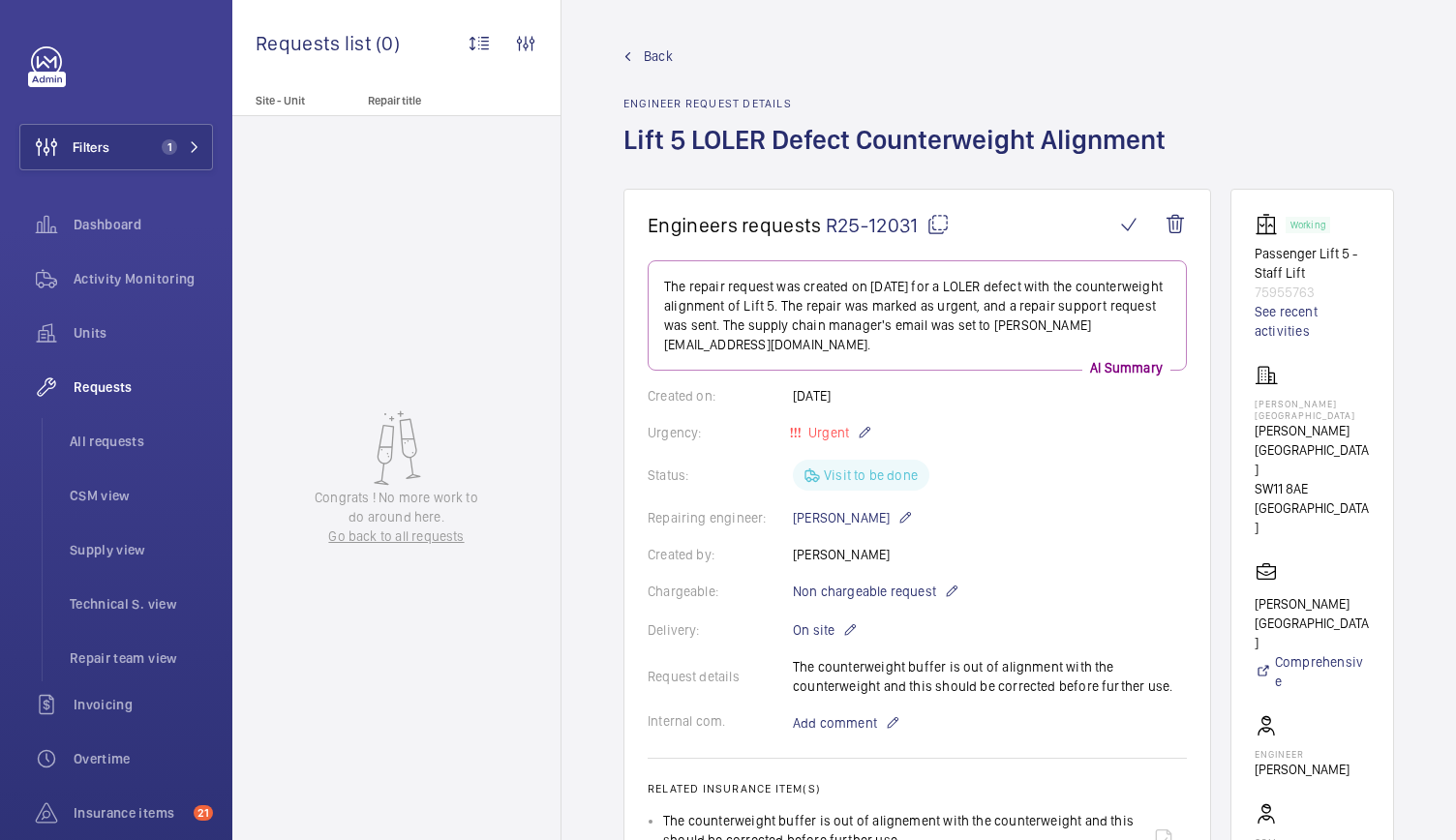
click at [1004, 537] on wm-front-card-body "The repair request was created on [DATE] for a LOLER defect with the counterwei…" at bounding box center [917, 687] width 540 height 854
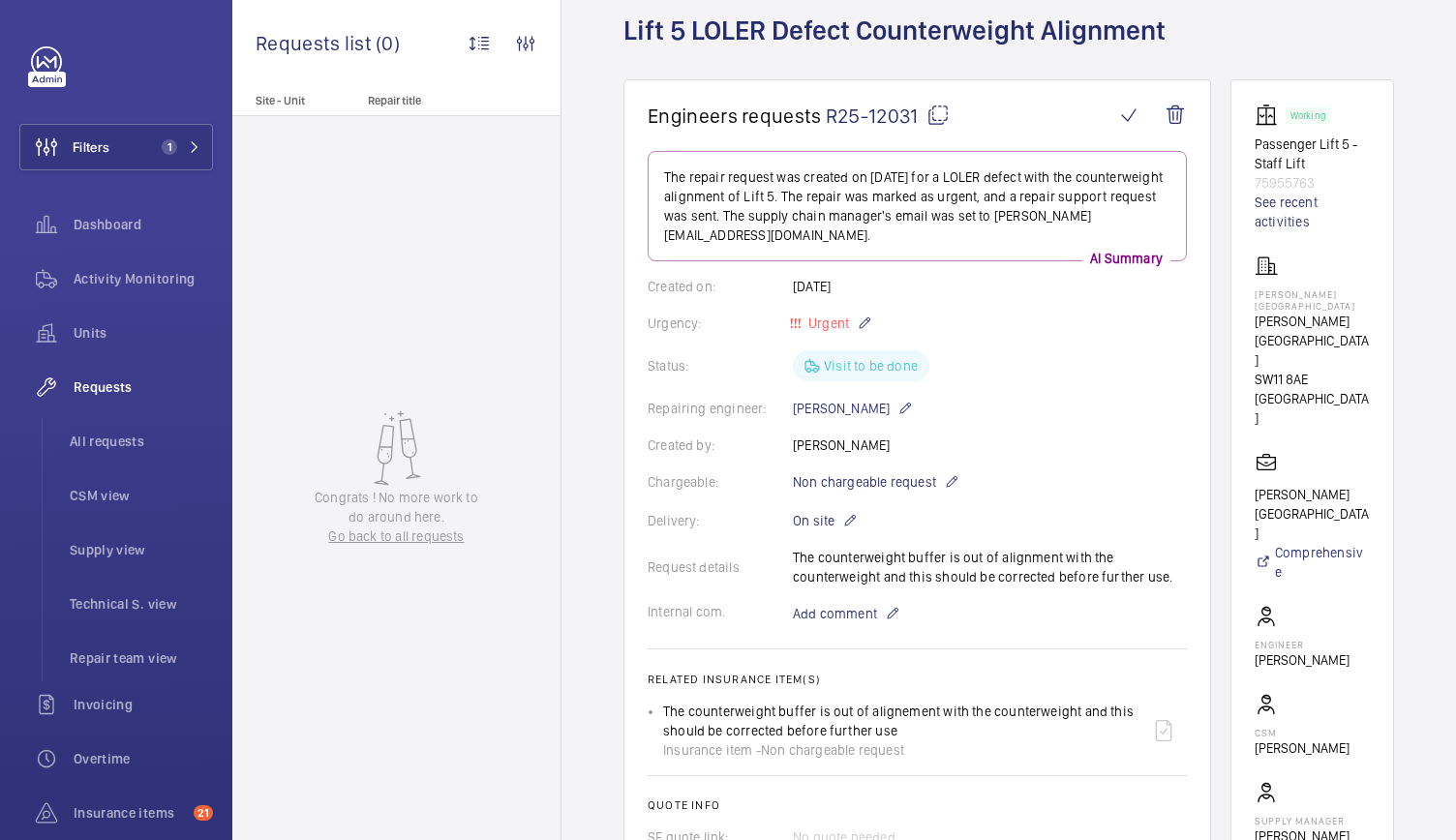
scroll to position [110, 0]
click at [887, 115] on span "R25-12031" at bounding box center [887, 114] width 124 height 24
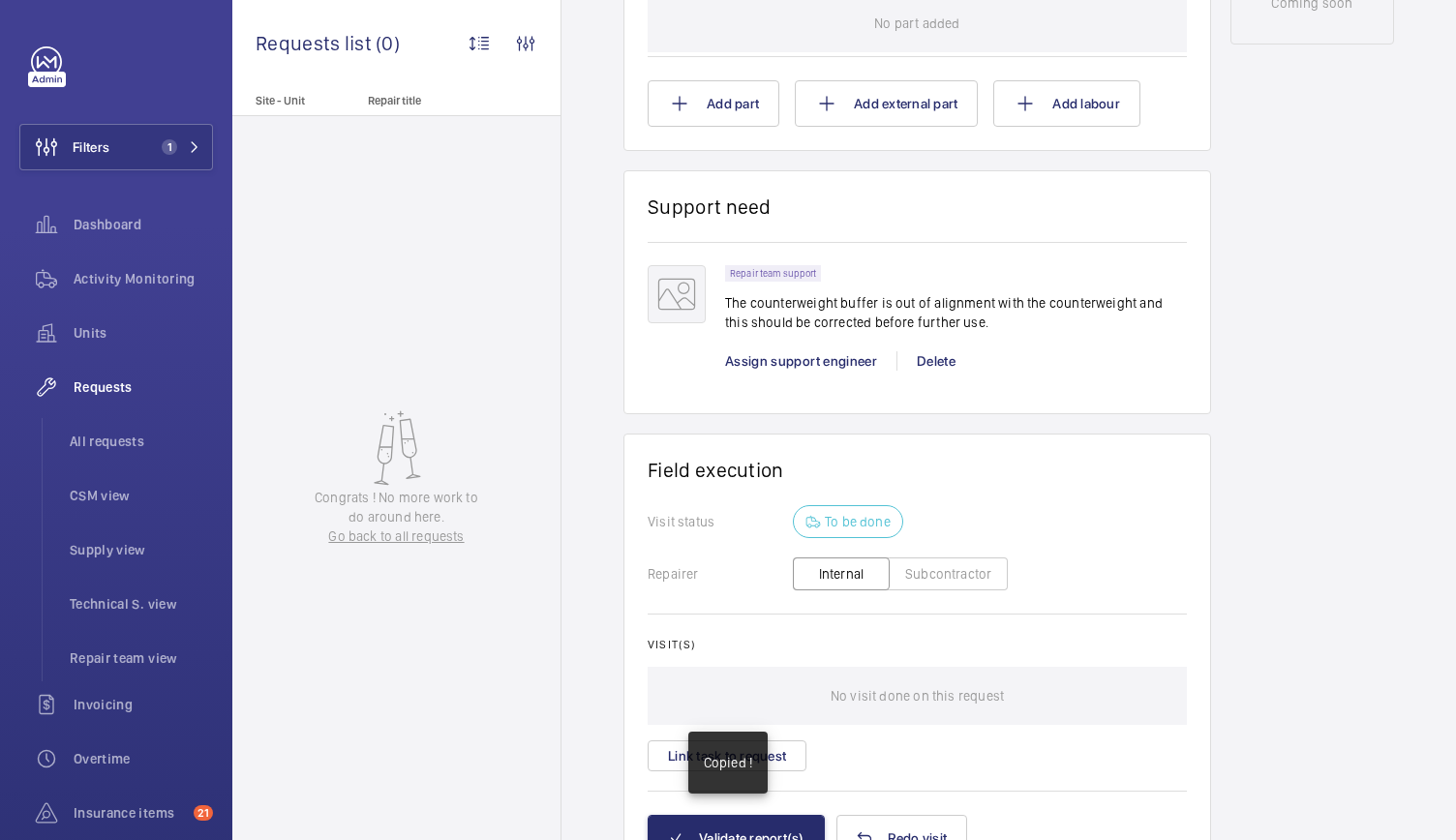
scroll to position [1340, 0]
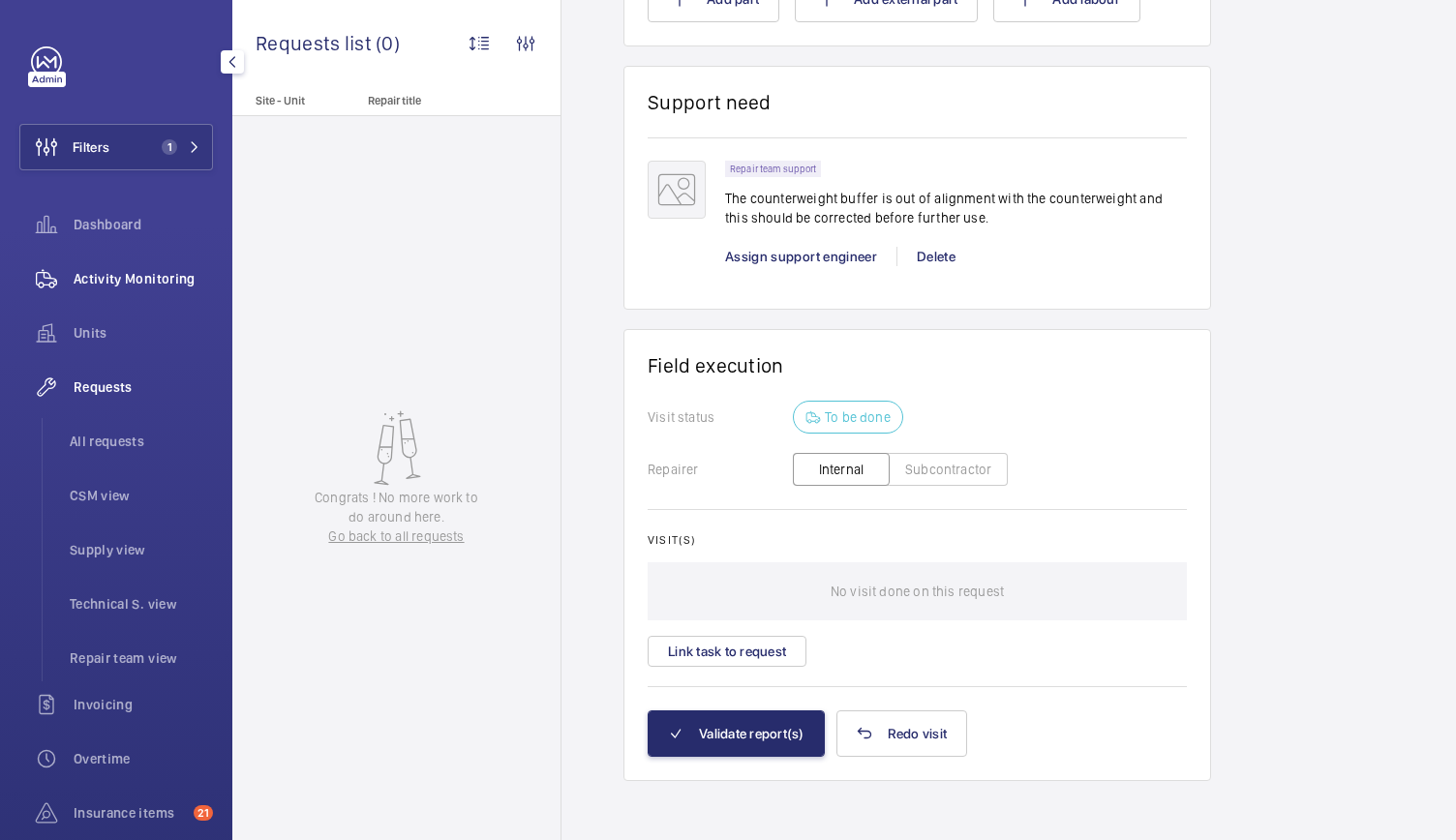
click at [118, 281] on span "Activity Monitoring" at bounding box center [142, 279] width 140 height 20
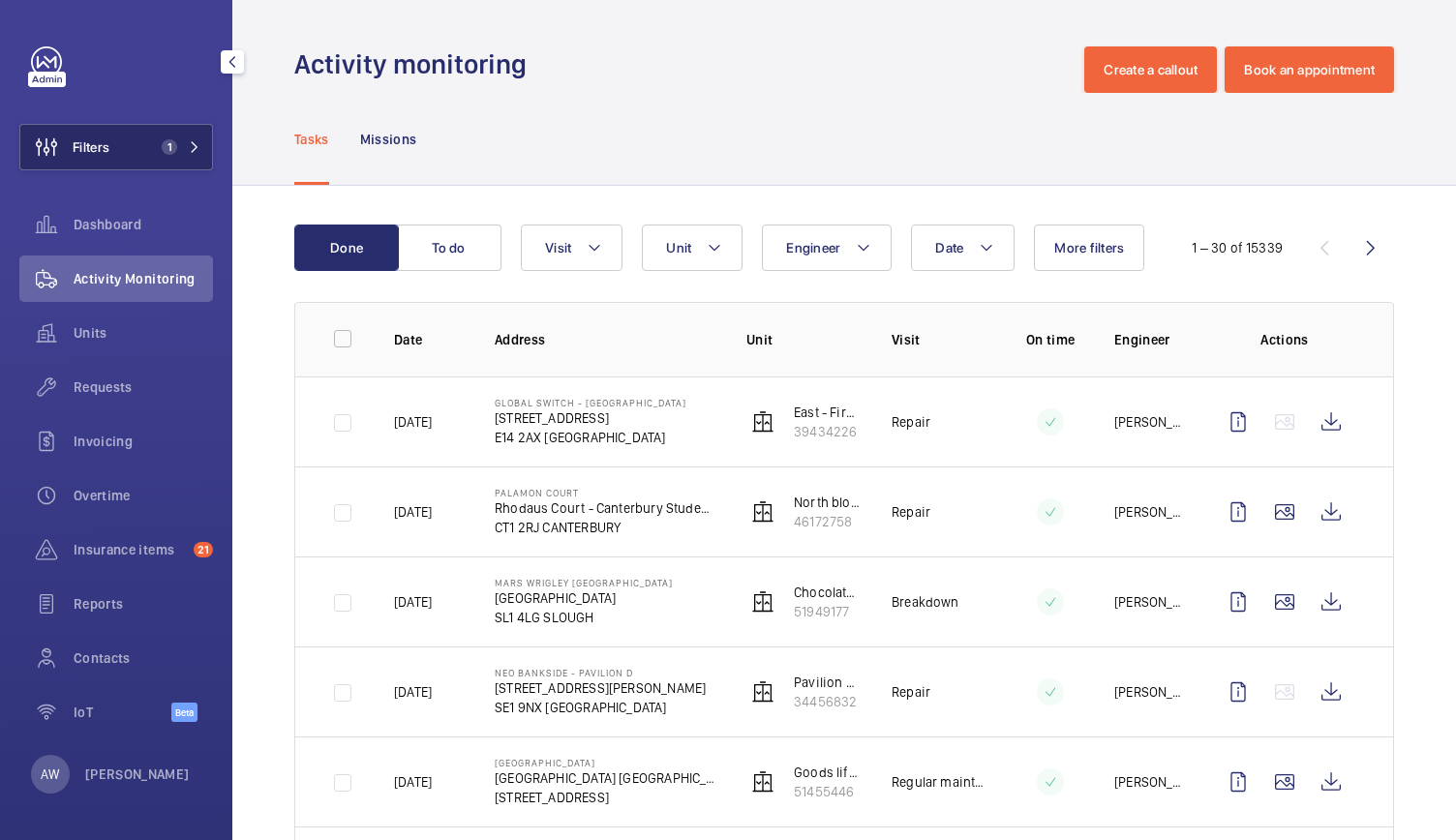
click at [159, 129] on button "Filters 1" at bounding box center [116, 147] width 193 height 47
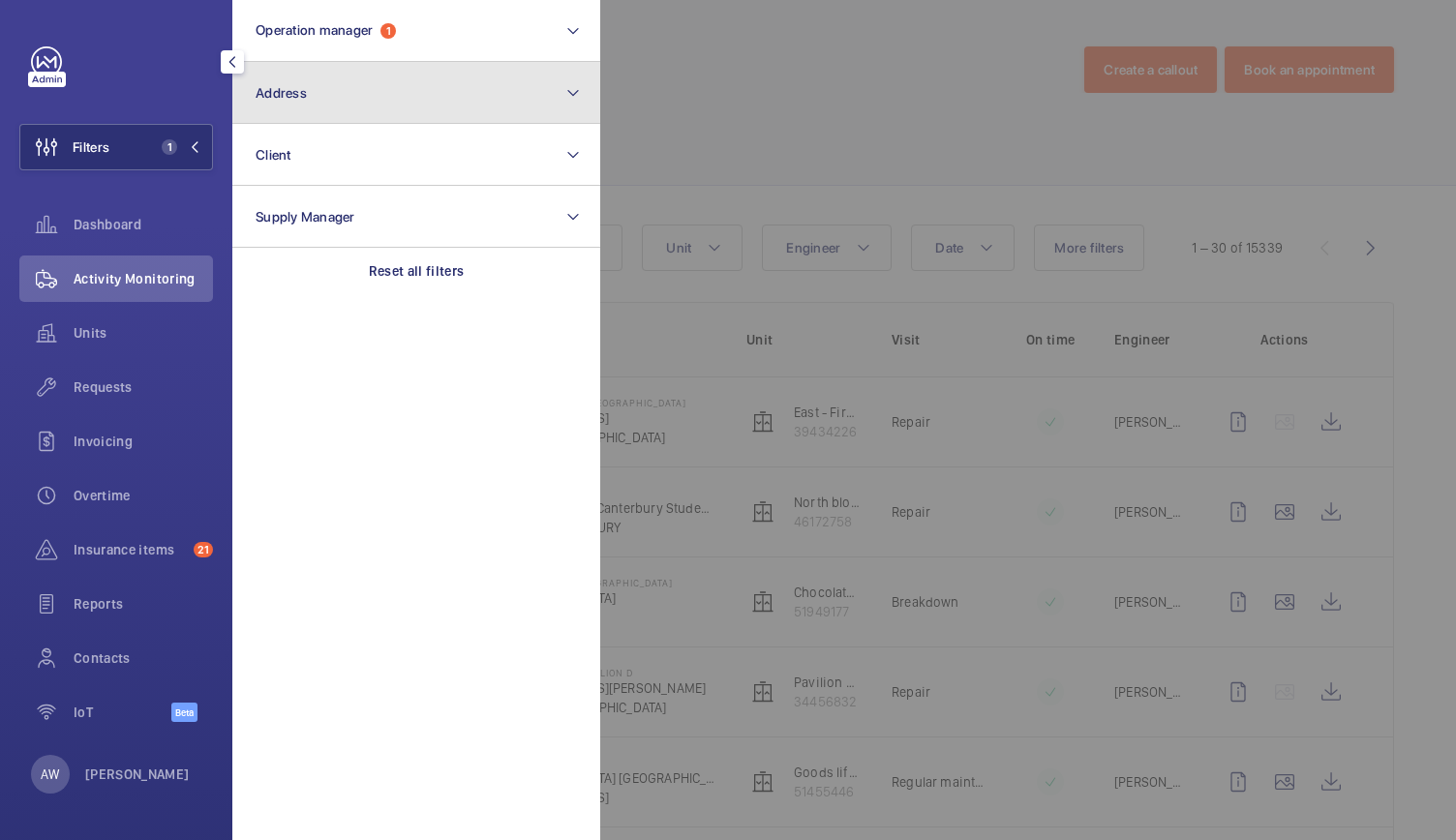
click at [358, 100] on button "Address" at bounding box center [416, 92] width 368 height 61
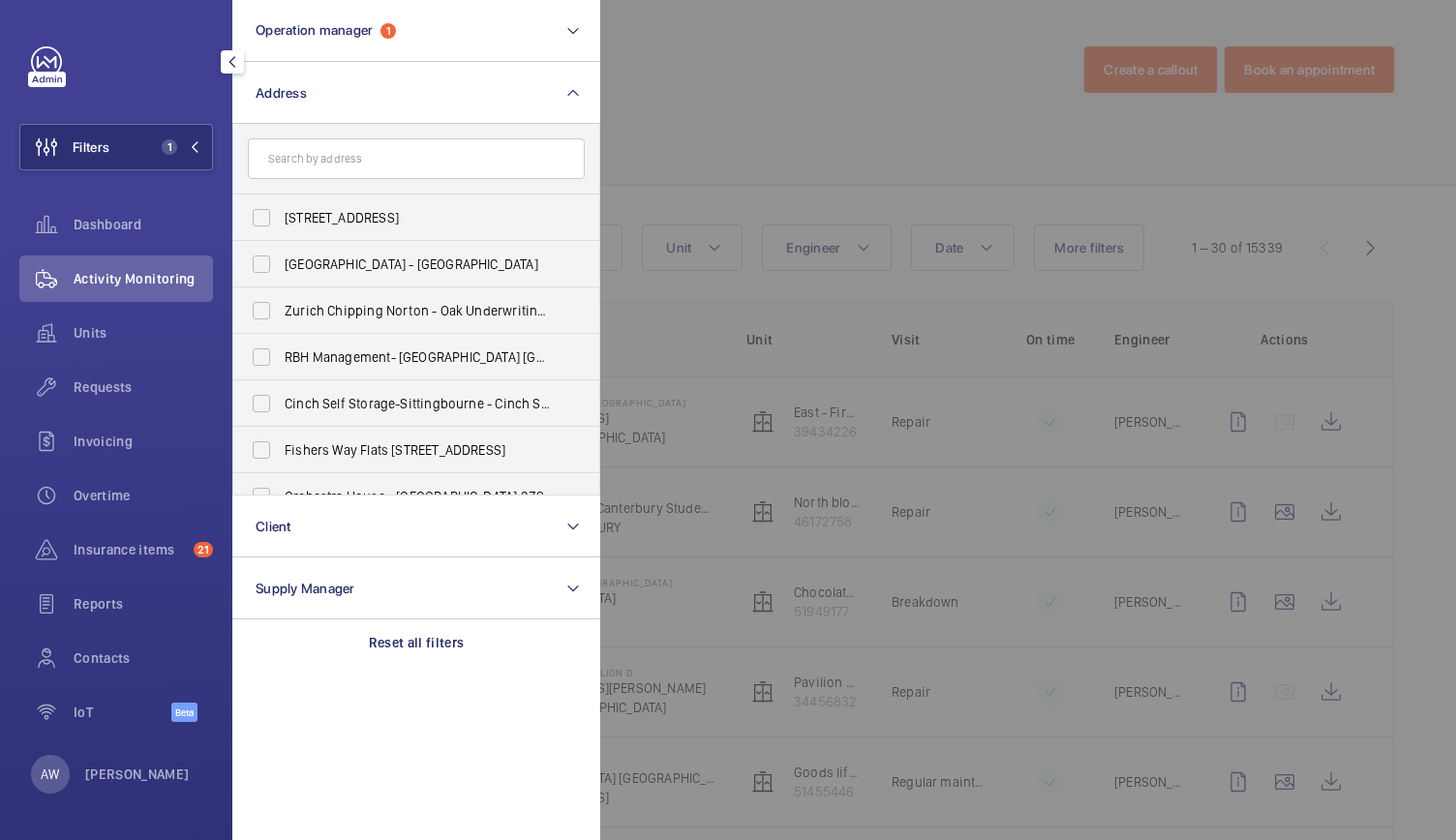
click at [307, 150] on input "text" at bounding box center [416, 159] width 337 height 41
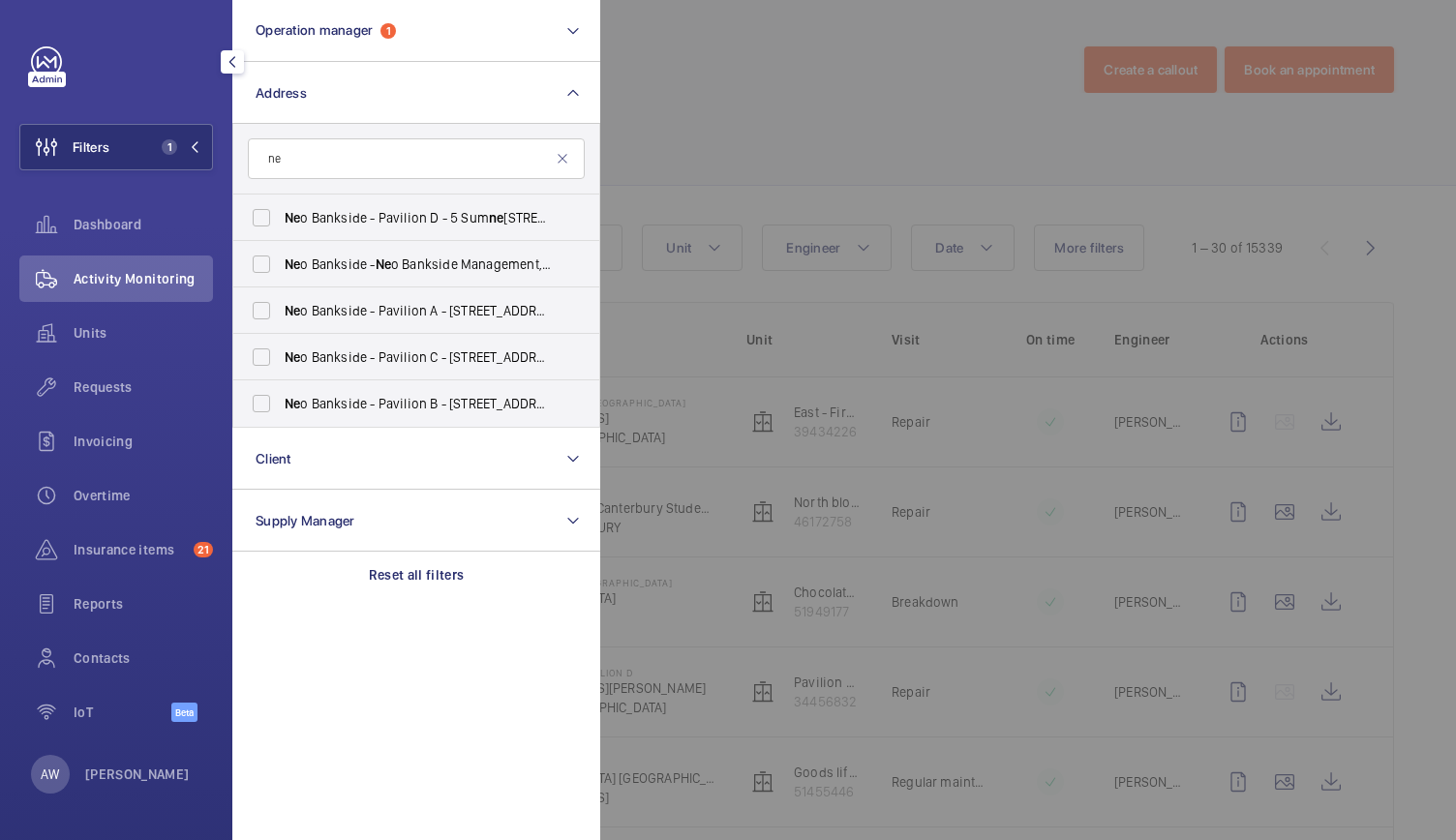
type input "n"
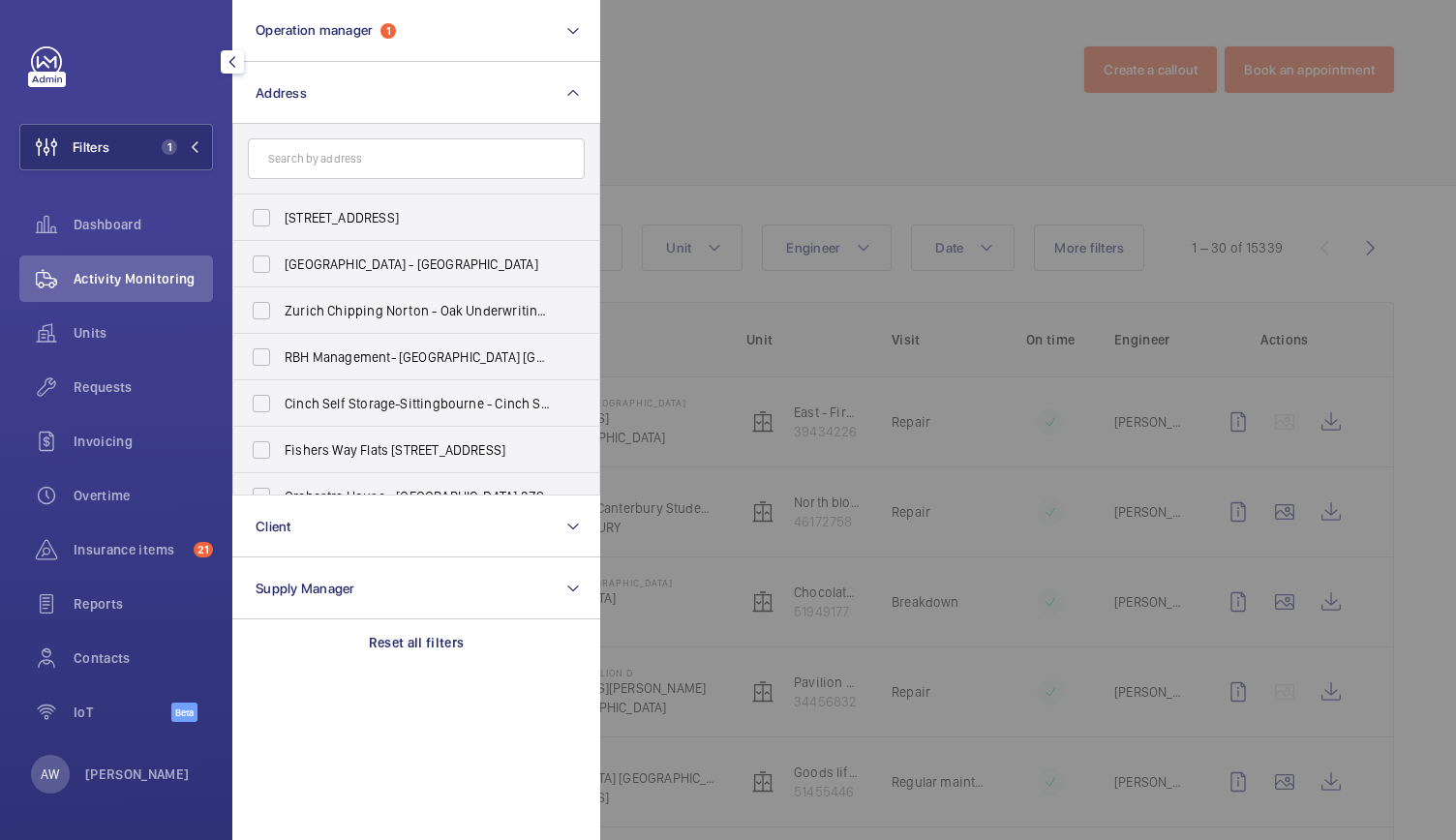
click at [307, 150] on input "text" at bounding box center [416, 159] width 337 height 41
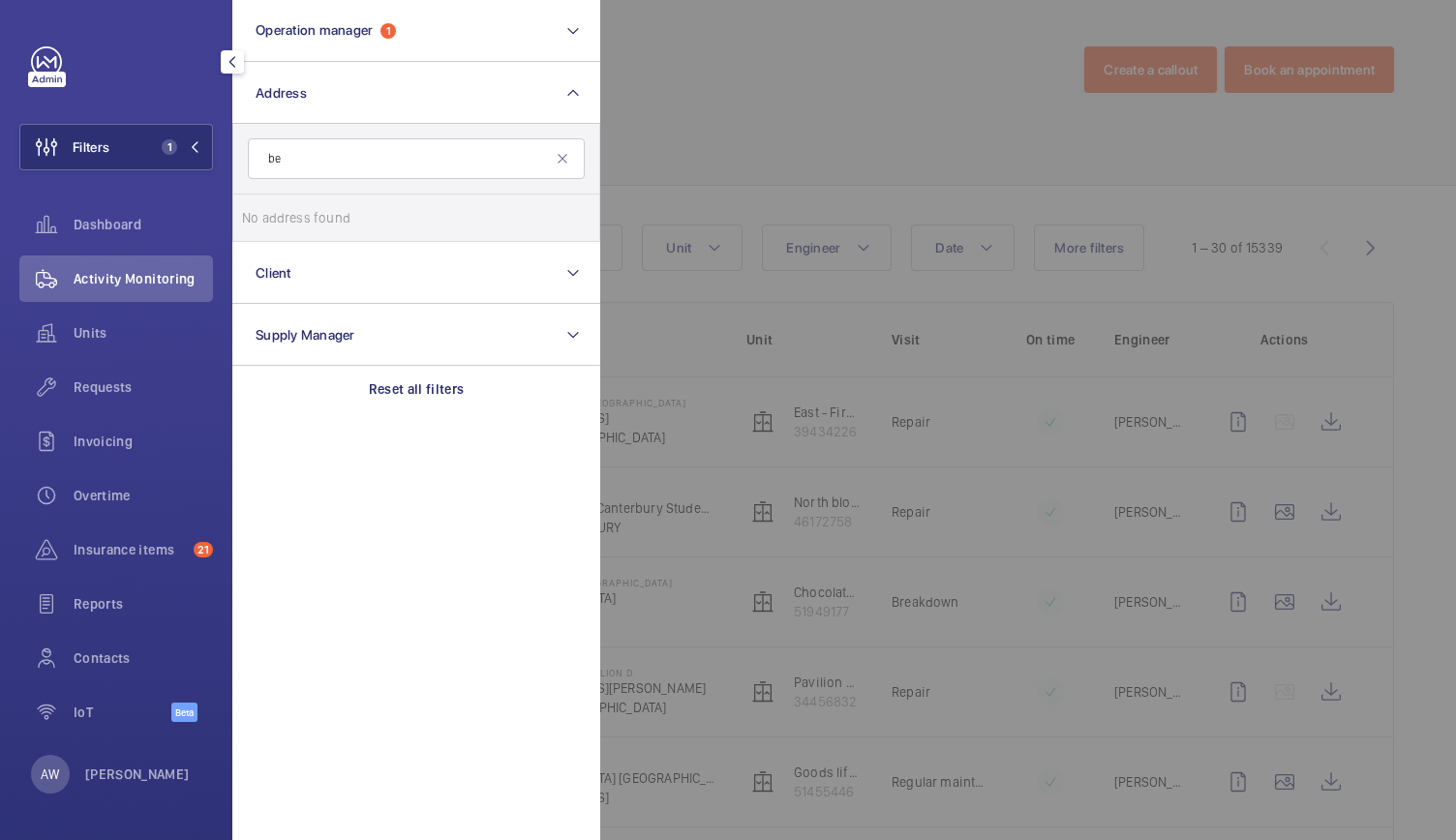
type input "b"
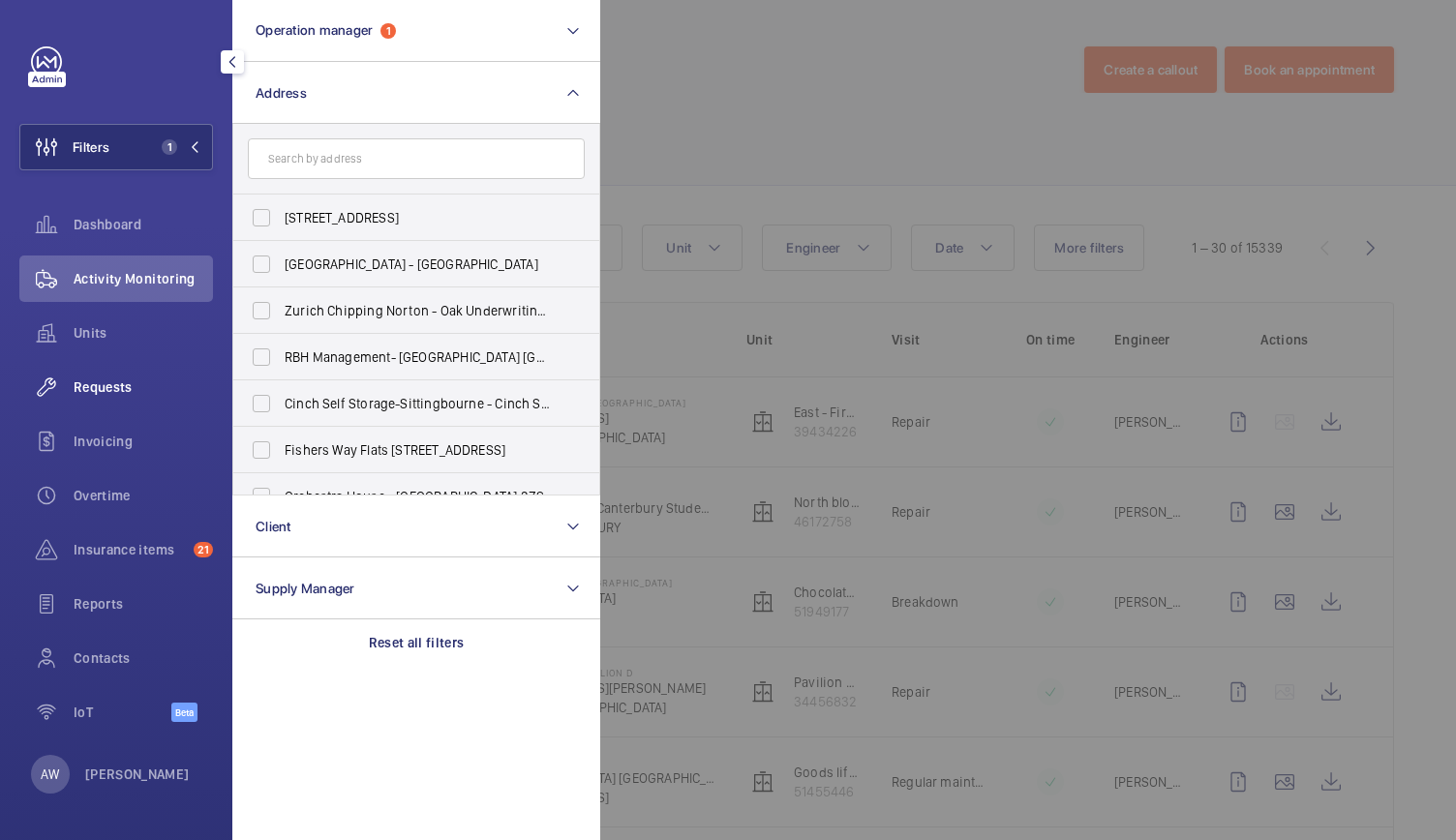
click at [85, 403] on div "Requests" at bounding box center [116, 387] width 193 height 47
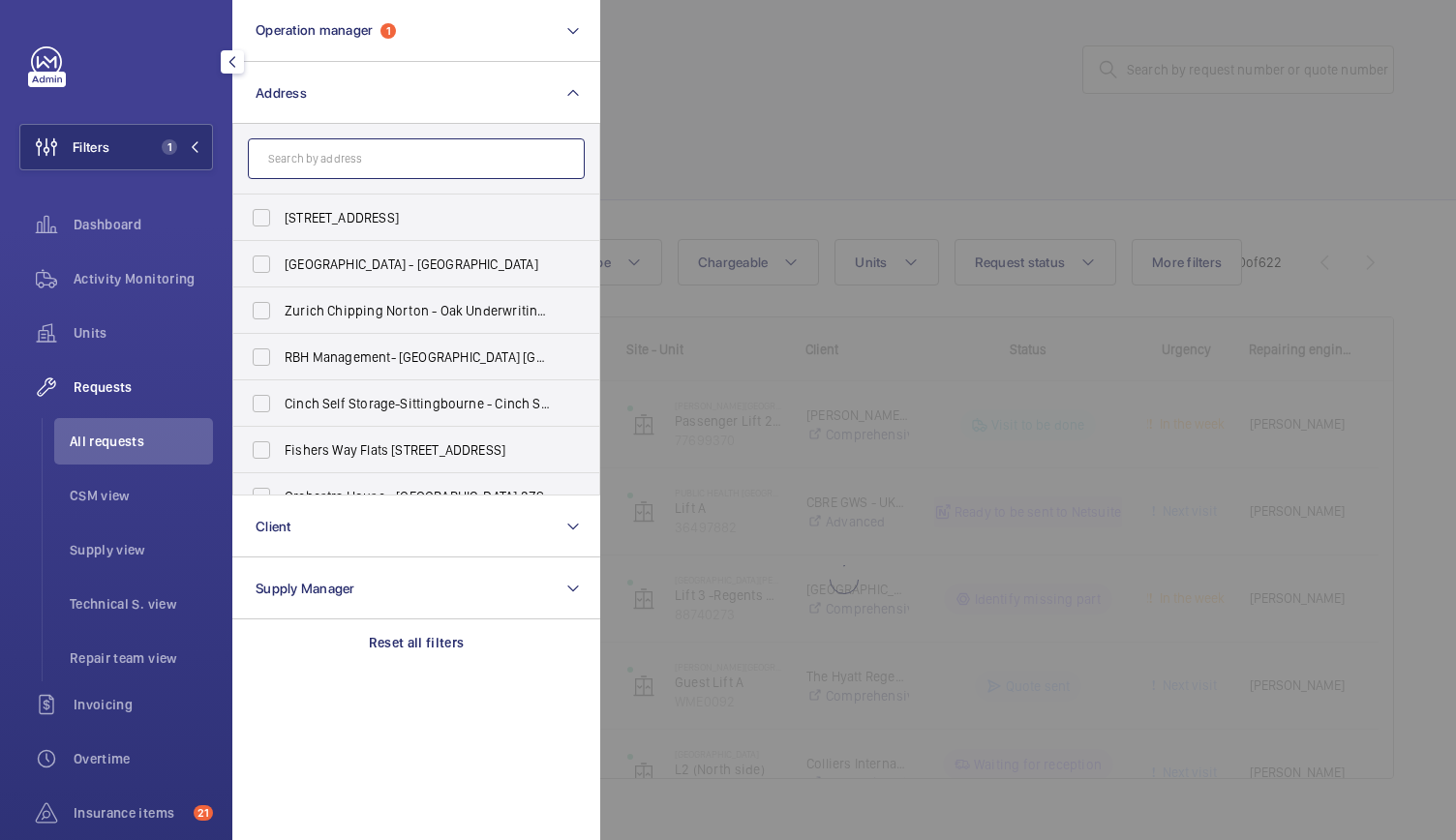
click at [368, 157] on input "text" at bounding box center [416, 159] width 337 height 41
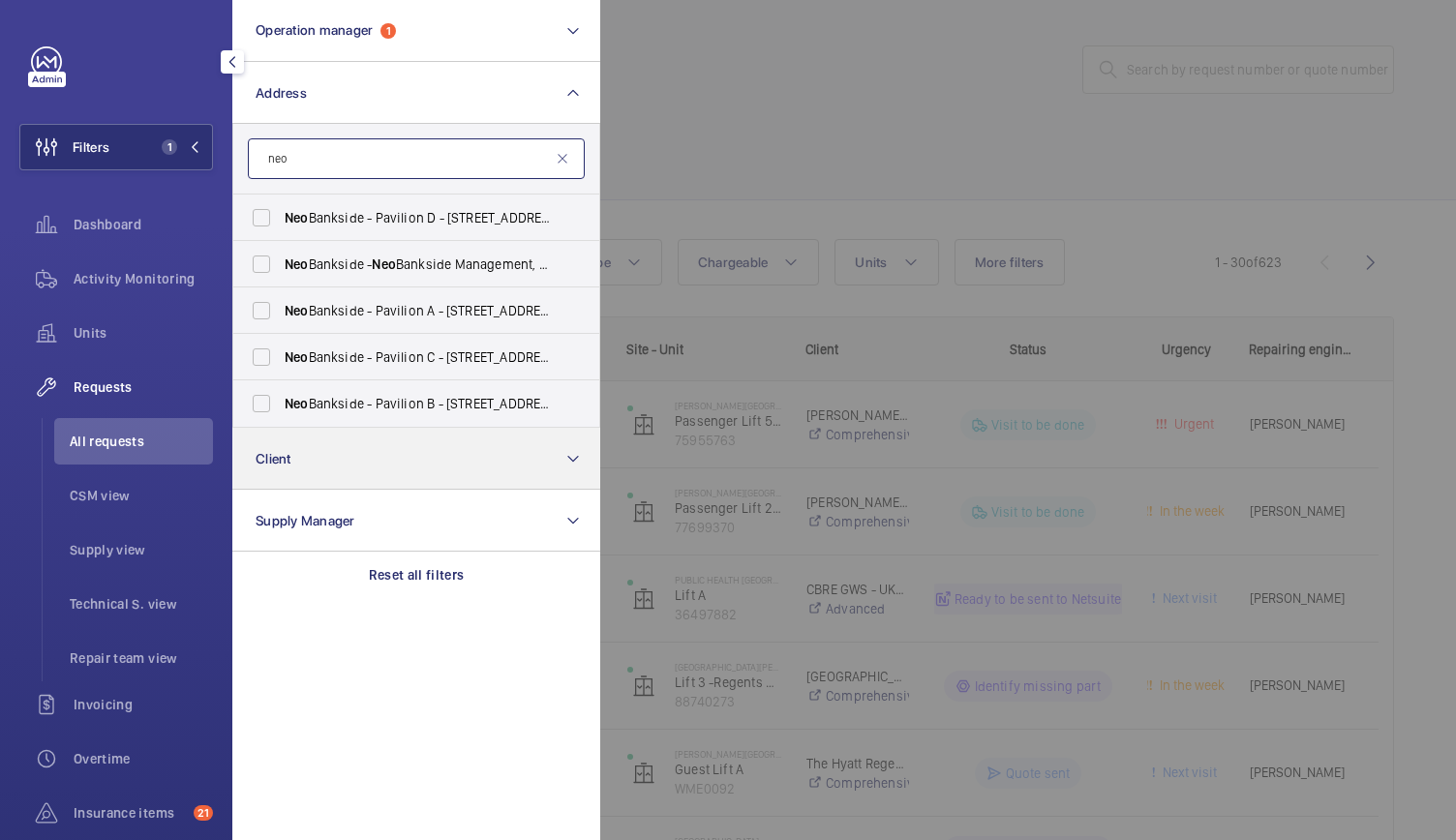
type input "neo"
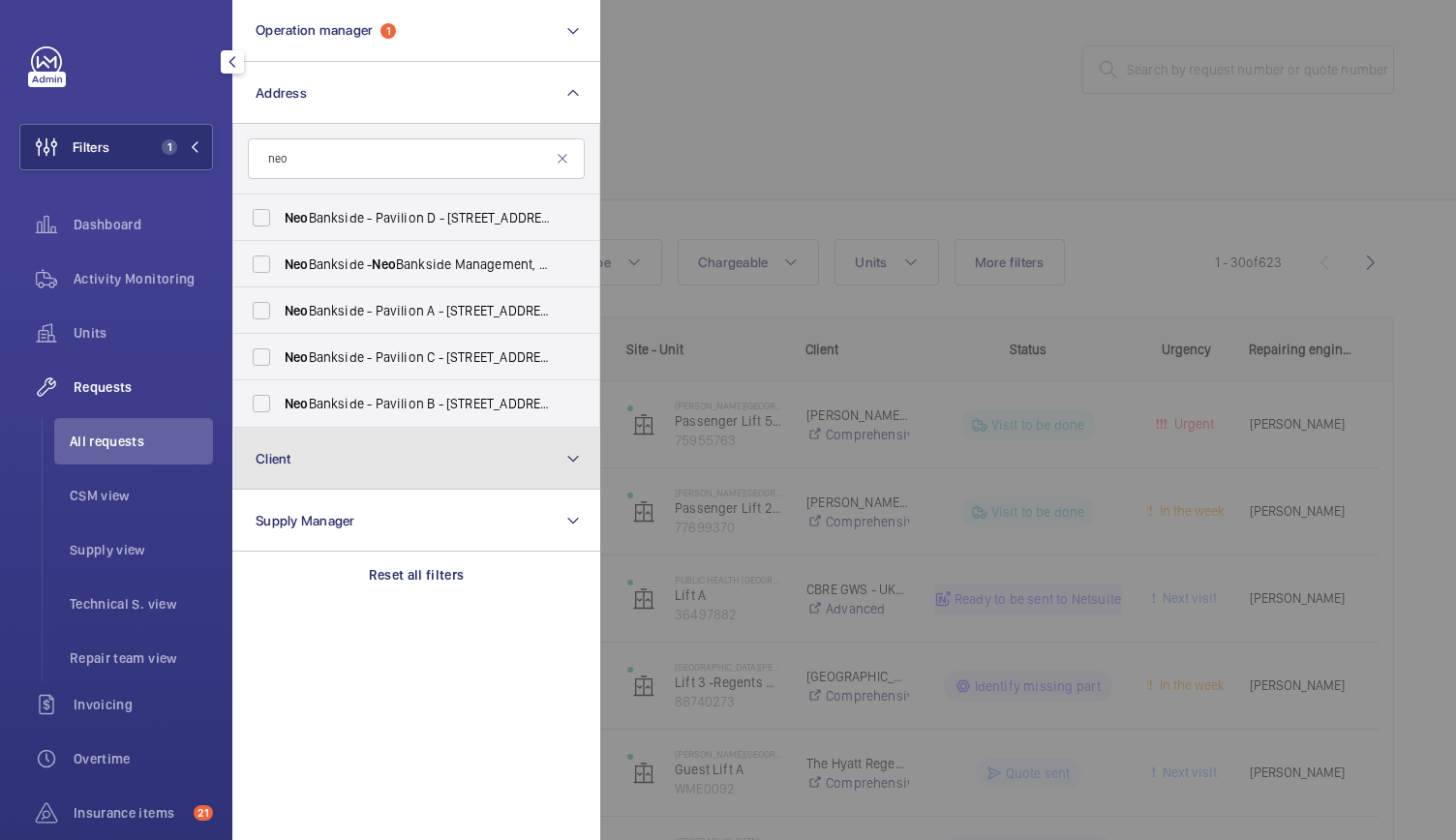
click at [319, 457] on button "Client" at bounding box center [416, 459] width 368 height 61
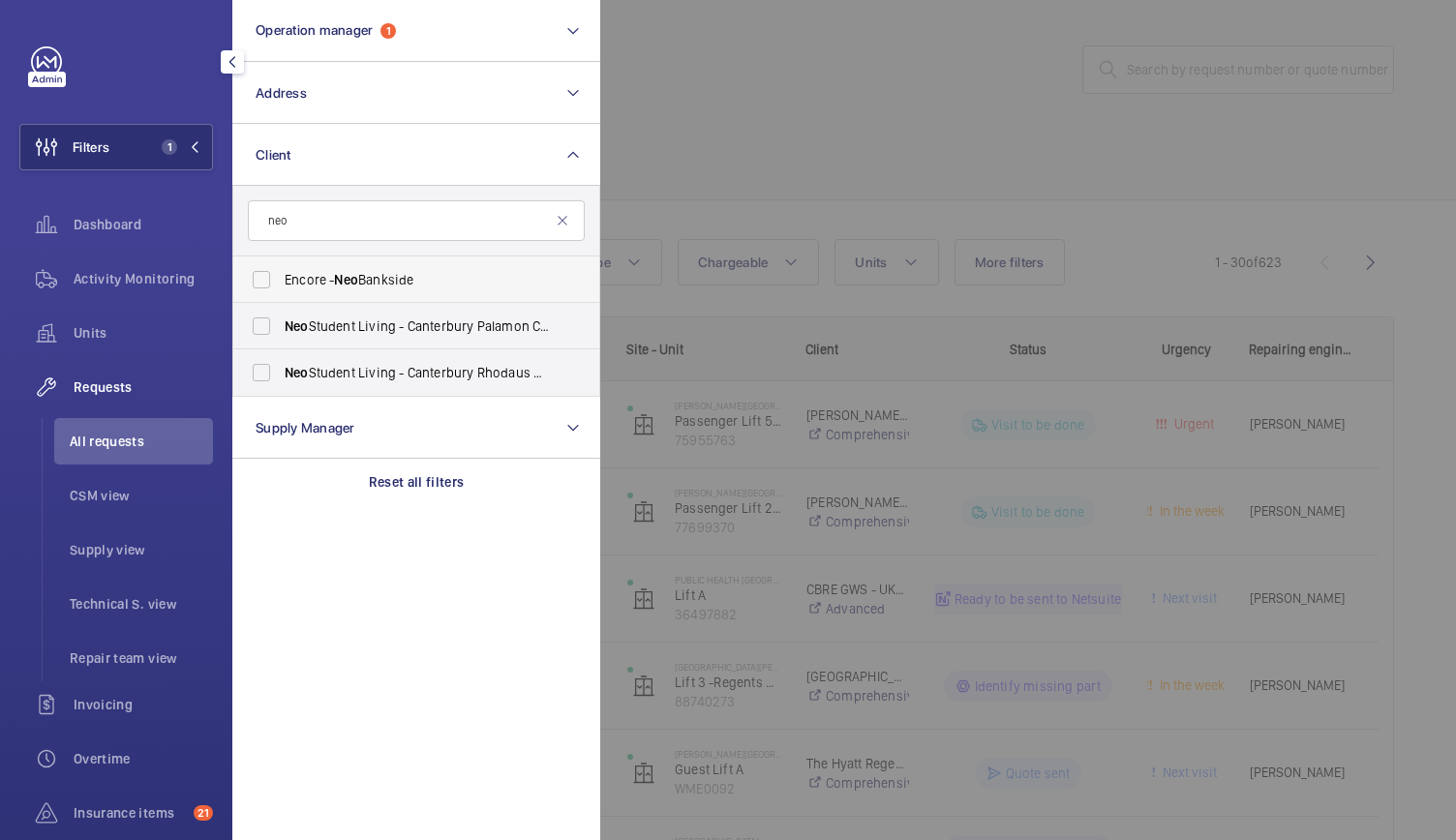
type input "neo"
click at [262, 274] on label "Encore - Neo Bankside" at bounding box center [401, 280] width 337 height 47
click at [262, 274] on input "Encore - Neo Bankside" at bounding box center [262, 280] width 39 height 39
checkbox input "true"
click at [113, 440] on span "All requests" at bounding box center [141, 441] width 143 height 20
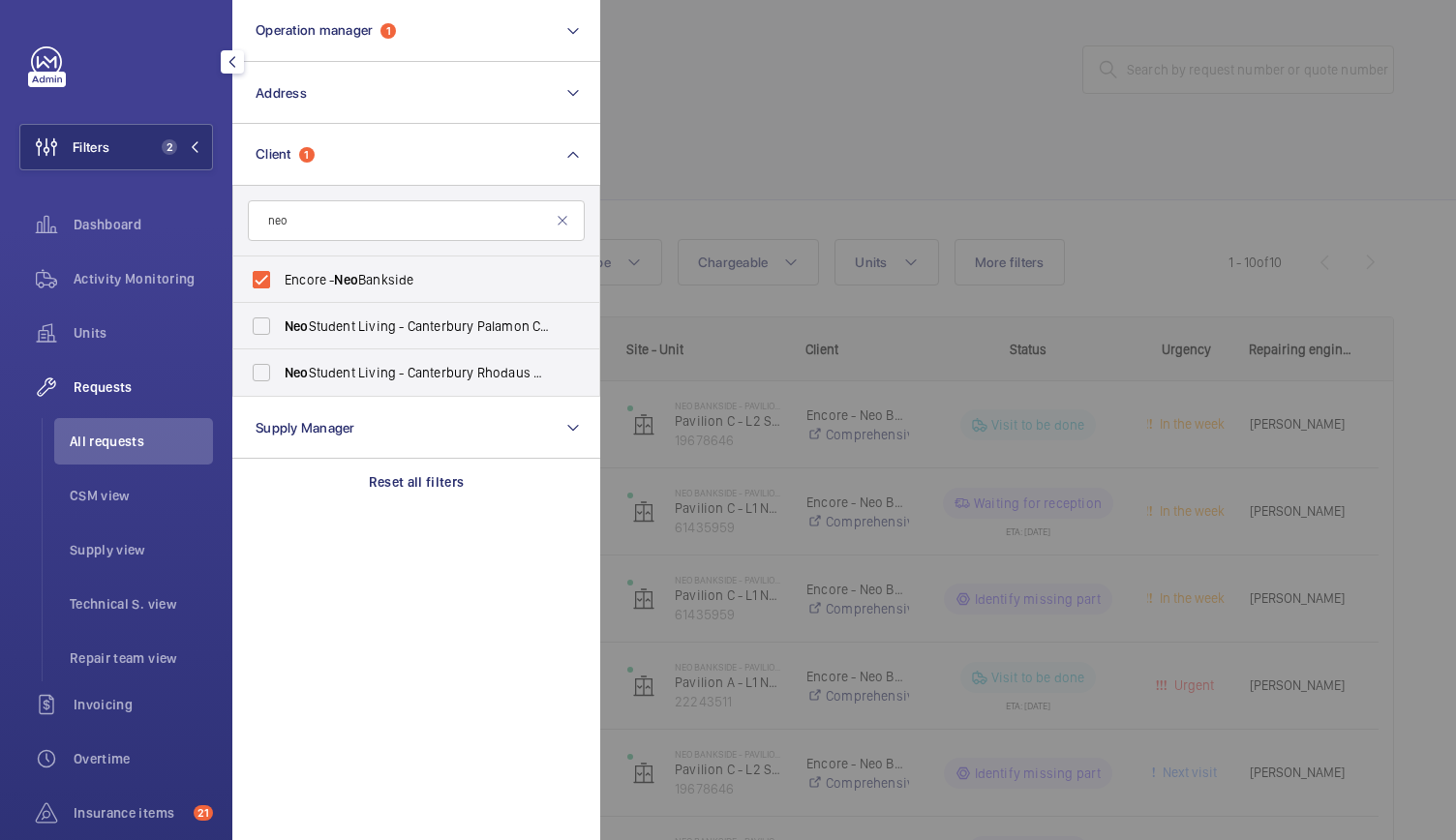
click at [807, 123] on div at bounding box center [1328, 420] width 1456 height 840
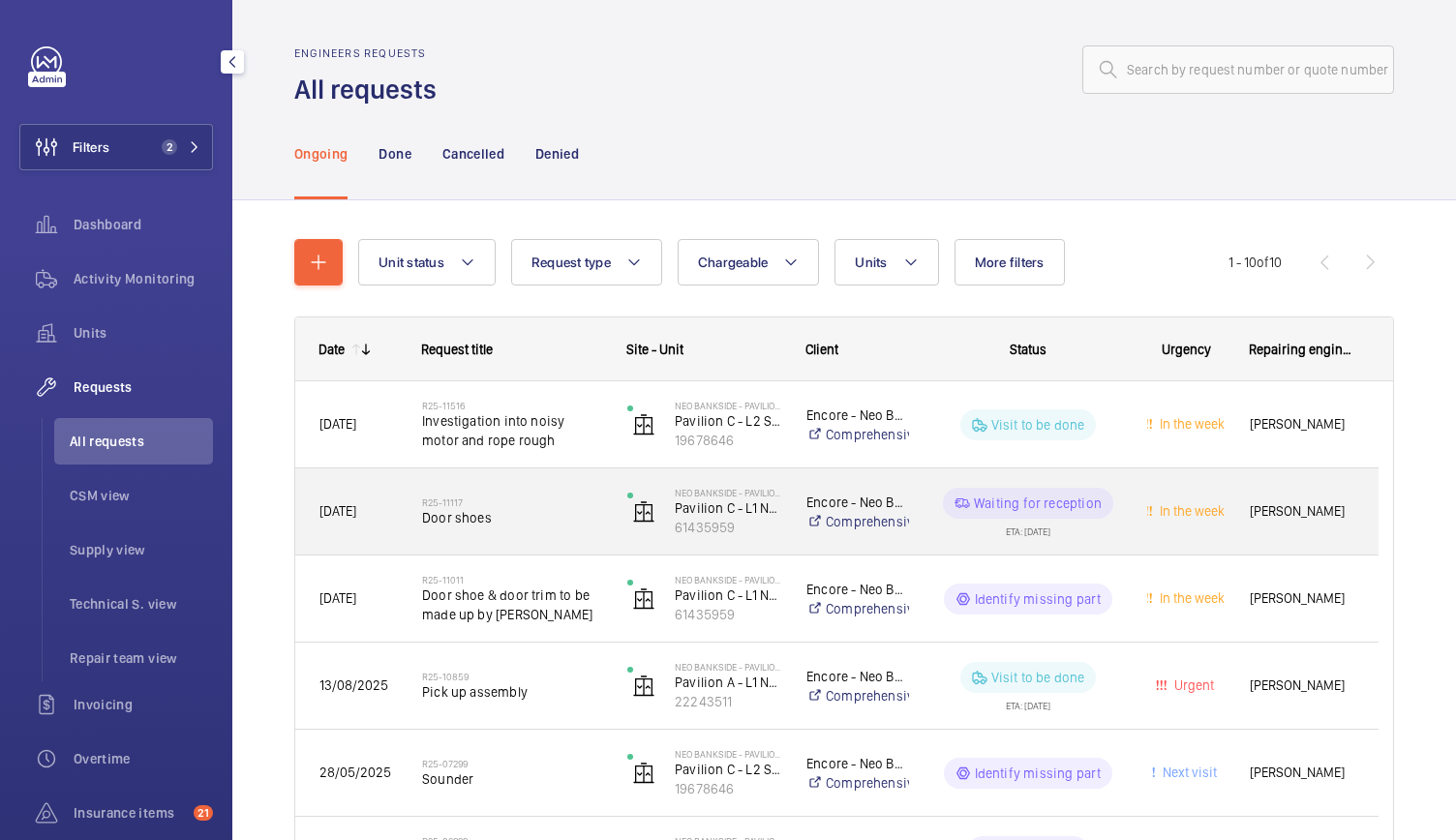
click at [557, 548] on div "R25-11117 Door shoes" at bounding box center [501, 511] width 203 height 87
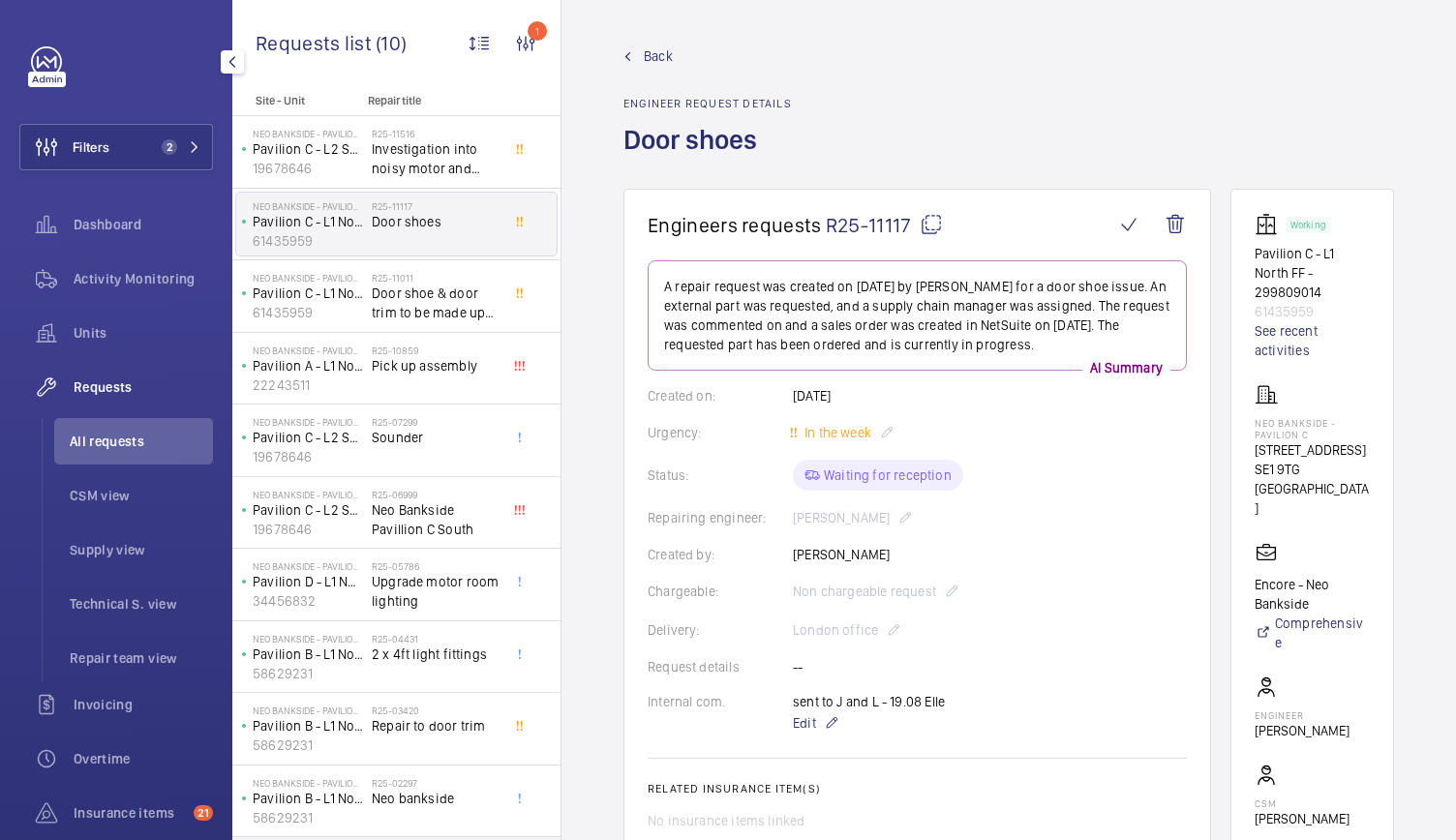
click at [858, 220] on span "R25-11117" at bounding box center [884, 224] width 117 height 24
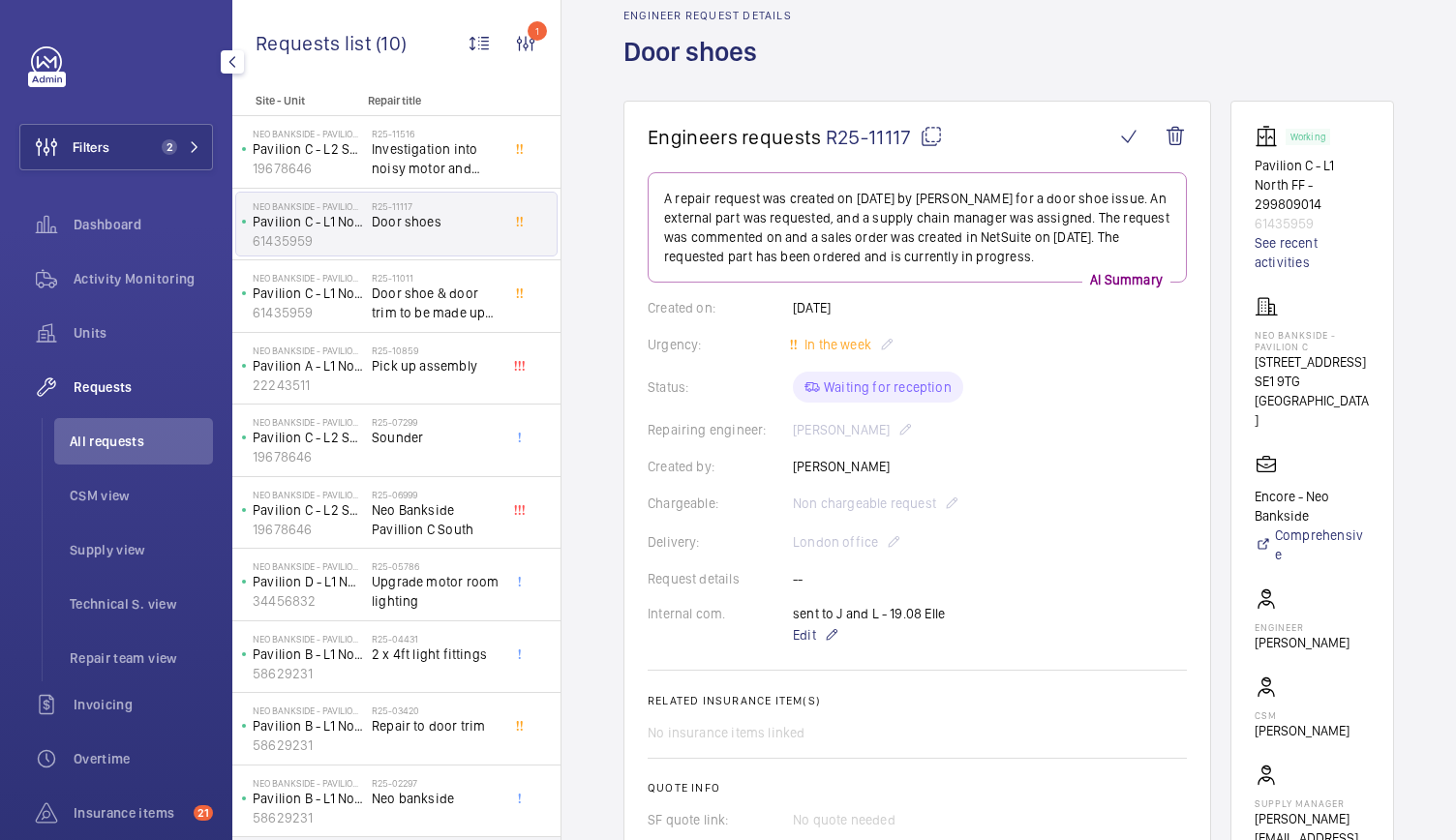
scroll to position [89, 0]
